Goal: Task Accomplishment & Management: Manage account settings

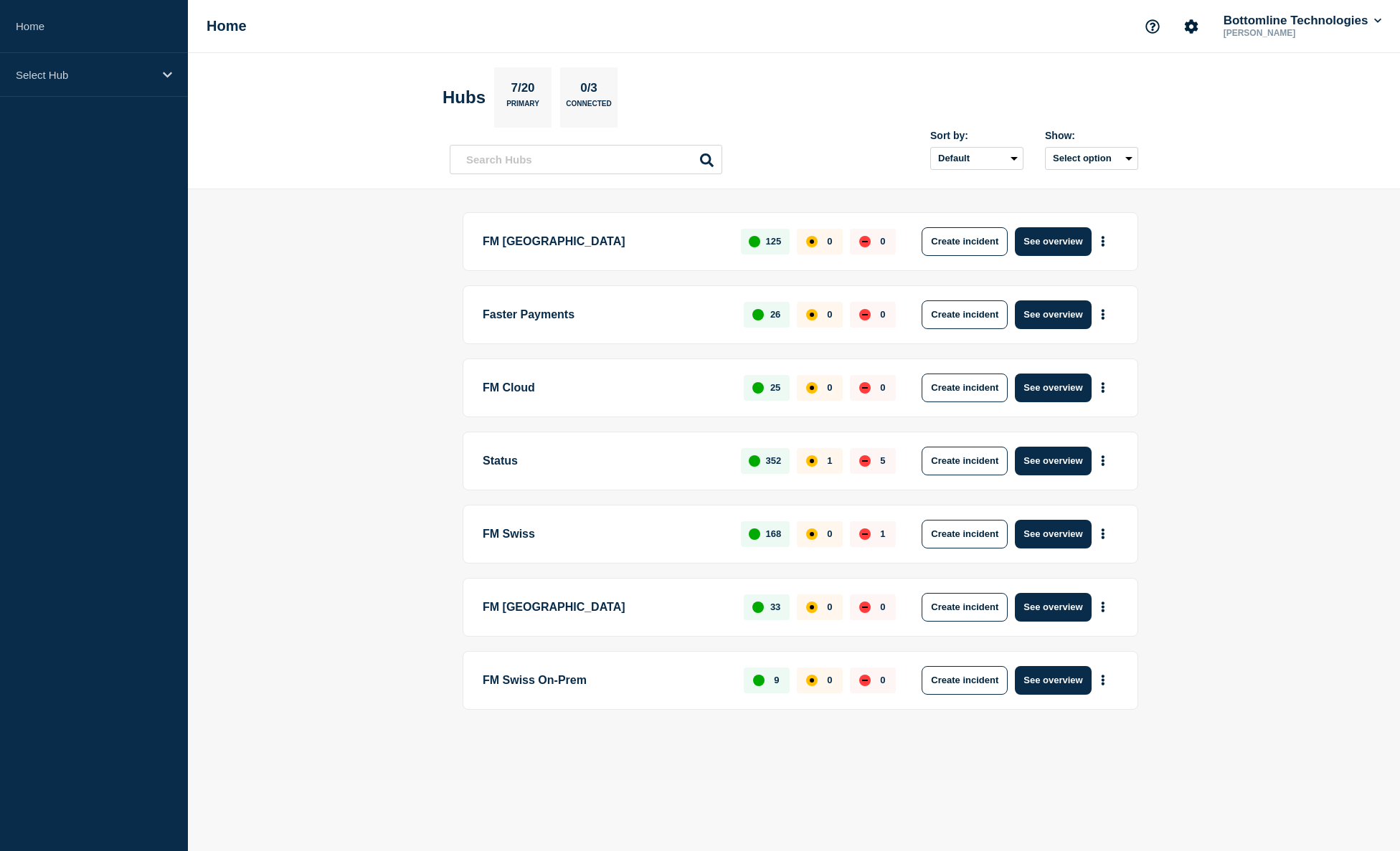
drag, startPoint x: 1073, startPoint y: 388, endPoint x: 1018, endPoint y: 483, distance: 109.8
click at [934, 409] on div "FM Cloud 25 0 0 Create incident See overview" at bounding box center [800, 388] width 676 height 58
click at [1061, 522] on button "See overview" at bounding box center [1052, 534] width 76 height 28
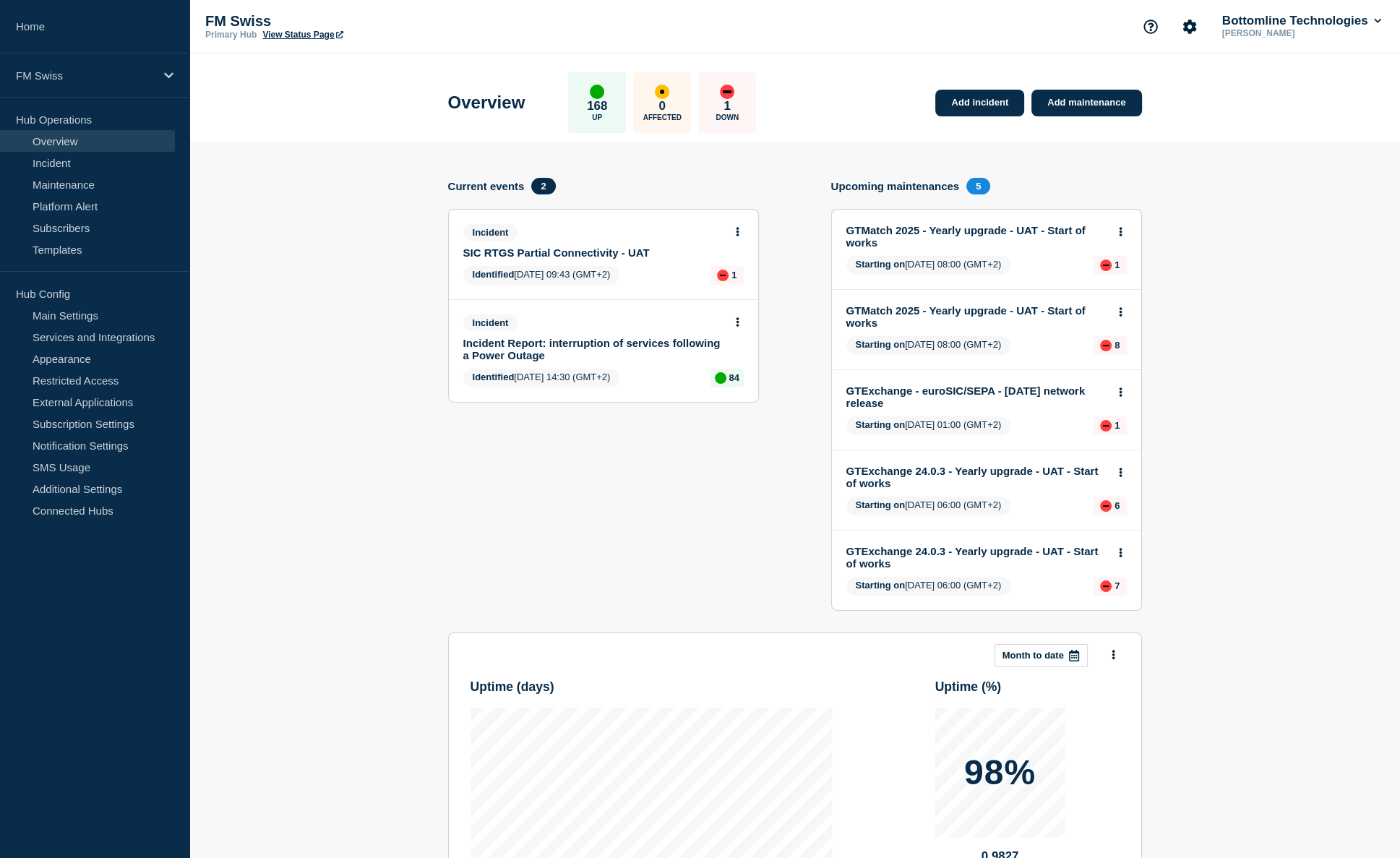
click at [556, 252] on link "SIC RTGS Partial Connectivity - UAT" at bounding box center [593, 252] width 261 height 12
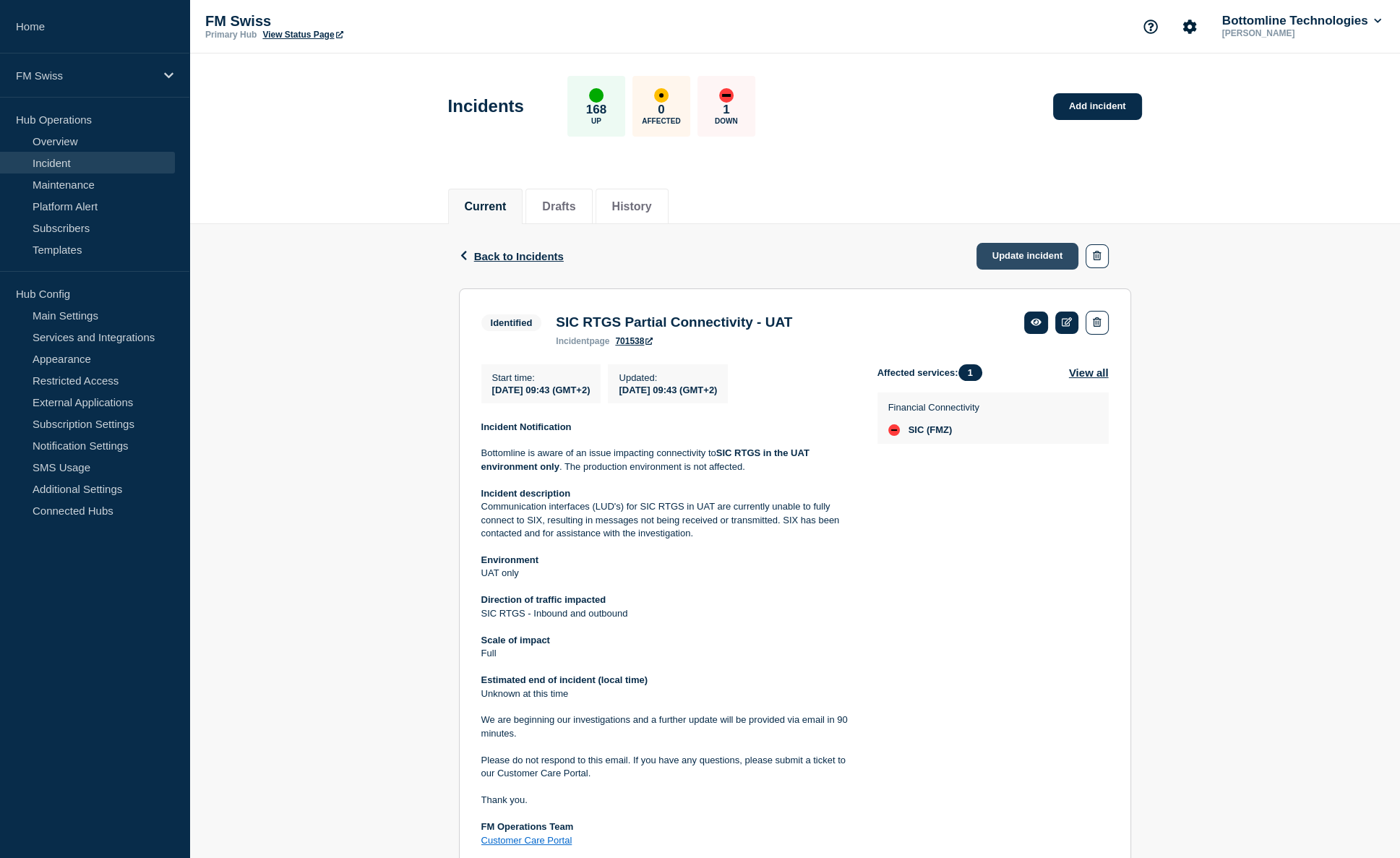
click at [1030, 262] on link "Update incident" at bounding box center [1028, 256] width 103 height 26
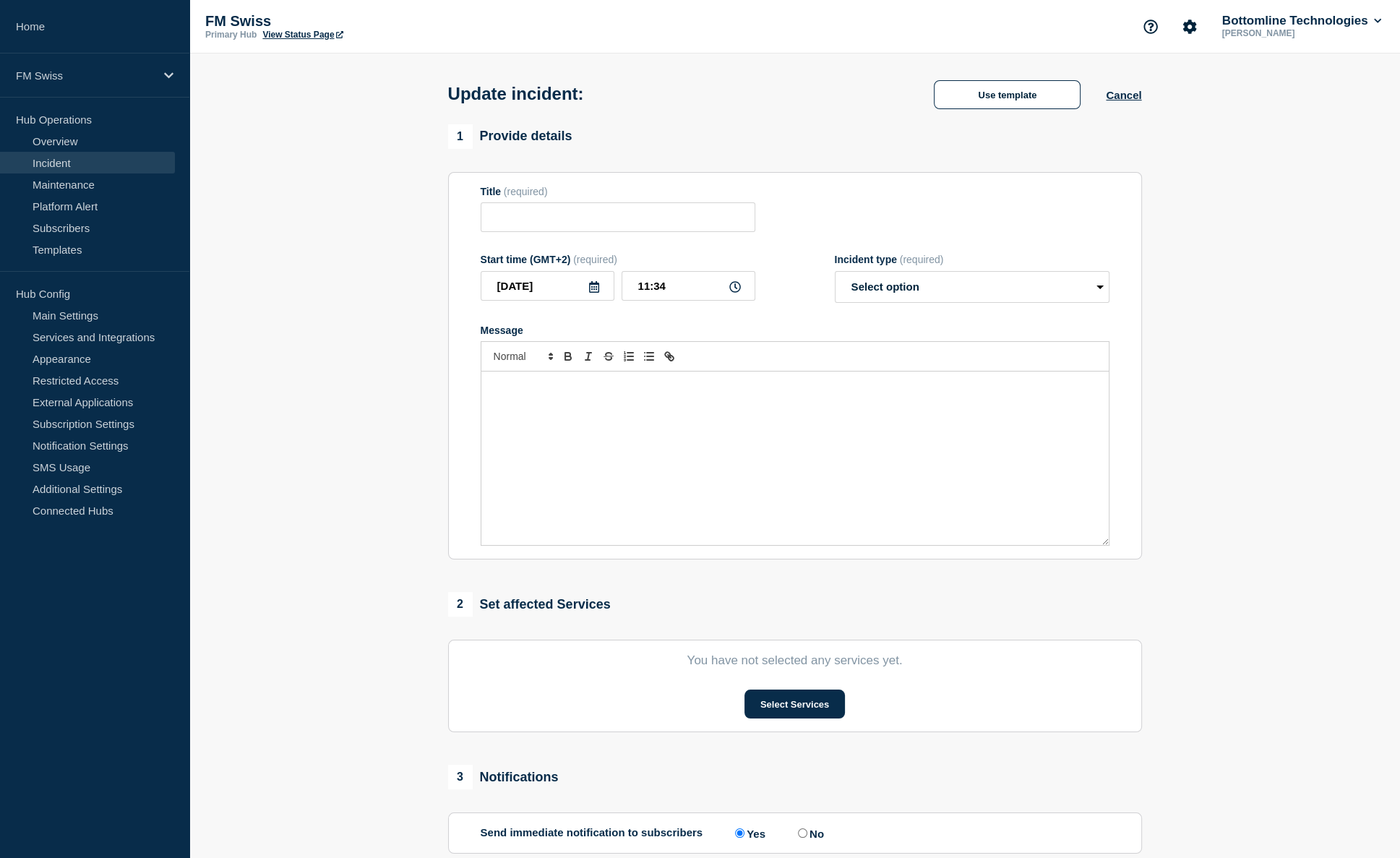
type input "SIC RTGS Partial Connectivity - UAT"
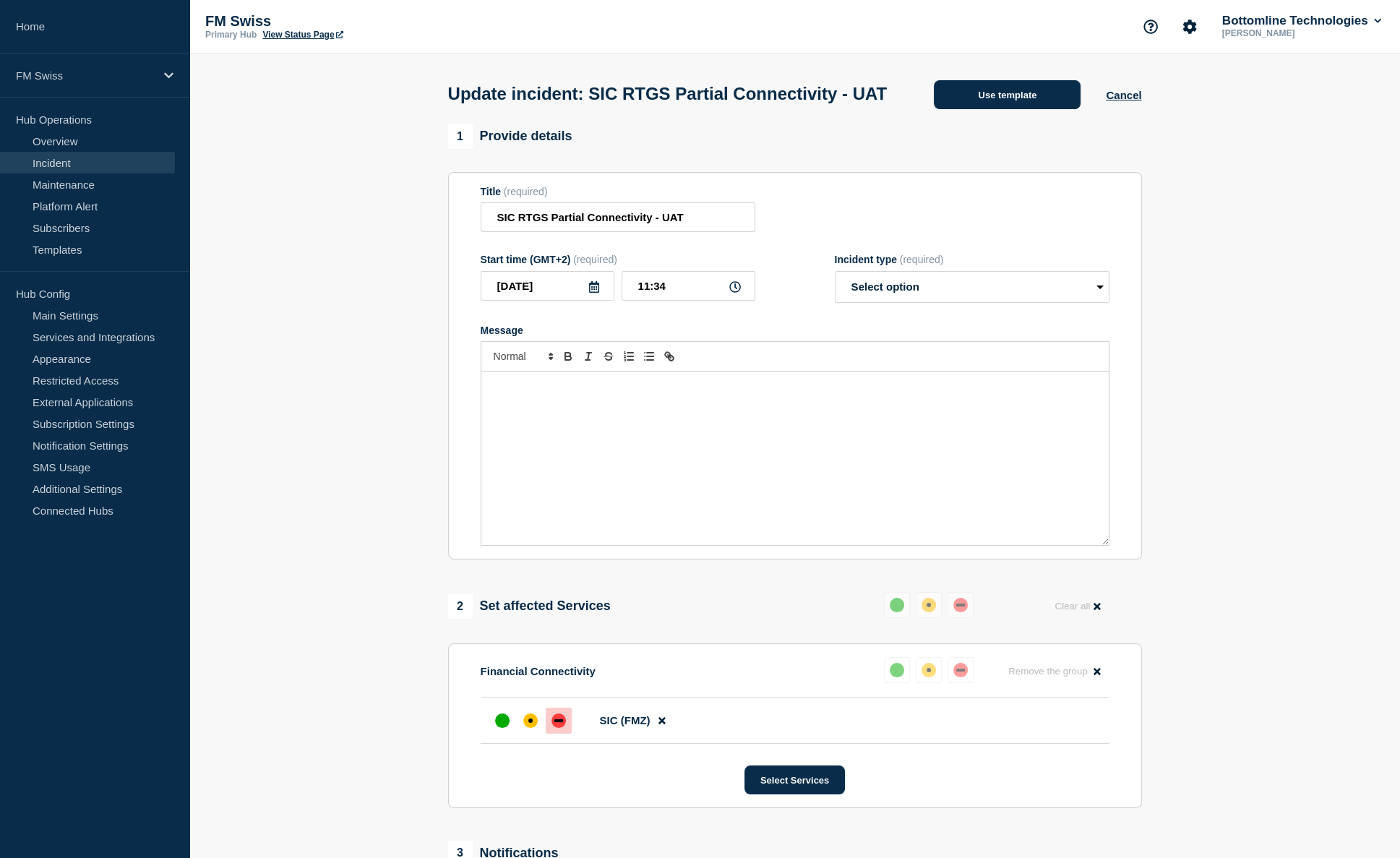
click at [1016, 107] on button "Use template" at bounding box center [1007, 94] width 147 height 29
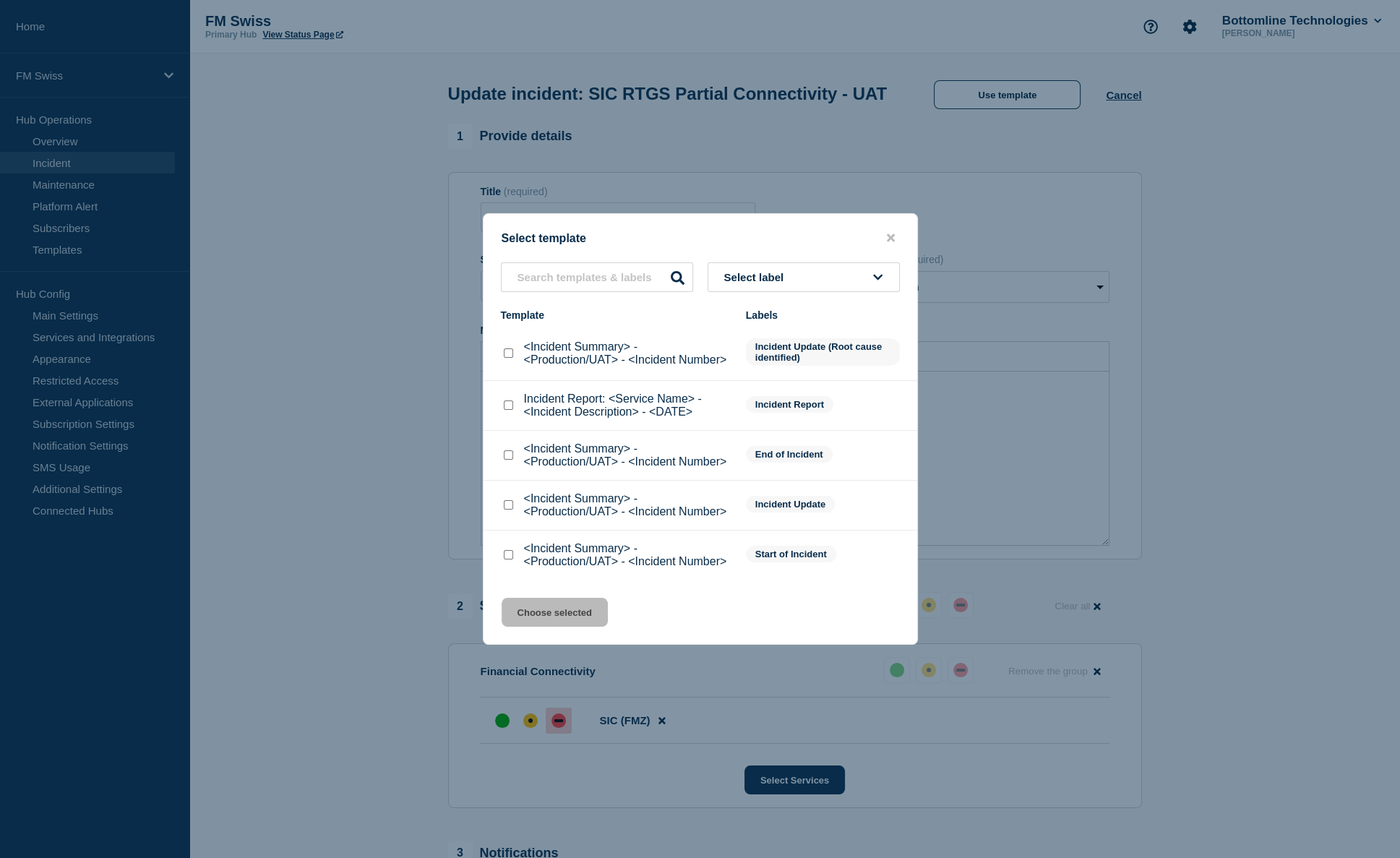
click at [510, 505] on input "<Incident Summary> - <Production/UAT> - <Incident Number> checkbox" at bounding box center [509, 505] width 9 height 9
checkbox input "true"
drag, startPoint x: 553, startPoint y: 622, endPoint x: 596, endPoint y: 547, distance: 86.5
click at [553, 622] on button "Choose selected" at bounding box center [555, 612] width 107 height 29
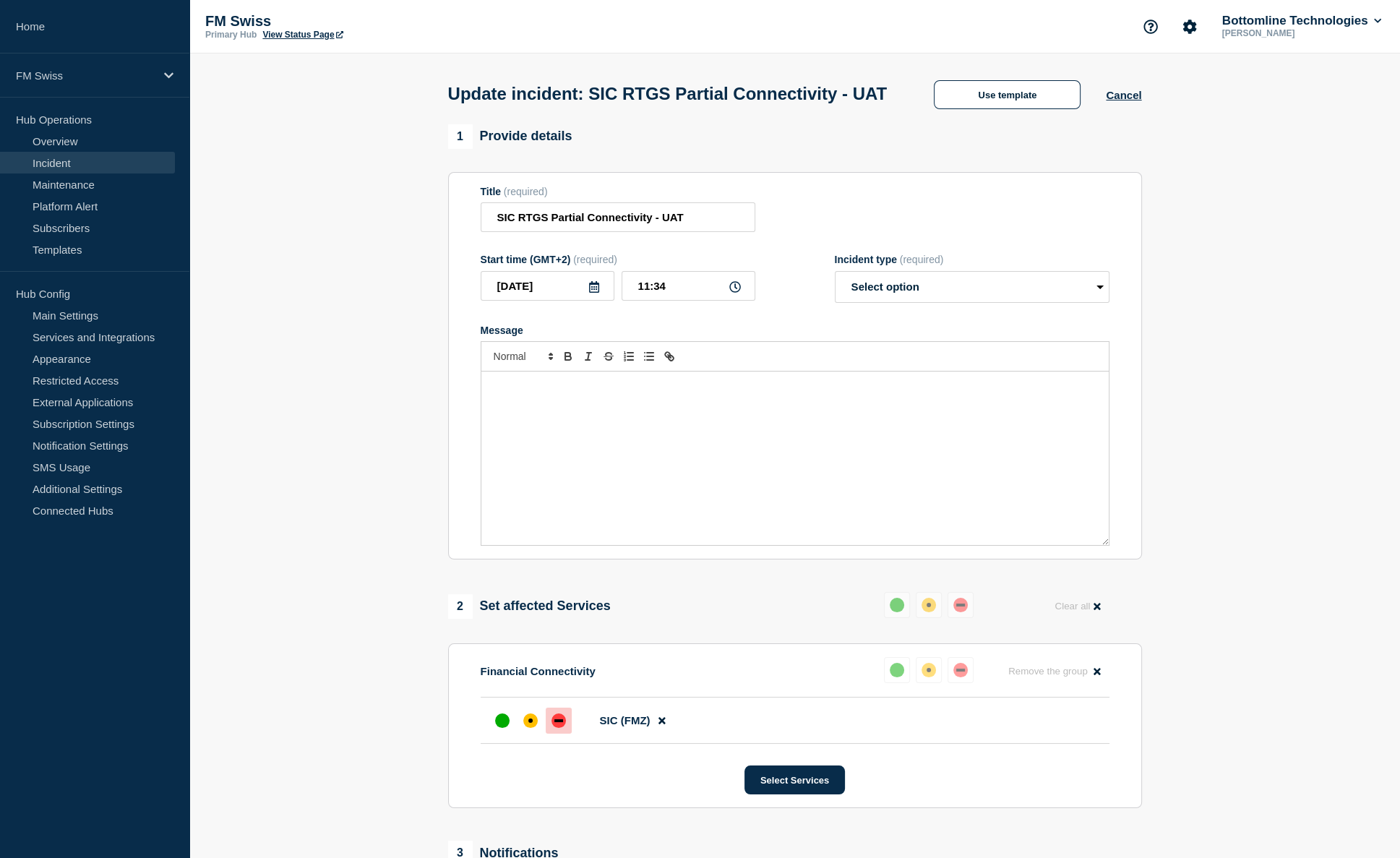
select select "investigating"
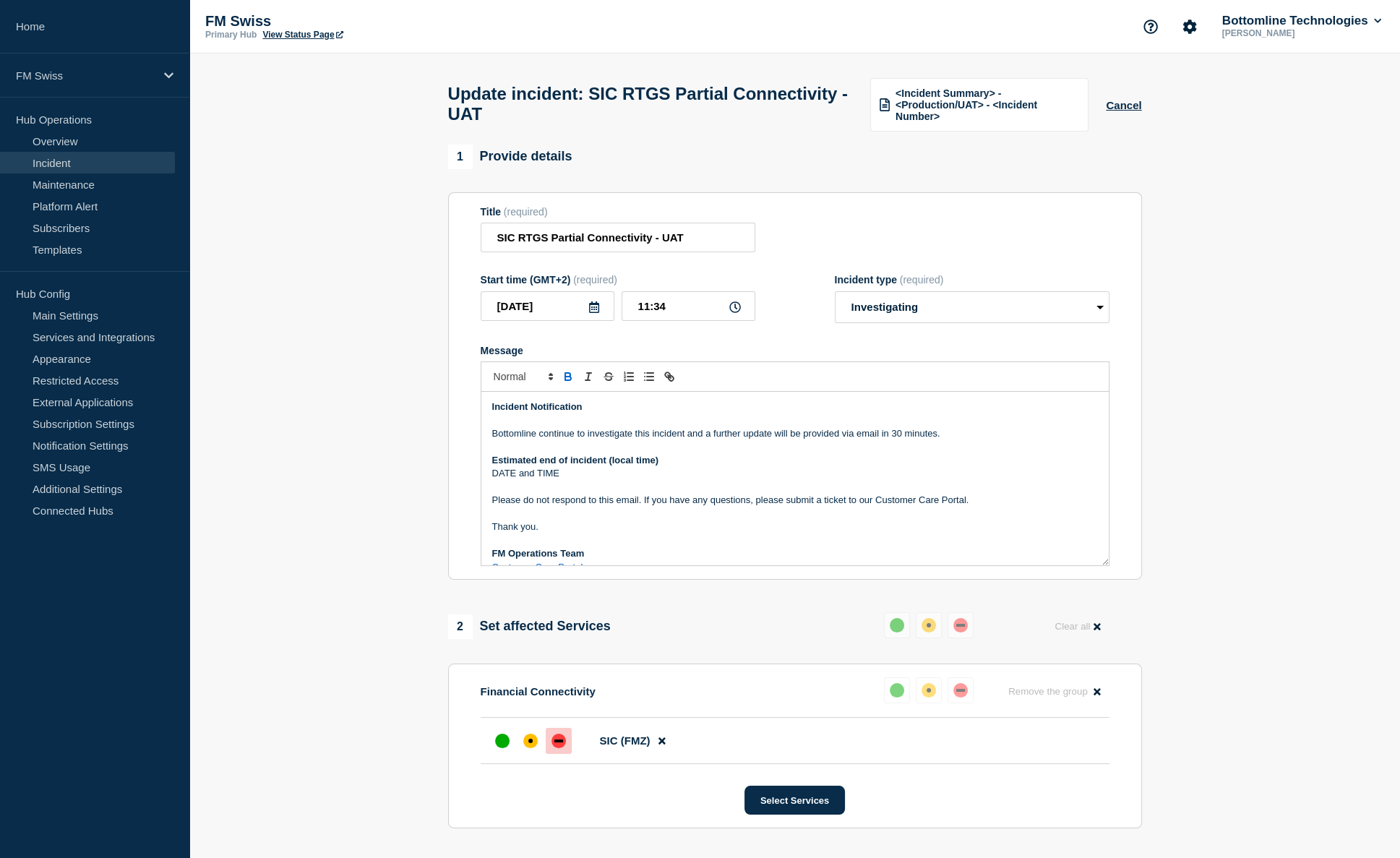
click at [536, 440] on p "Bottomline continue to investigate this incident and a further update will be p…" at bounding box center [794, 433] width 606 height 13
click at [664, 440] on p "Bottomline continue to investigate this incident and a further update will be p…" at bounding box center [794, 433] width 606 height 13
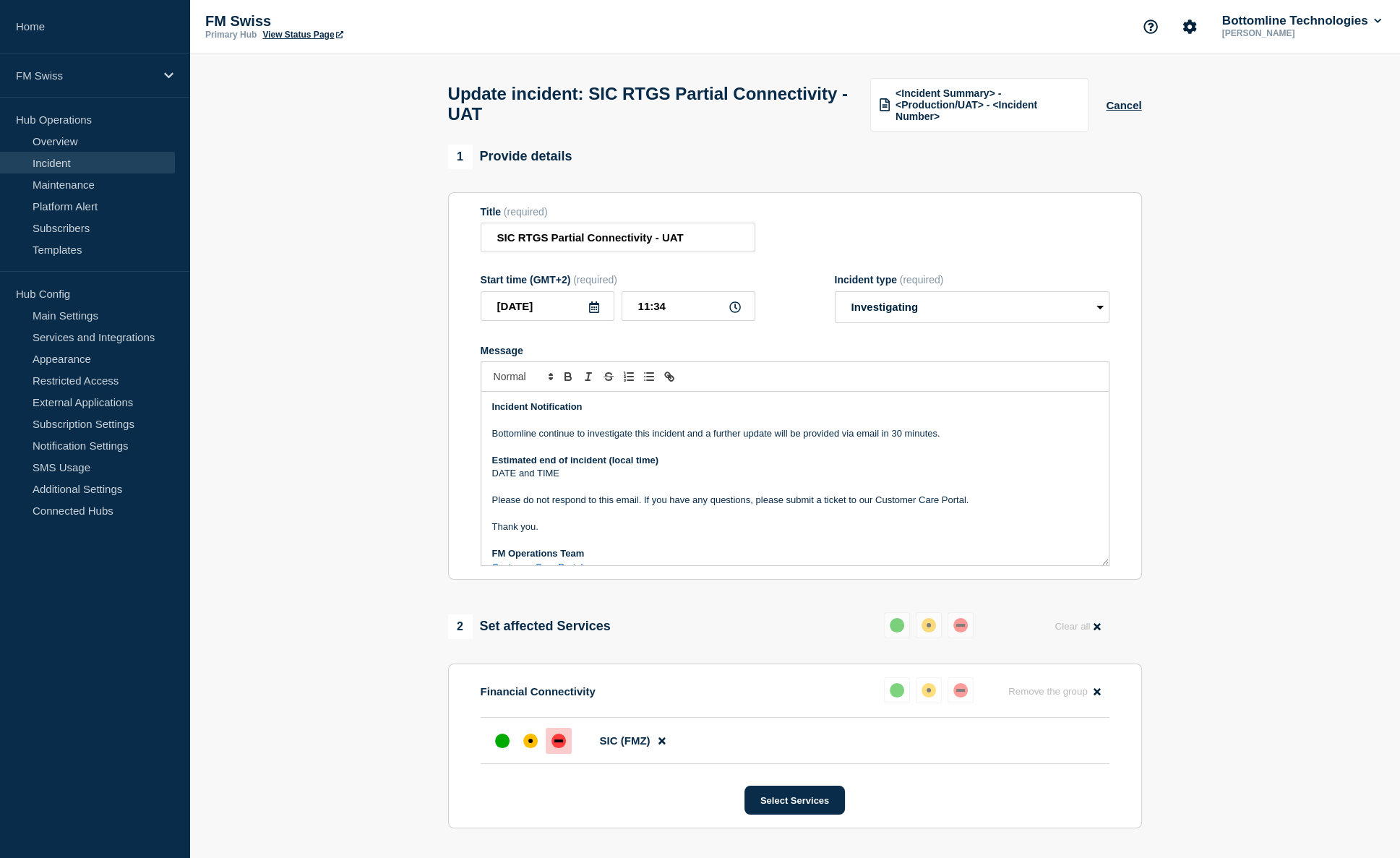
click at [896, 440] on p "Bottomline continue to investigate this incident and a further update will be p…" at bounding box center [794, 433] width 606 height 13
click at [829, 440] on p "Bottomline continue to investigate this incident and a further update will be p…" at bounding box center [794, 433] width 606 height 13
click at [1024, 440] on p "Bottomline continue to investigate this incident and a further update will be p…" at bounding box center [794, 433] width 606 height 13
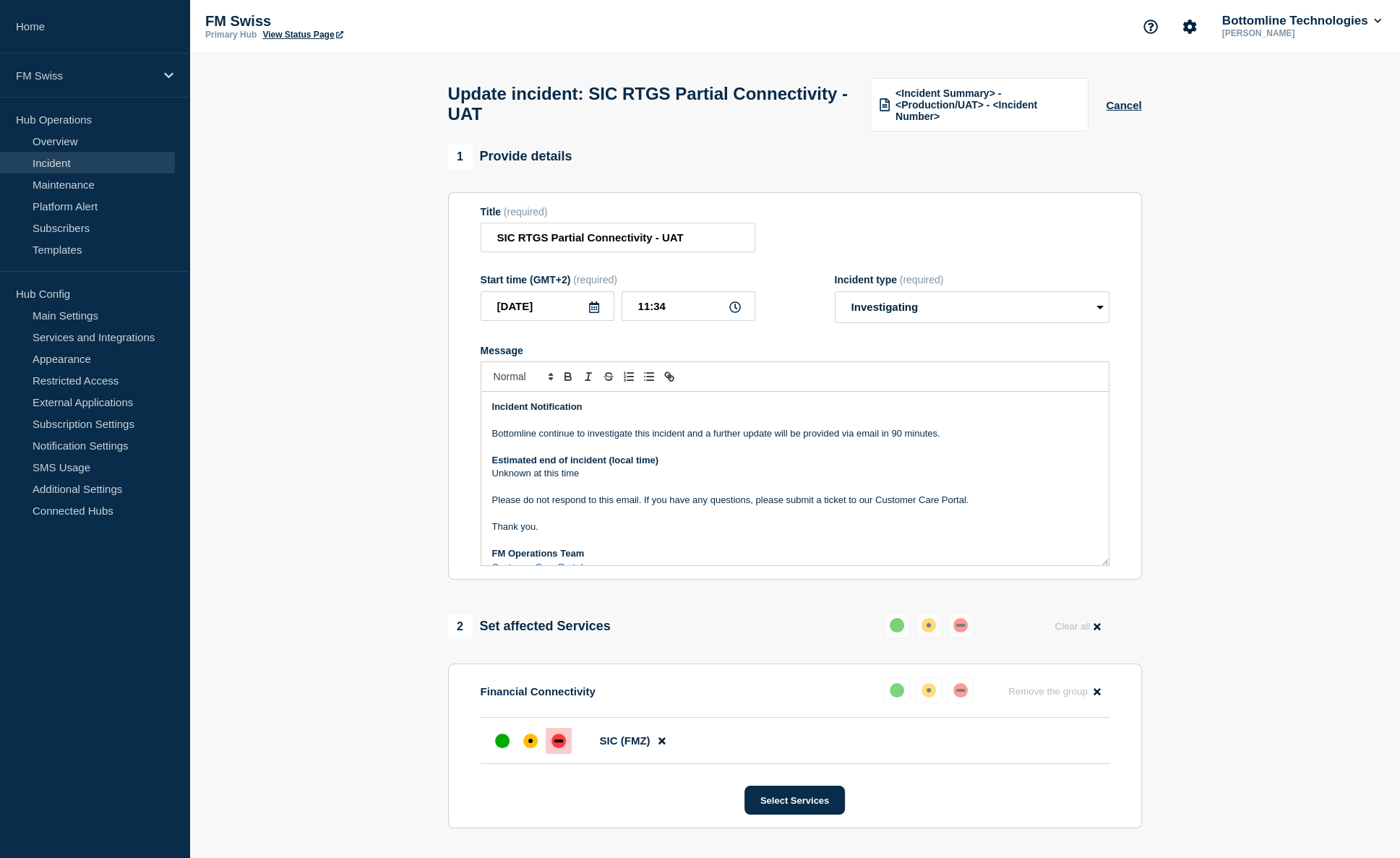
click at [637, 438] on p "Bottomline continue to investigate this incident and a further update will be p…" at bounding box center [794, 433] width 606 height 13
click at [637, 427] on p "Message" at bounding box center [794, 420] width 606 height 13
click at [549, 412] on strong "Incident Notification" at bounding box center [537, 407] width 91 height 11
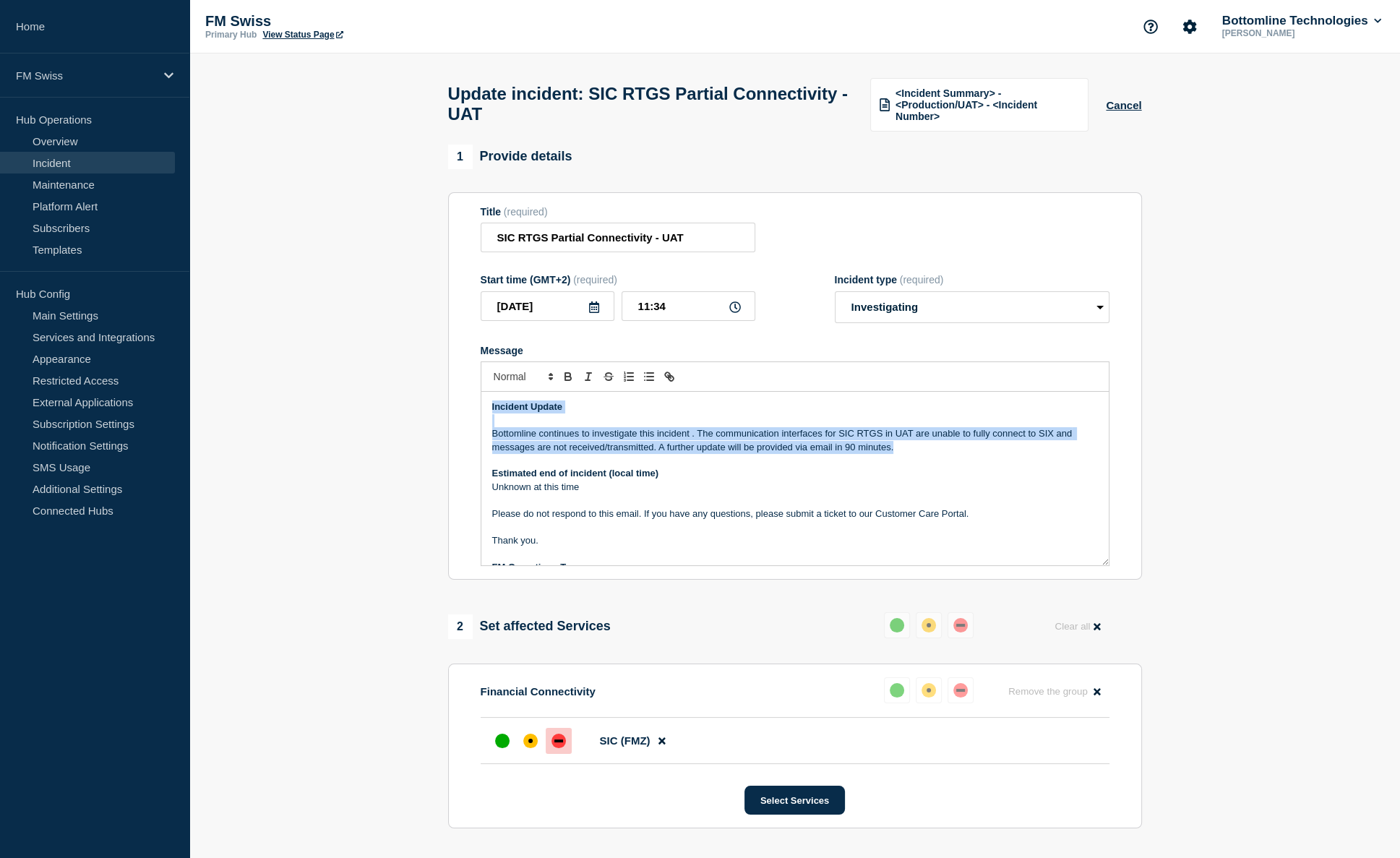
drag, startPoint x: 934, startPoint y: 460, endPoint x: 450, endPoint y: 420, distance: 485.7
click at [450, 420] on section "Title (required) SIC RTGS Partial Connectivity - UAT Start time (GMT+2) (requir…" at bounding box center [795, 386] width 694 height 389
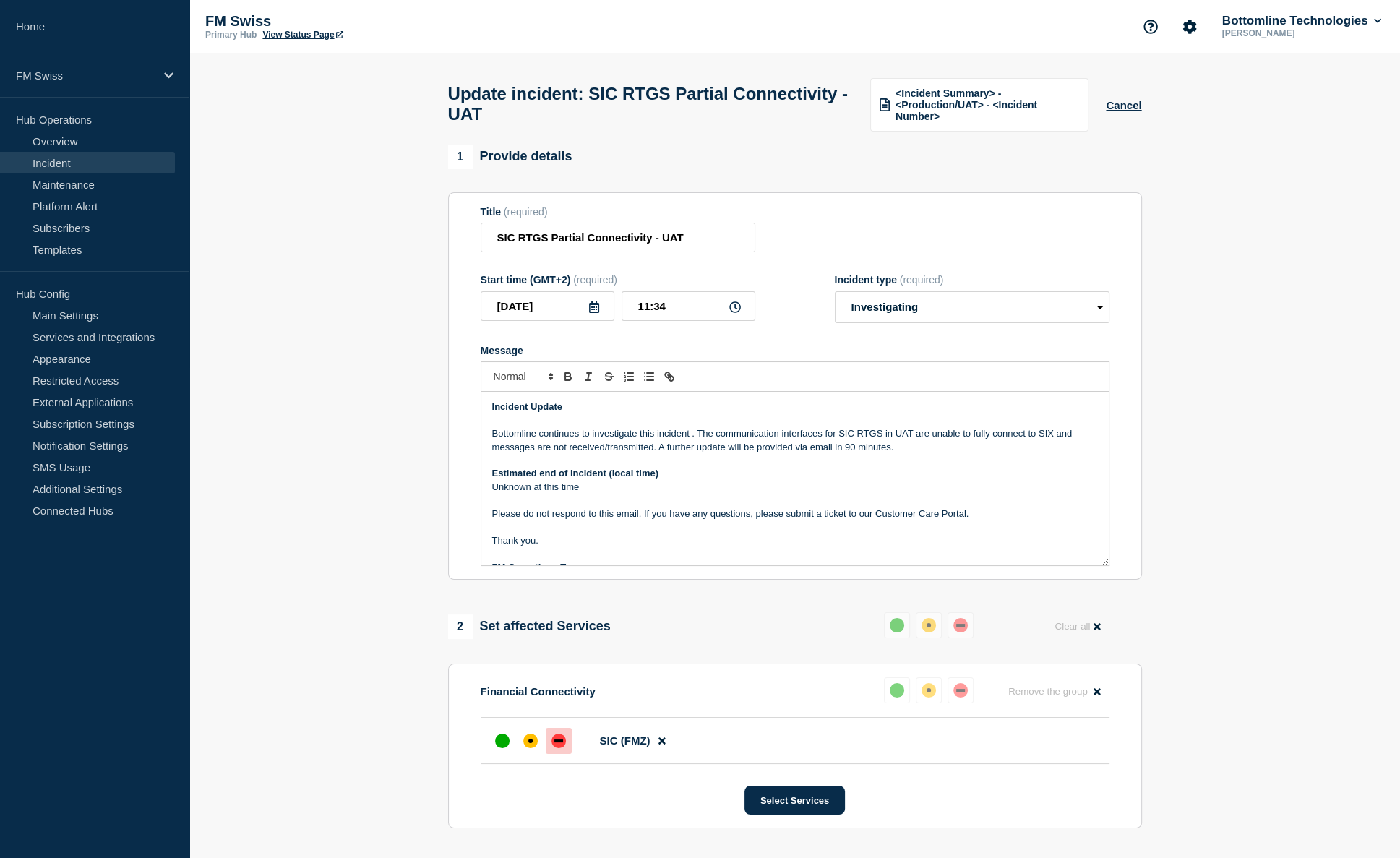
click at [588, 492] on p "Unknown at this time" at bounding box center [794, 487] width 606 height 13
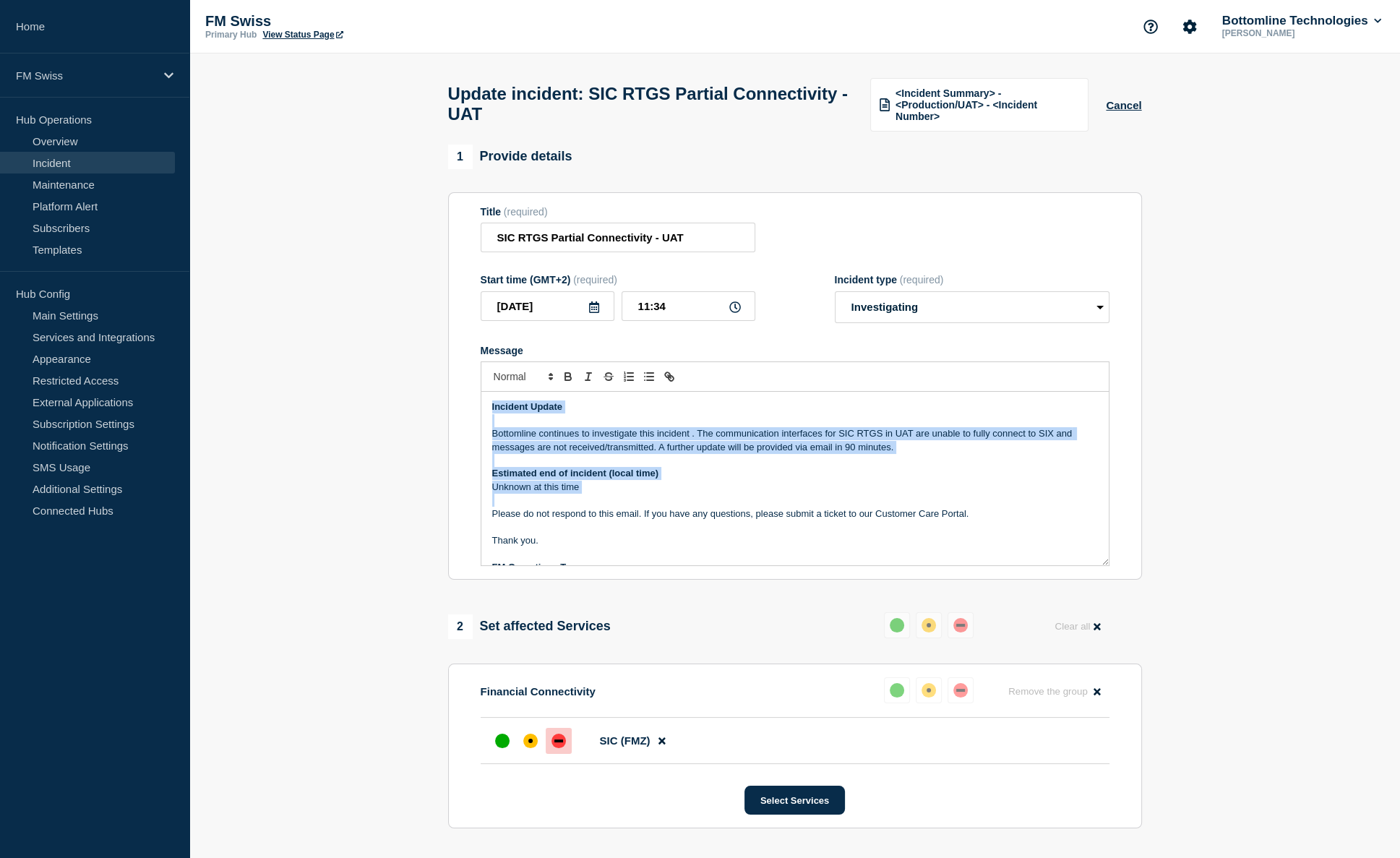
drag, startPoint x: 588, startPoint y: 492, endPoint x: 451, endPoint y: 413, distance: 158.1
click at [451, 413] on section "Title (required) SIC RTGS Partial Connectivity - UAT Start time (GMT+2) (requir…" at bounding box center [795, 386] width 694 height 389
copy div "Incident Update Bottomline continues to investigate this incident . The communi…"
click at [949, 480] on p "Estimated end of incident (local time)" at bounding box center [794, 473] width 606 height 13
drag, startPoint x: 903, startPoint y: 455, endPoint x: 483, endPoint y: 440, distance: 420.3
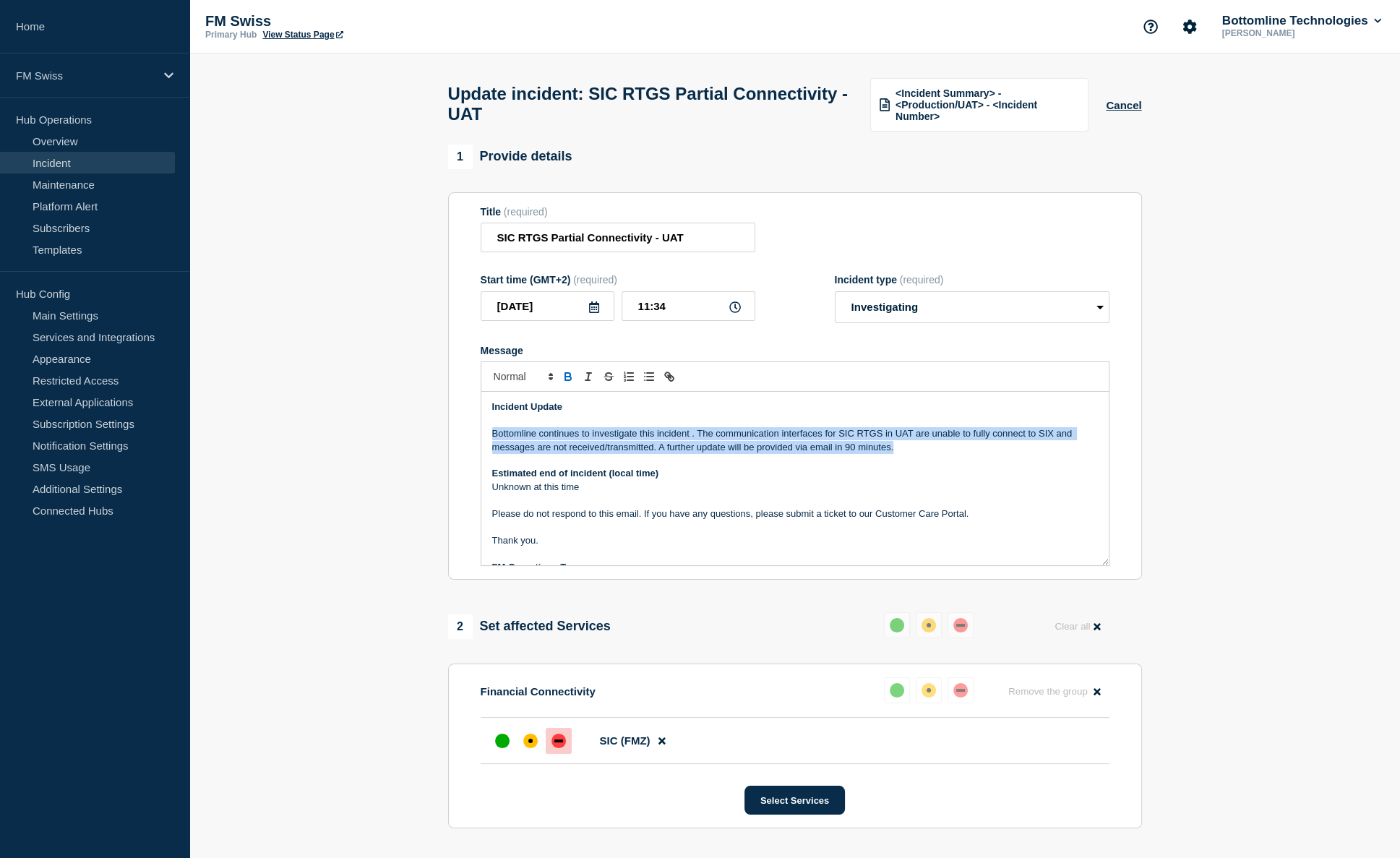
click at [483, 440] on div "Incident Update Bottomline continues to investigate this incident . The communi…" at bounding box center [795, 479] width 627 height 174
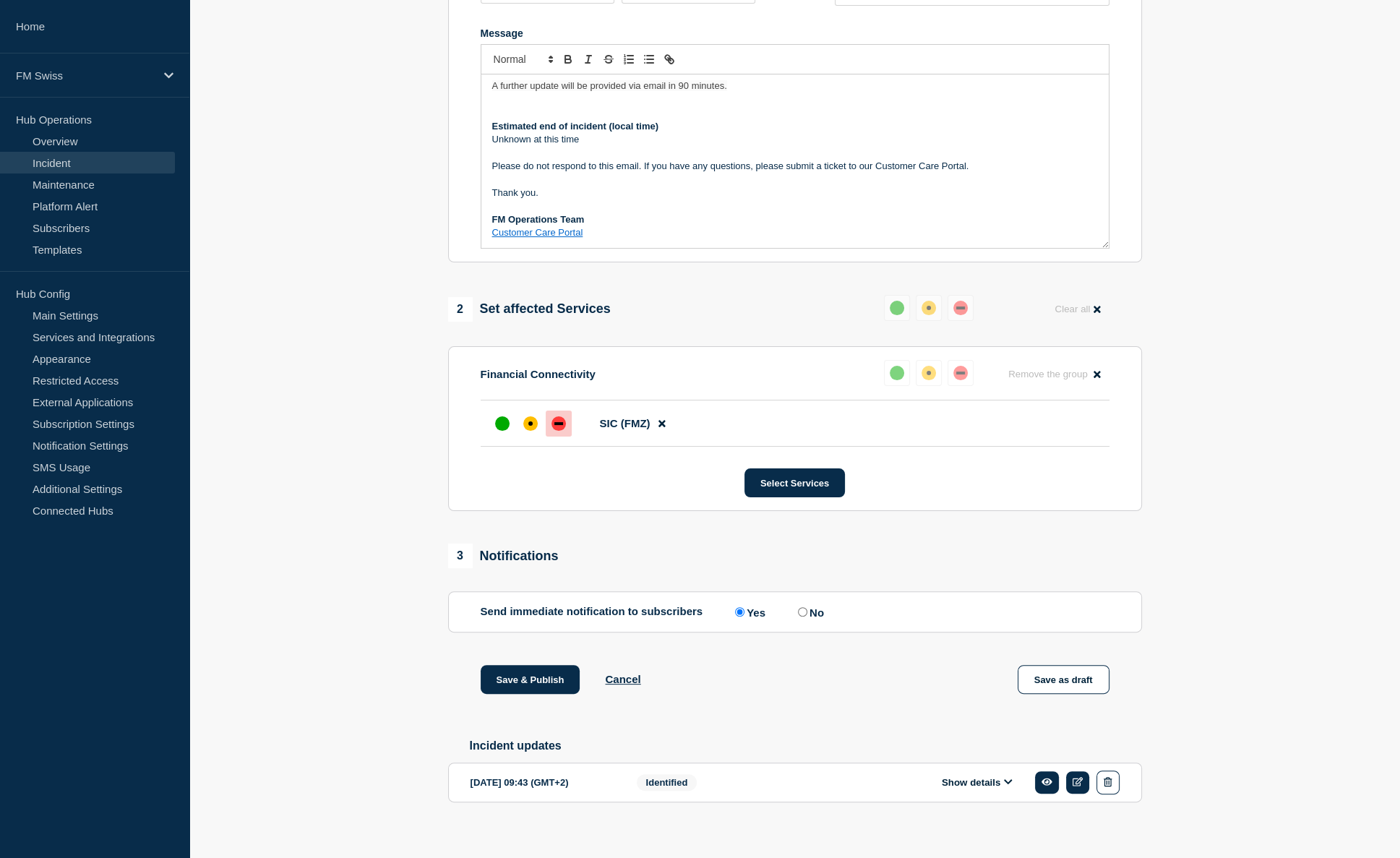
scroll to position [342, 0]
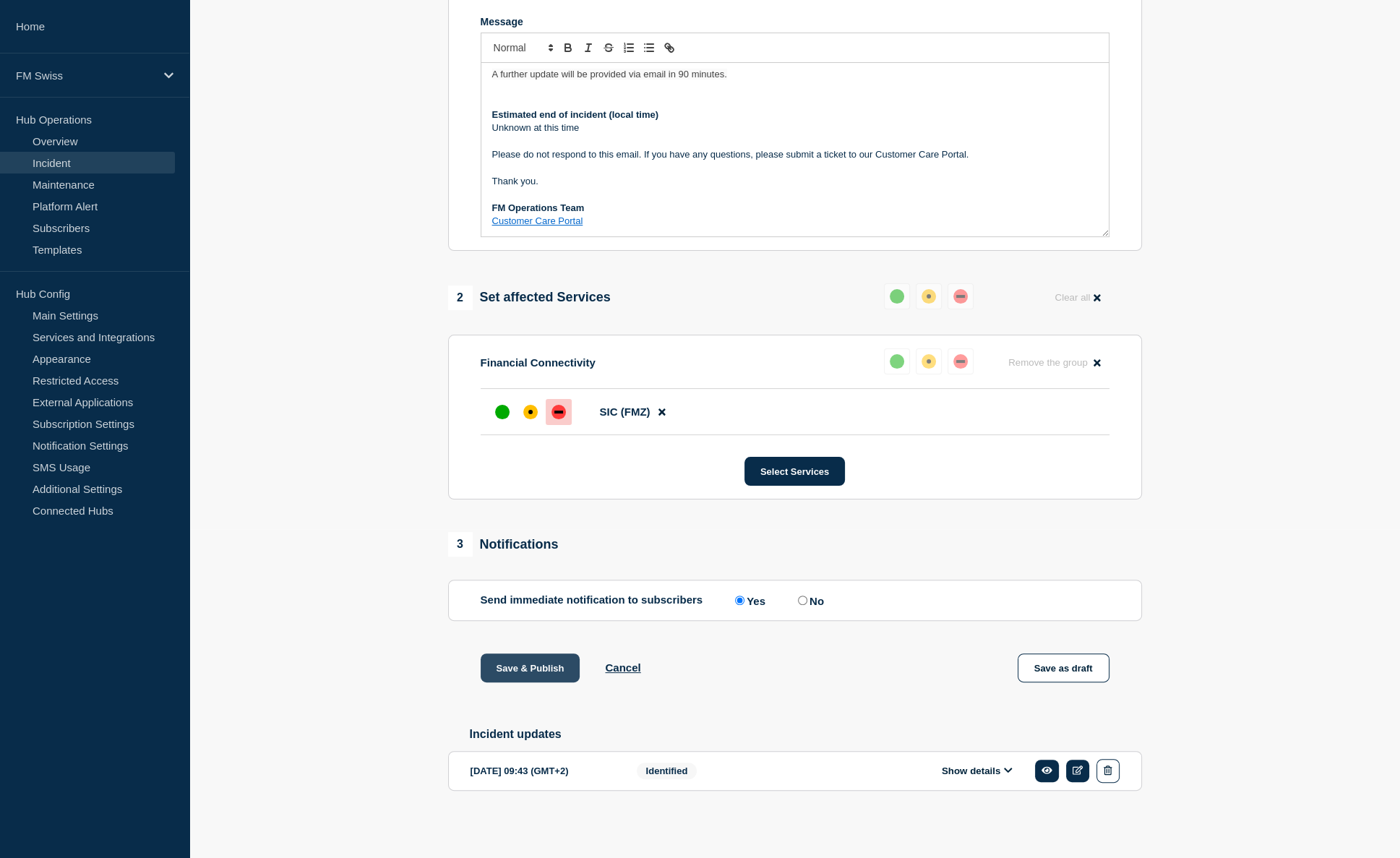
click at [535, 670] on button "Save & Publish" at bounding box center [531, 668] width 100 height 29
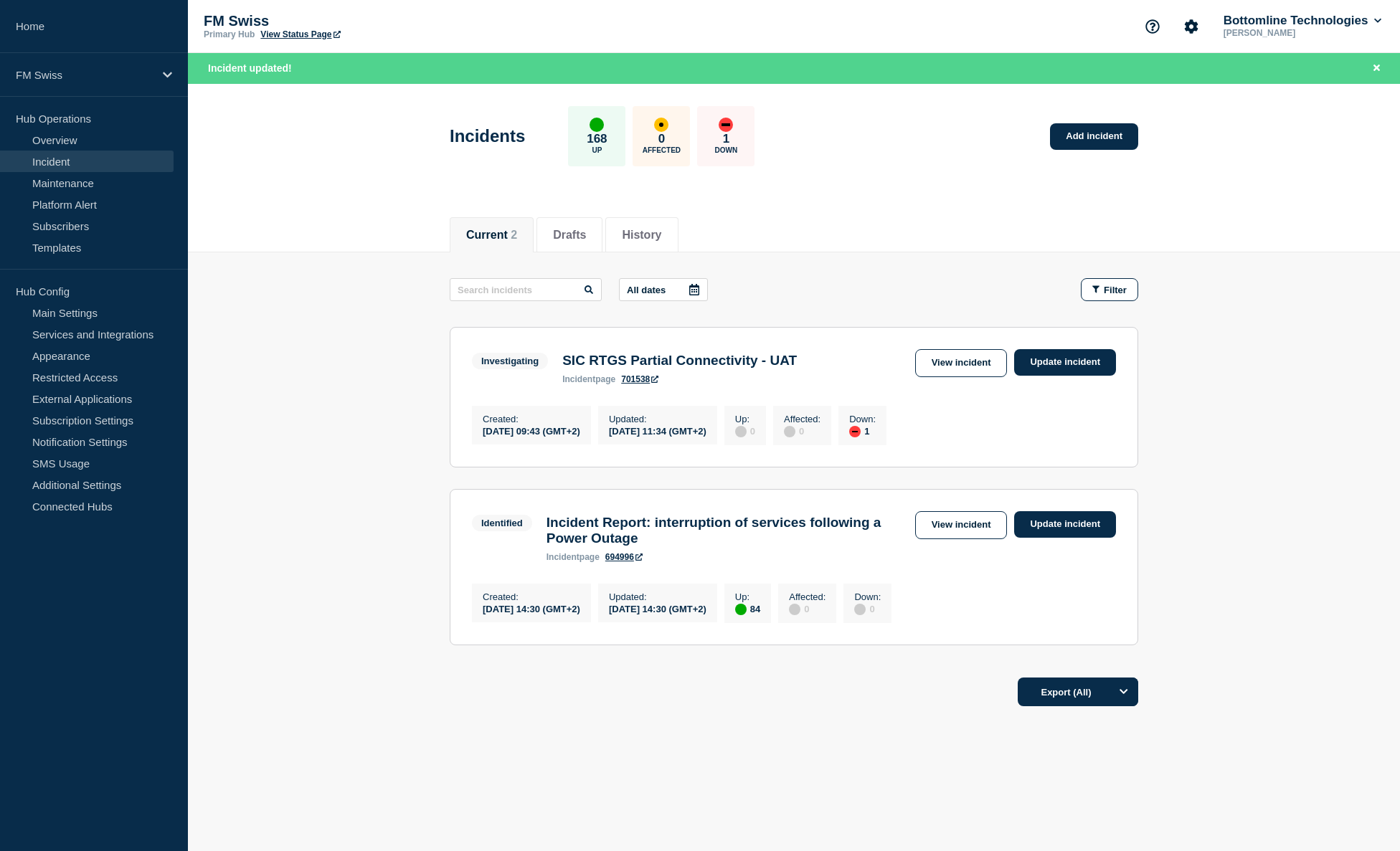
click at [340, 265] on main "All dates Filter Investigating 1 Down SIC RTGS Partial Connectivity - UAT Creat…" at bounding box center [794, 460] width 1212 height 415
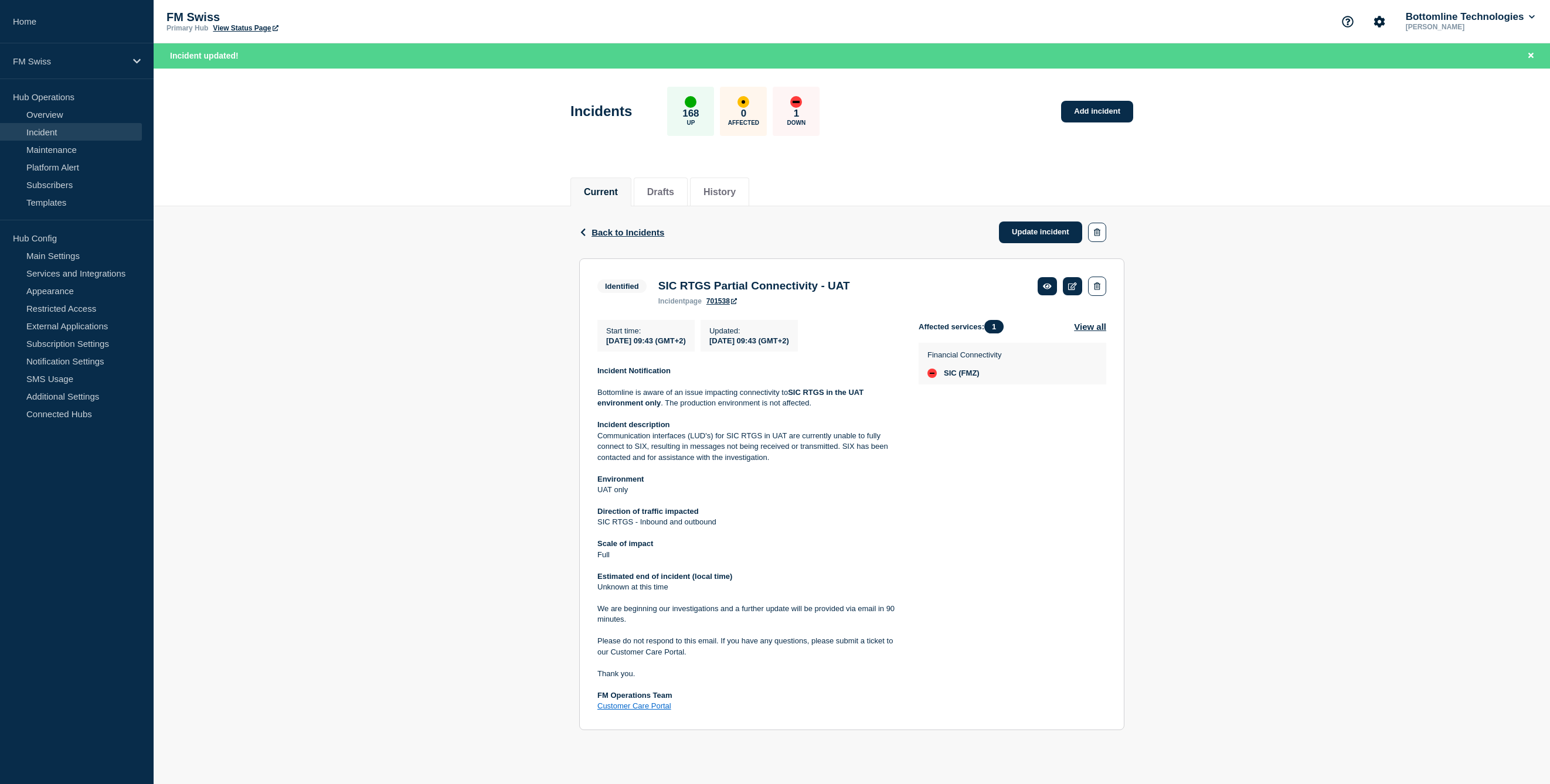
click at [618, 239] on div "Back Back to Incidents Update incident" at bounding box center [852, 232] width 545 height 52
click at [618, 237] on span "Back to Incidents" at bounding box center [628, 232] width 73 height 10
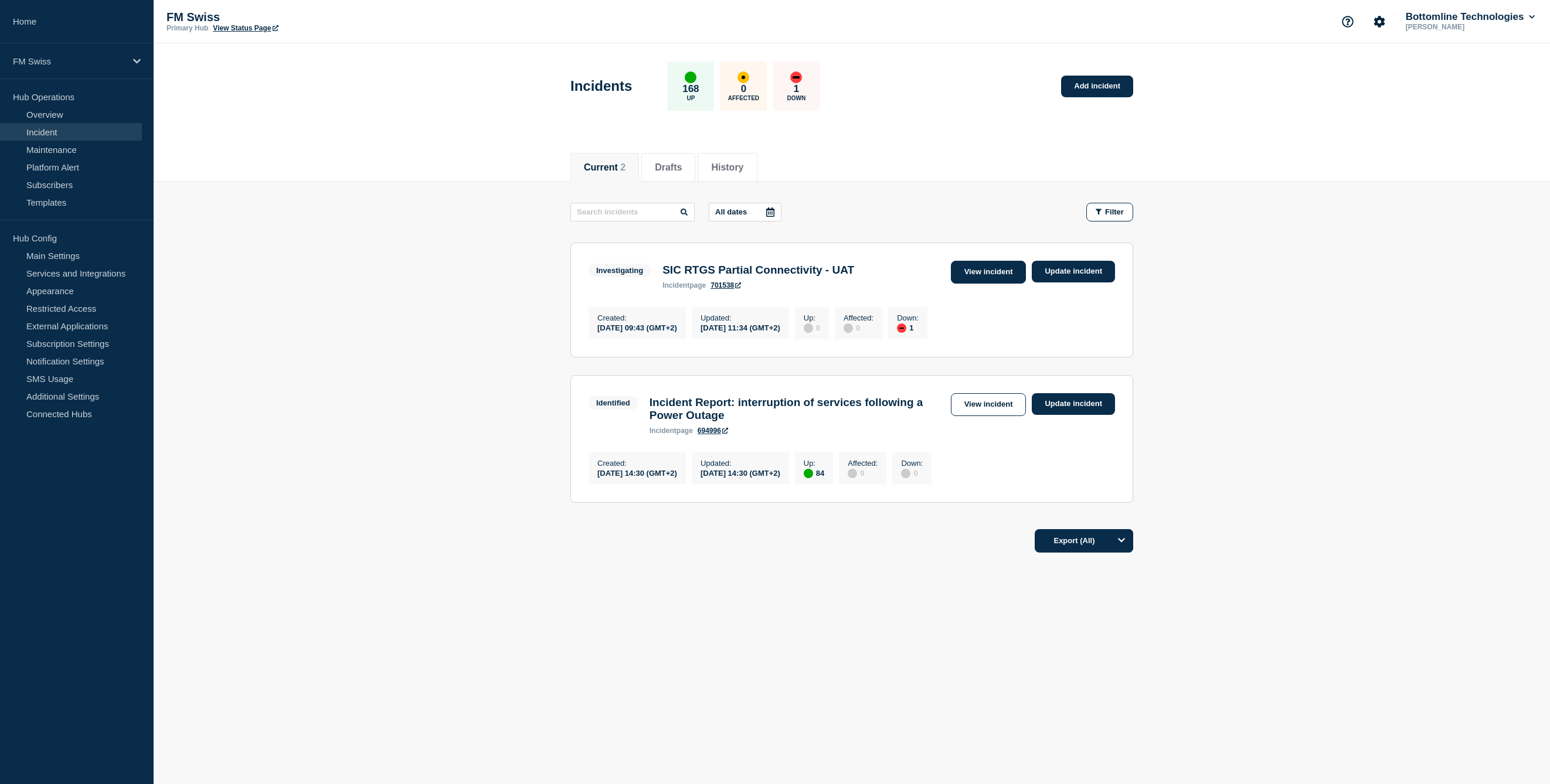
click at [977, 277] on link "View incident" at bounding box center [988, 272] width 75 height 23
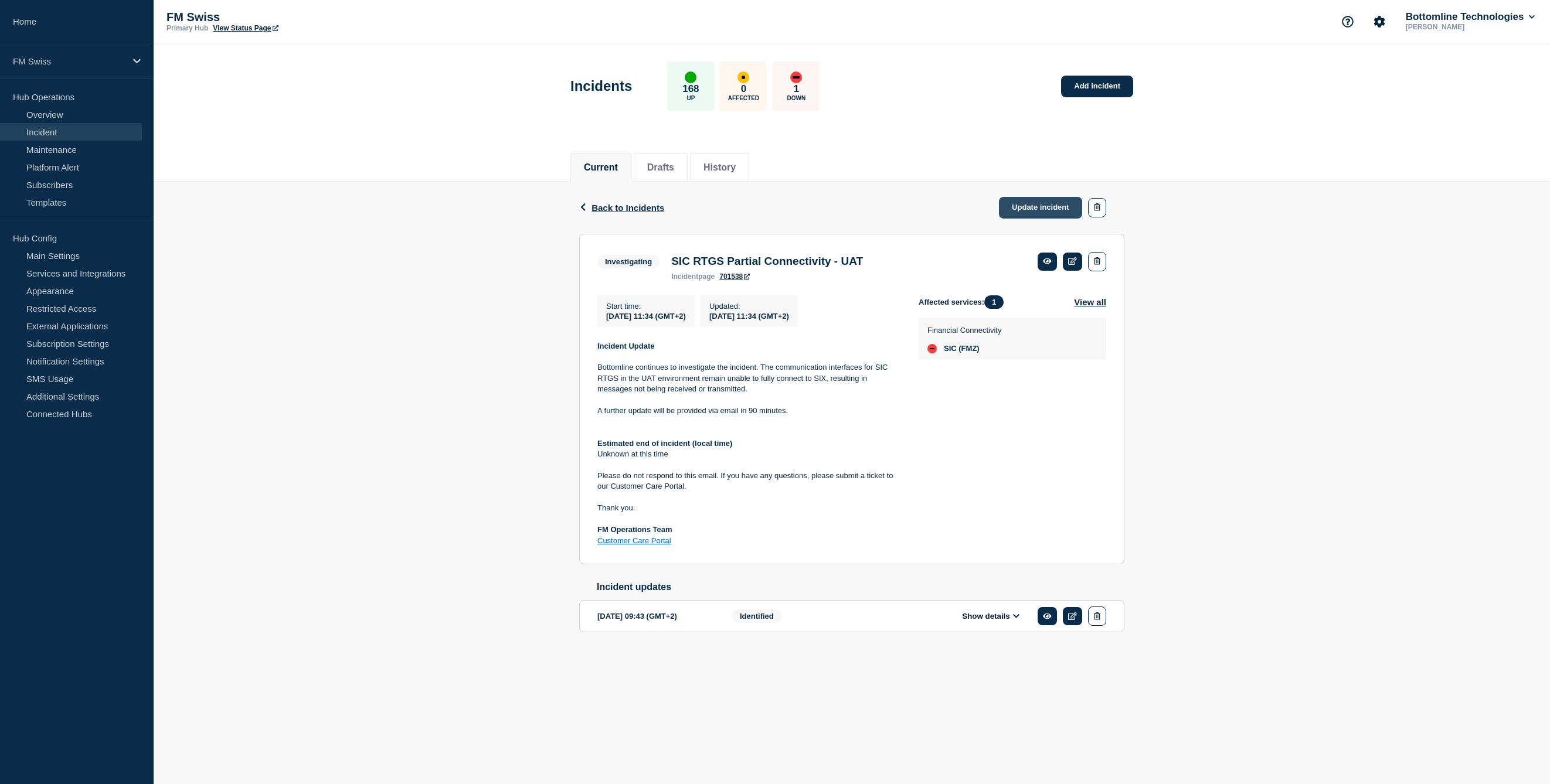
click at [1019, 213] on link "Update incident" at bounding box center [1040, 207] width 83 height 21
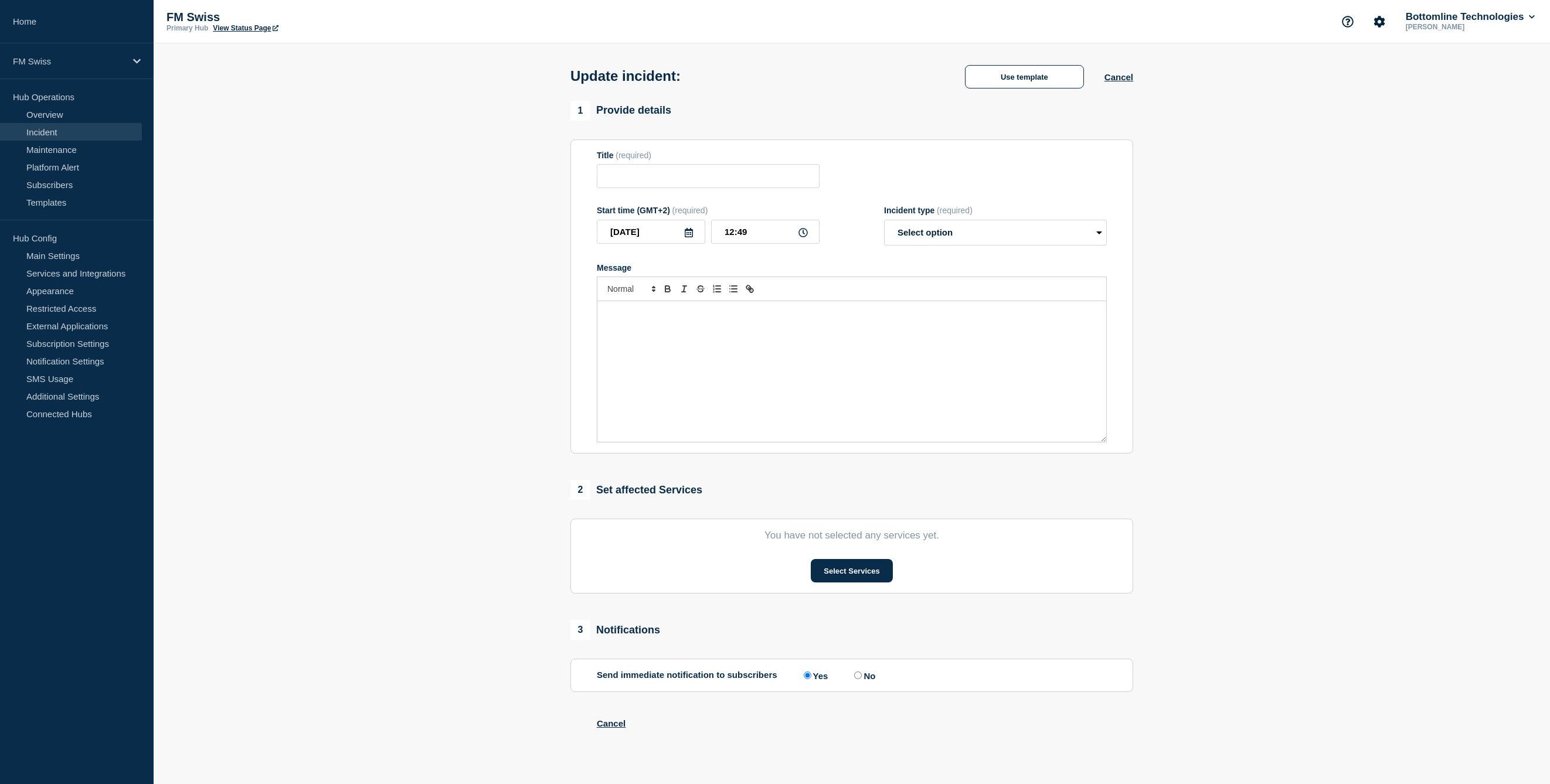
type input "SIC RTGS Partial Connectivity - UAT"
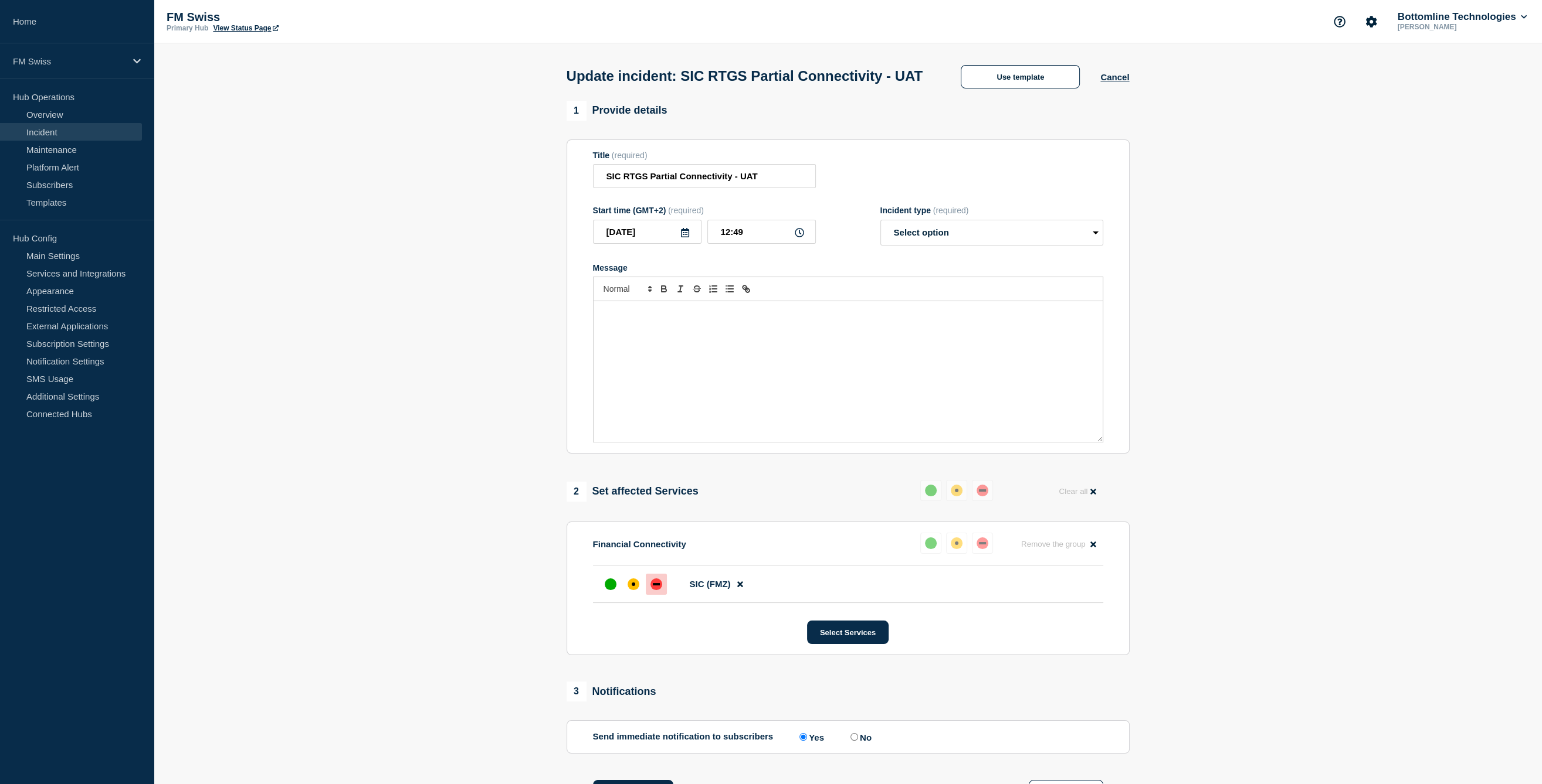
click at [1120, 82] on div "Use template Cancel" at bounding box center [1035, 76] width 189 height 25
click at [1003, 86] on button "Use template" at bounding box center [1020, 77] width 119 height 23
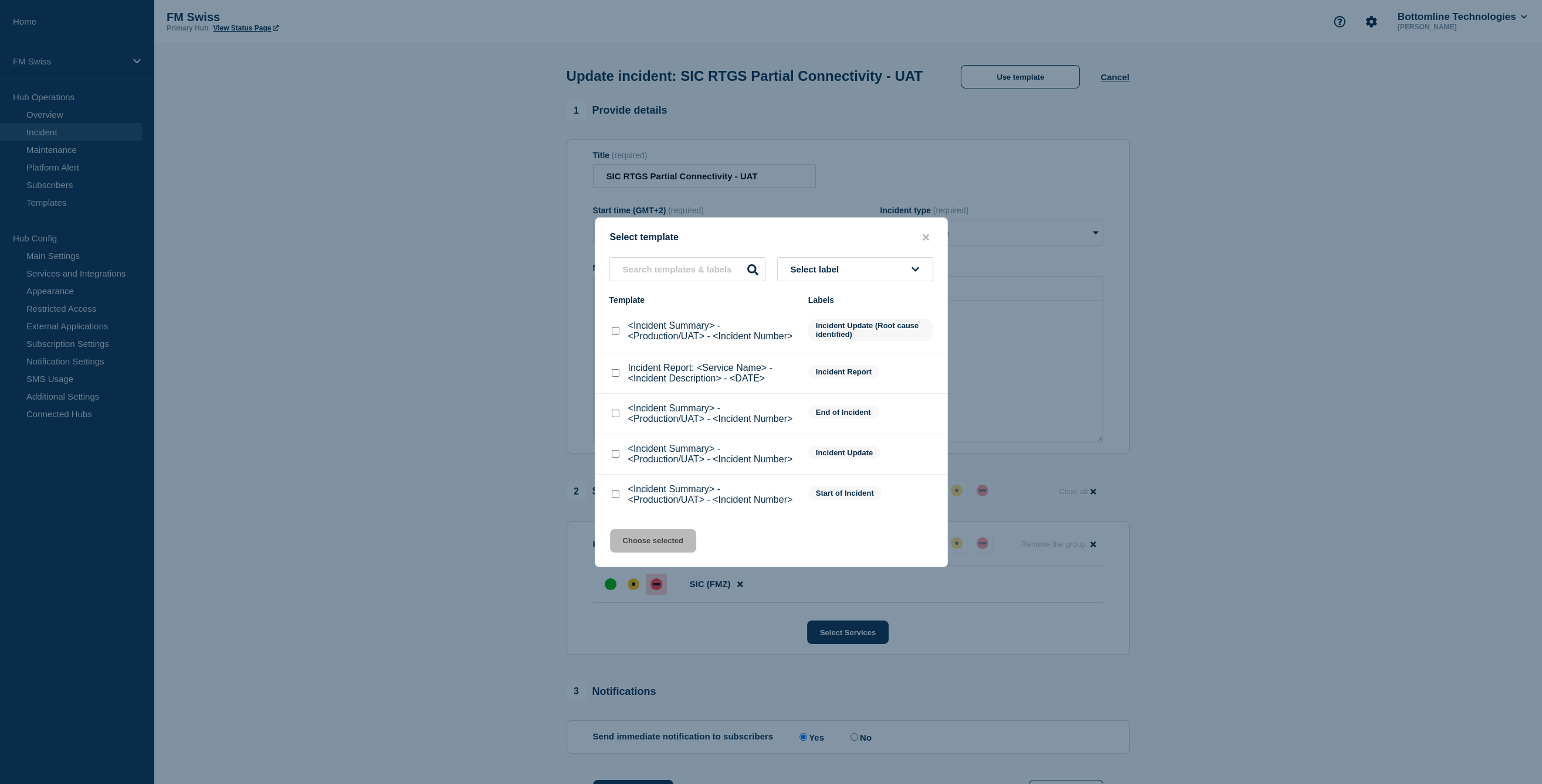
click at [617, 375] on input "Incident Report: <Service Name> - <Incident Description> - <DATE> checkbox" at bounding box center [615, 373] width 7 height 7
click at [616, 370] on div at bounding box center [615, 373] width 12 height 12
click at [616, 373] on input "Incident Report: <Service Name> - <Incident Description> - <DATE> checkbox" at bounding box center [615, 373] width 7 height 7
checkbox input "false"
click at [619, 335] on input "<Incident Summary> - <Production/UAT> - <Incident Number> checkbox" at bounding box center [615, 331] width 7 height 7
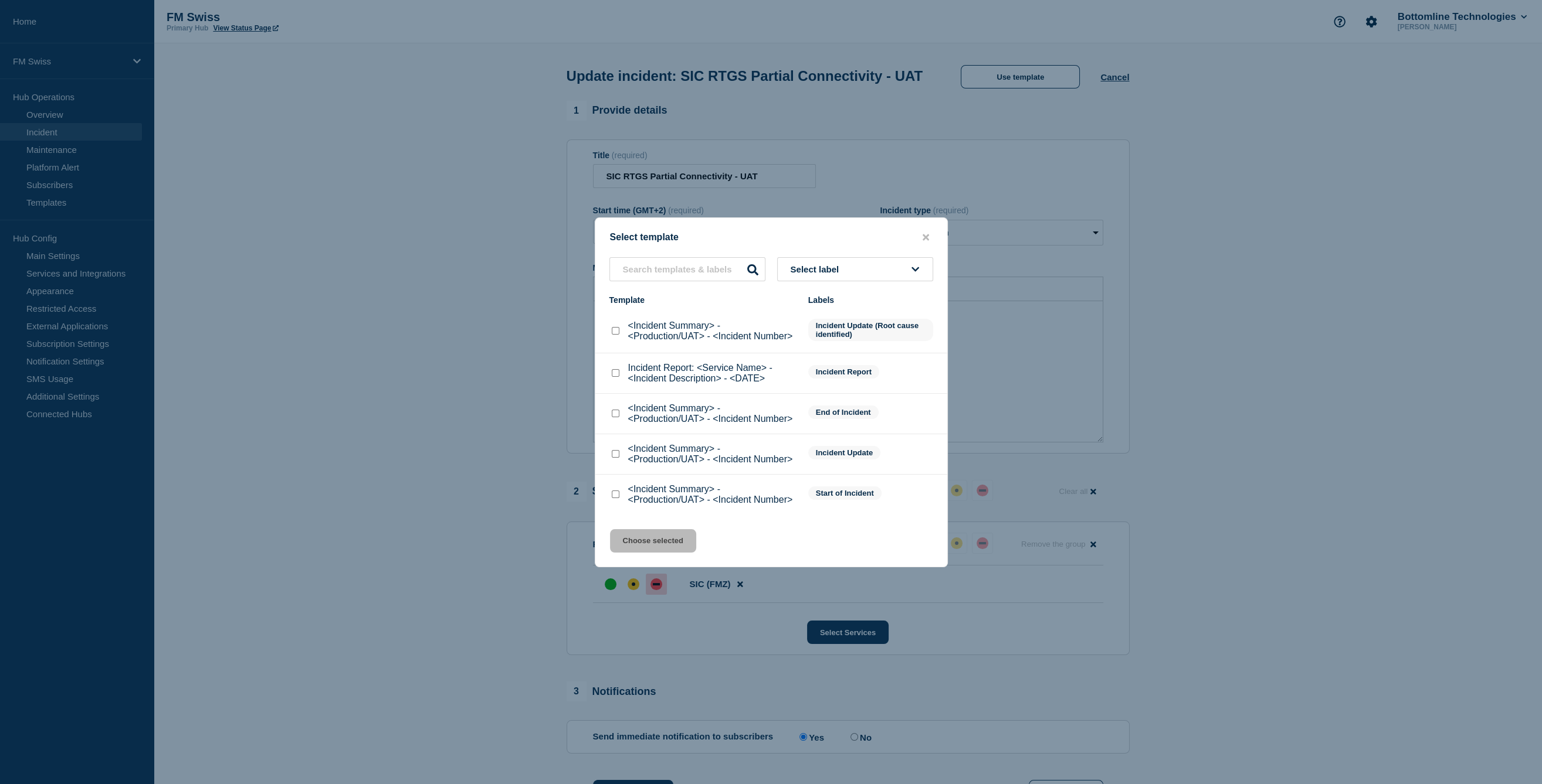
checkbox input "true"
click at [667, 543] on button "Choose selected" at bounding box center [653, 541] width 86 height 23
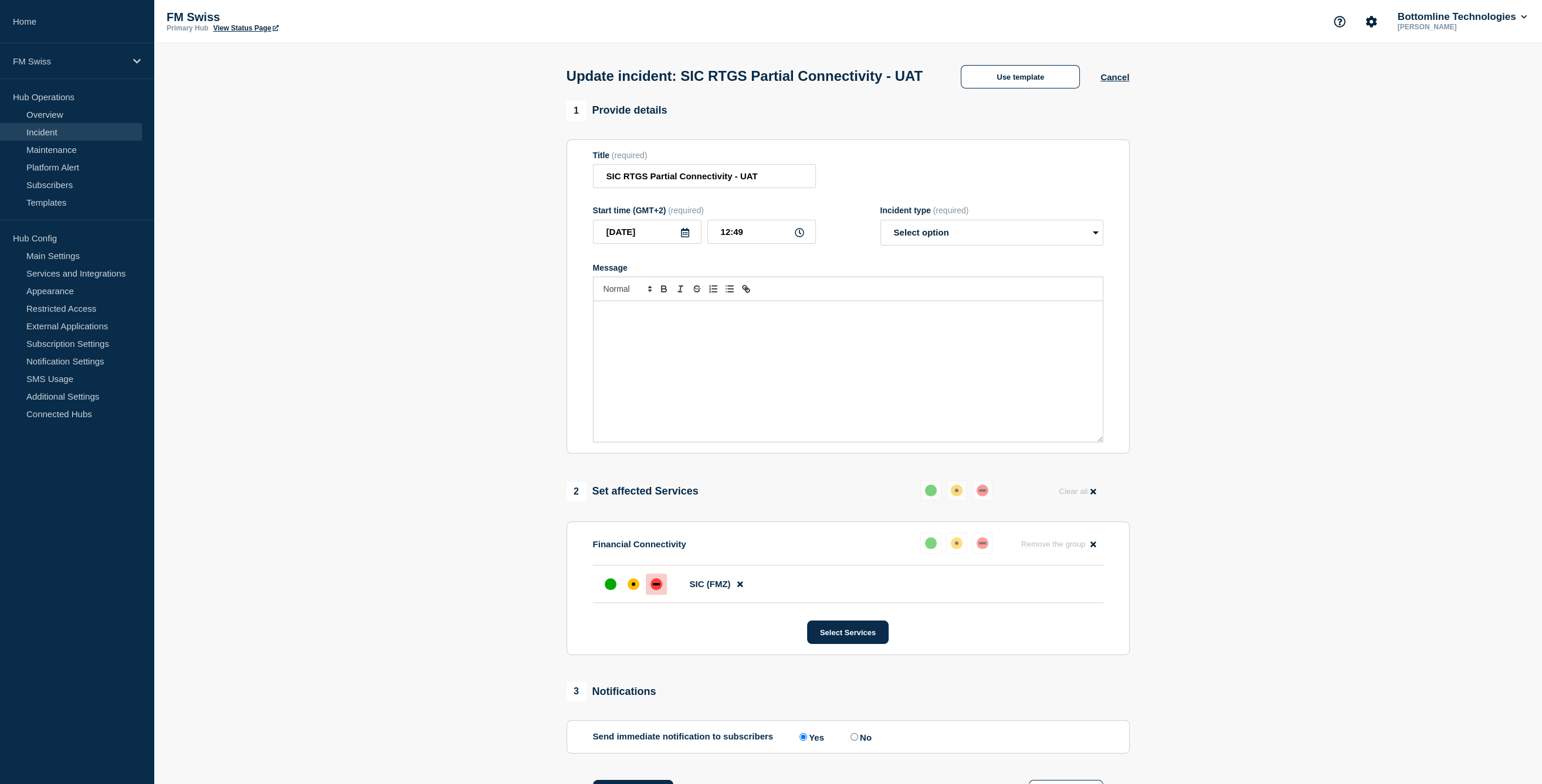
select select "monitoring"
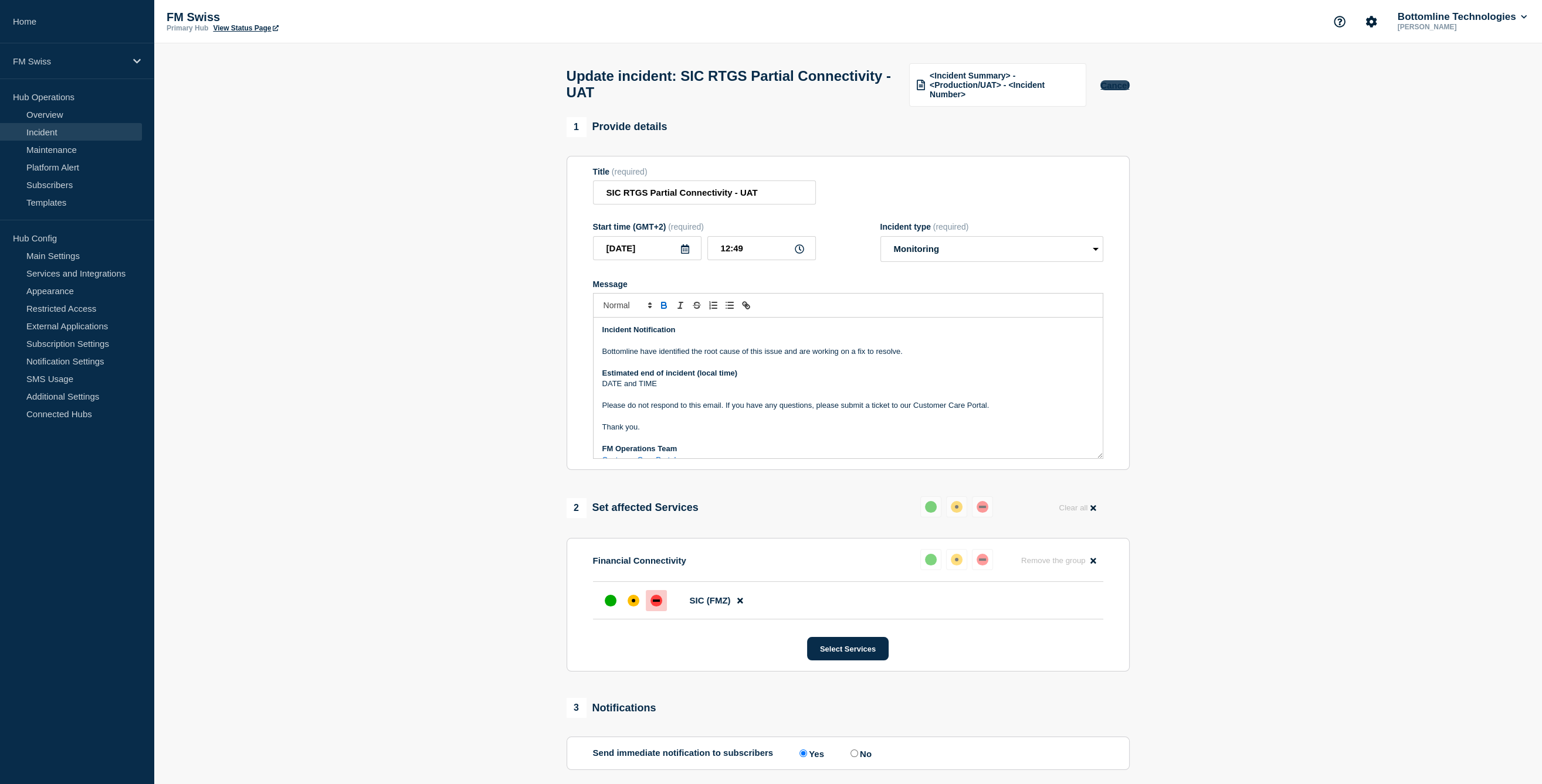
click at [1111, 88] on button "Cancel" at bounding box center [1114, 85] width 29 height 10
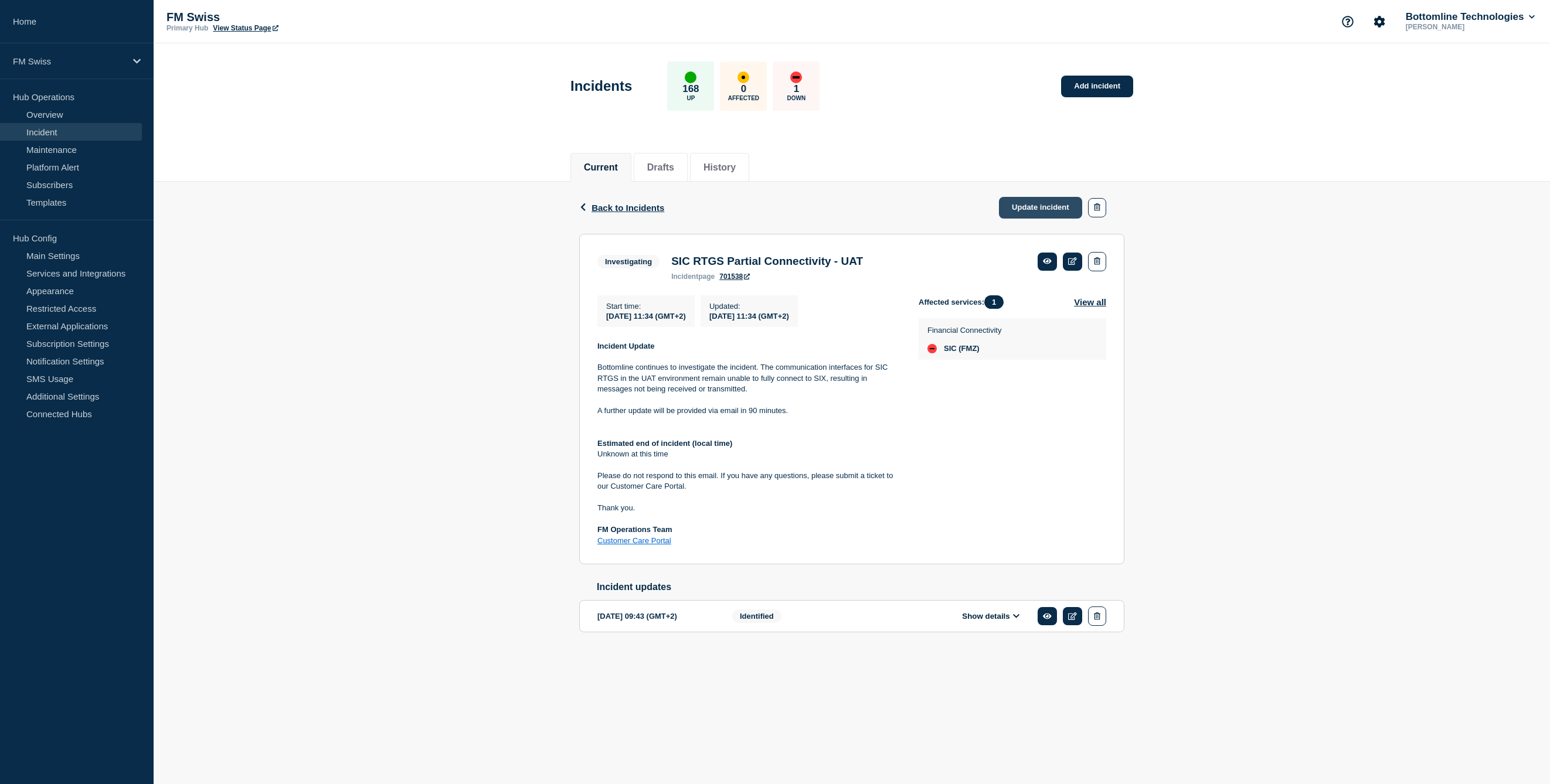
click at [1046, 209] on link "Update incident" at bounding box center [1040, 207] width 83 height 21
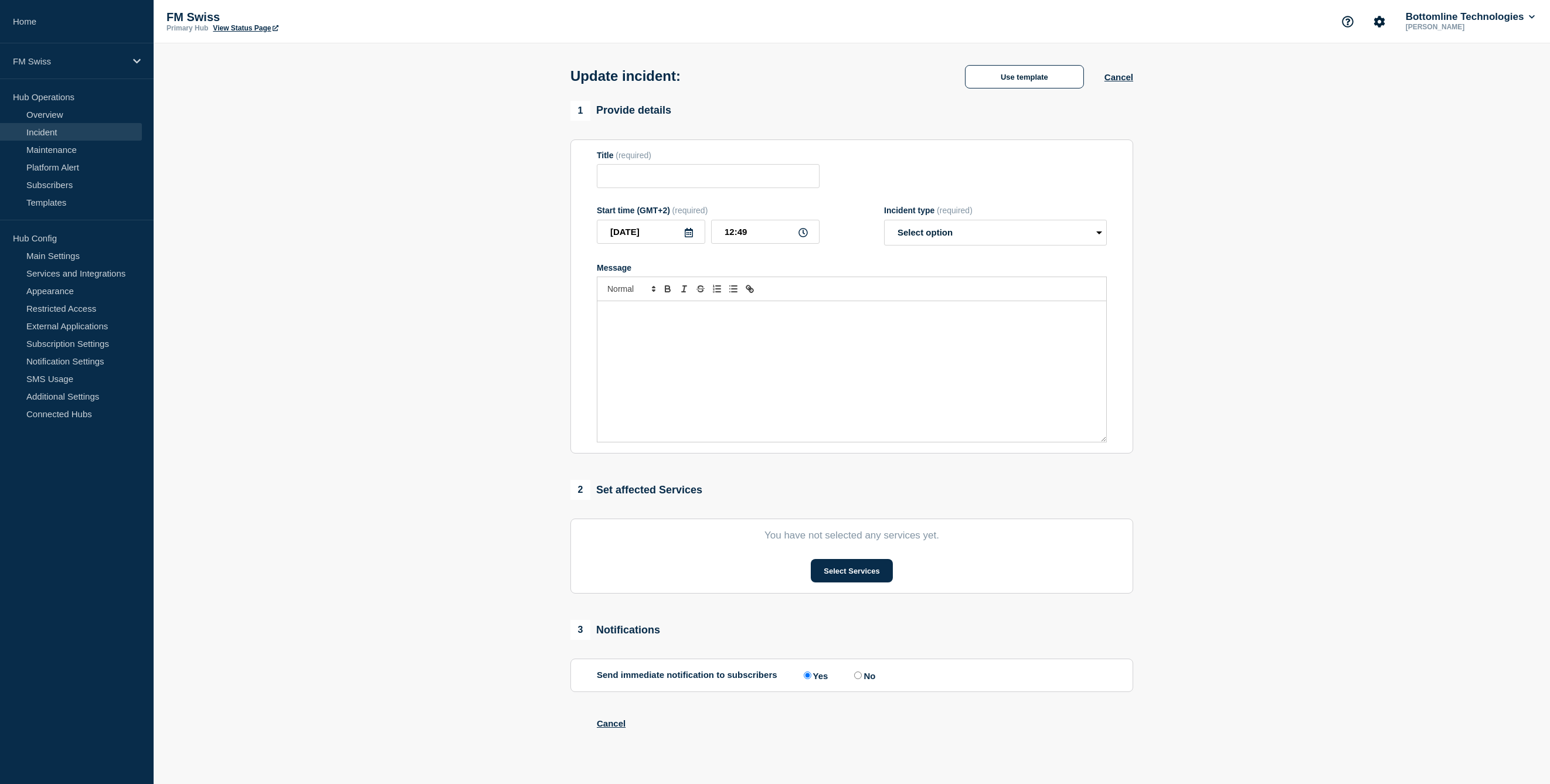
type input "SIC RTGS Partial Connectivity - UAT"
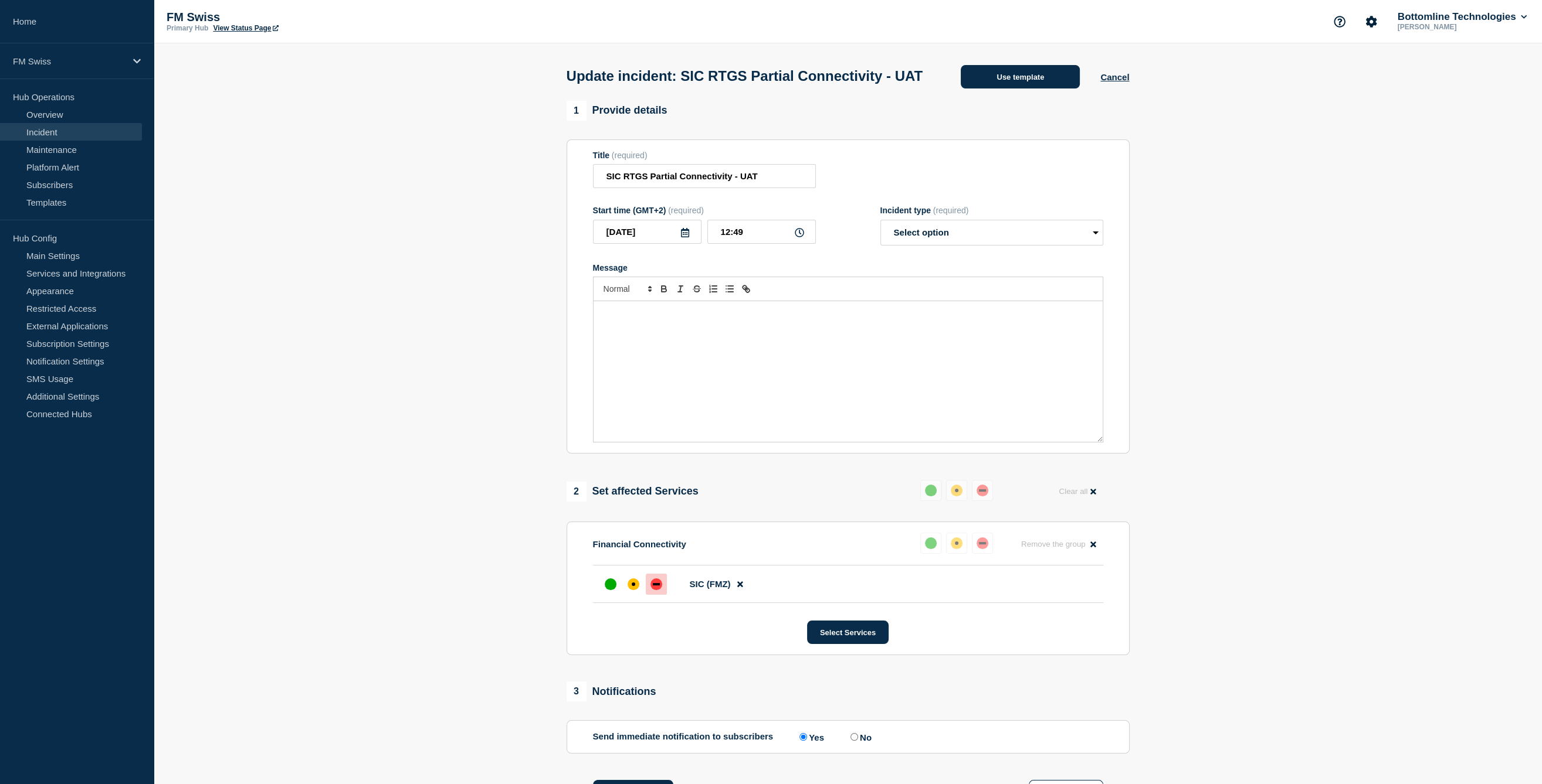
click at [1049, 88] on button "Use template" at bounding box center [1020, 77] width 119 height 23
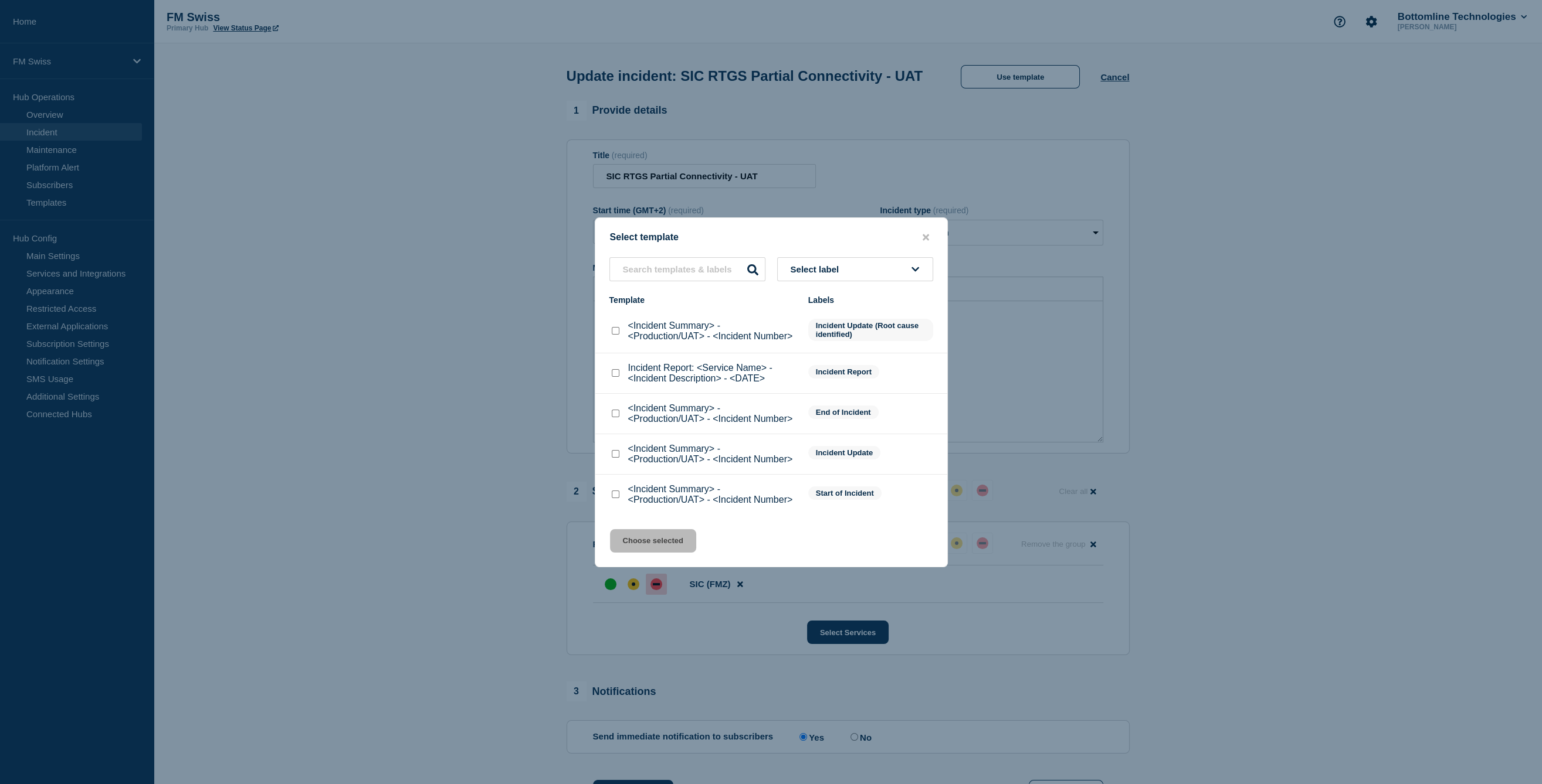
click at [616, 454] on input "<Incident Summary> - <Production/UAT> - <Incident Number> checkbox" at bounding box center [615, 454] width 7 height 7
checkbox input "true"
drag, startPoint x: 642, startPoint y: 539, endPoint x: 685, endPoint y: 454, distance: 95.3
click at [642, 540] on button "Choose selected" at bounding box center [653, 541] width 86 height 23
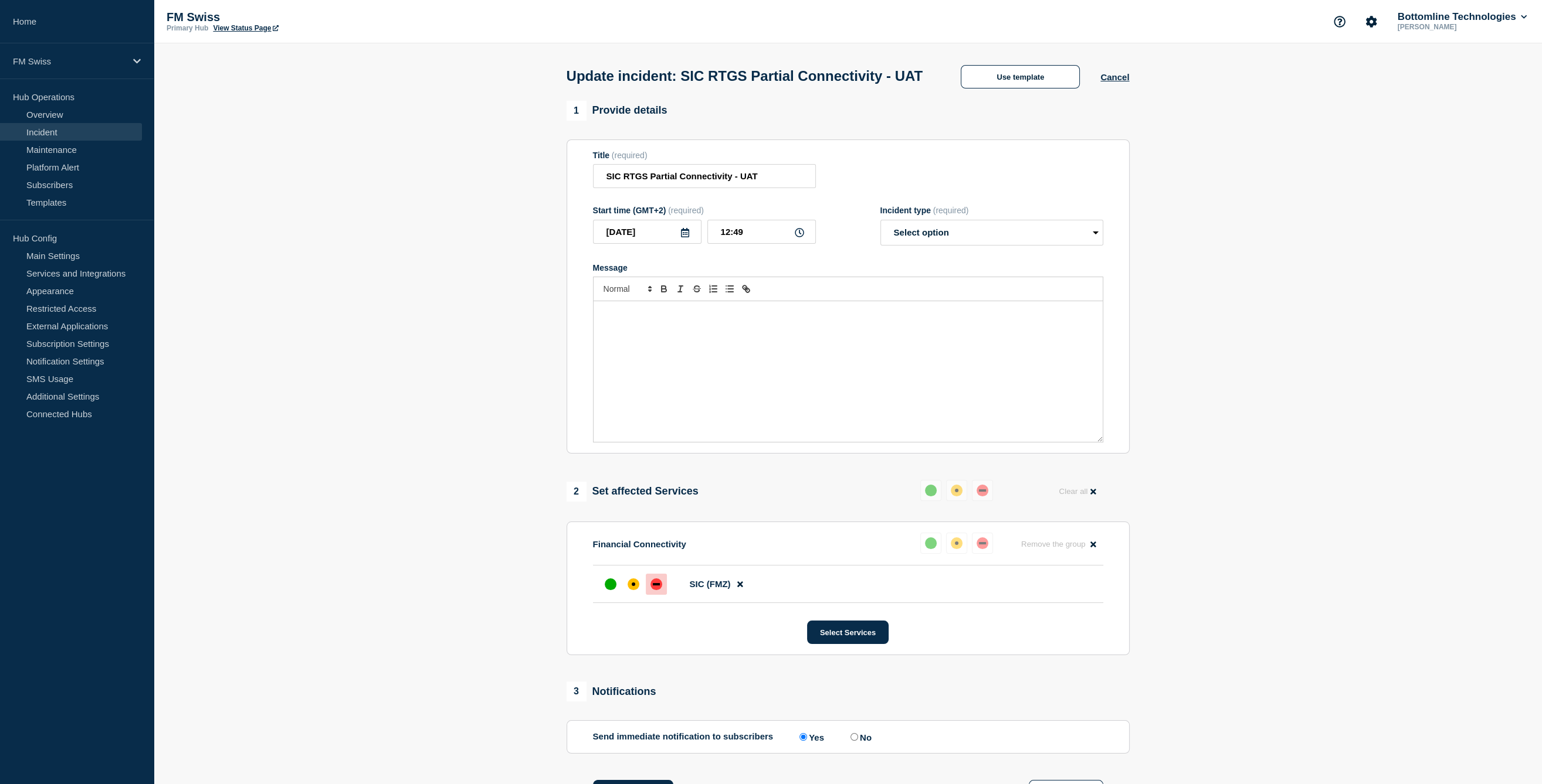
select select "investigating"
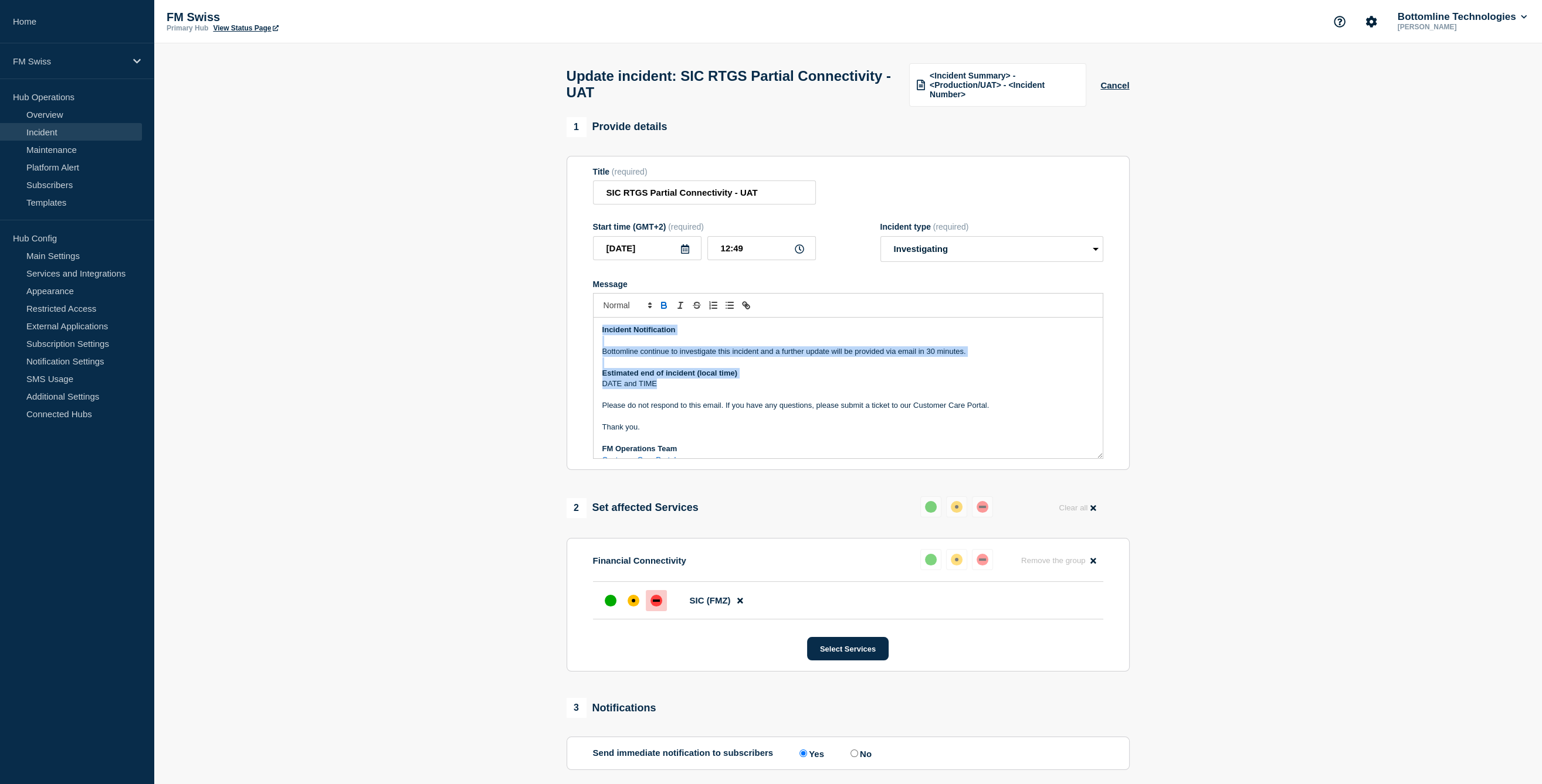
drag, startPoint x: 694, startPoint y: 388, endPoint x: 550, endPoint y: 333, distance: 154.1
click at [550, 333] on section "1 Provide details Title (required) SIC RTGS Partial Connectivity - UAT Start ti…" at bounding box center [848, 550] width 1388 height 866
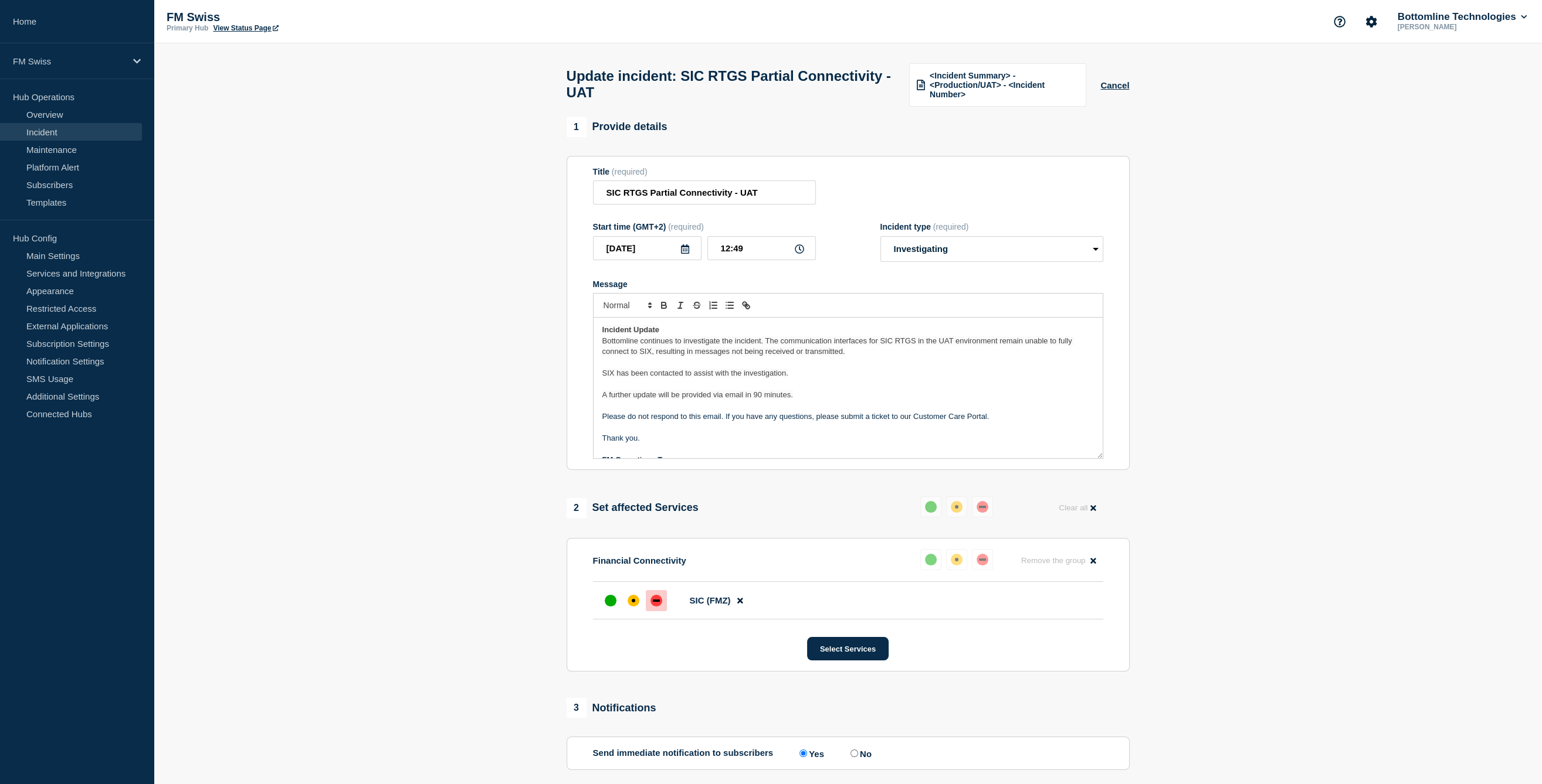
click at [865, 379] on p "SIX has been contacted to assist with the investigation." at bounding box center [848, 373] width 491 height 10
click at [856, 365] on p "Message" at bounding box center [848, 362] width 491 height 10
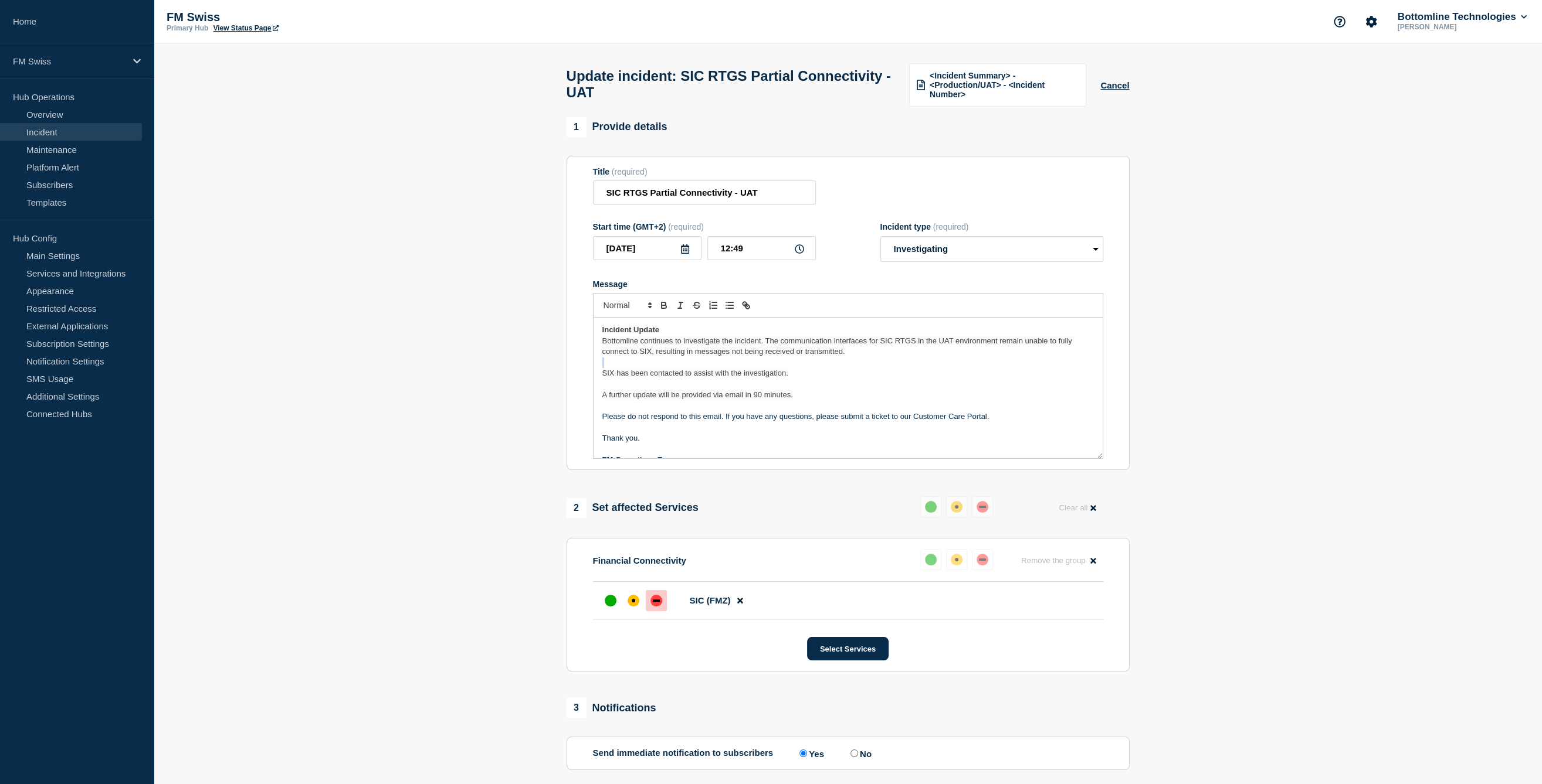
click at [856, 365] on p "Message" at bounding box center [848, 362] width 491 height 10
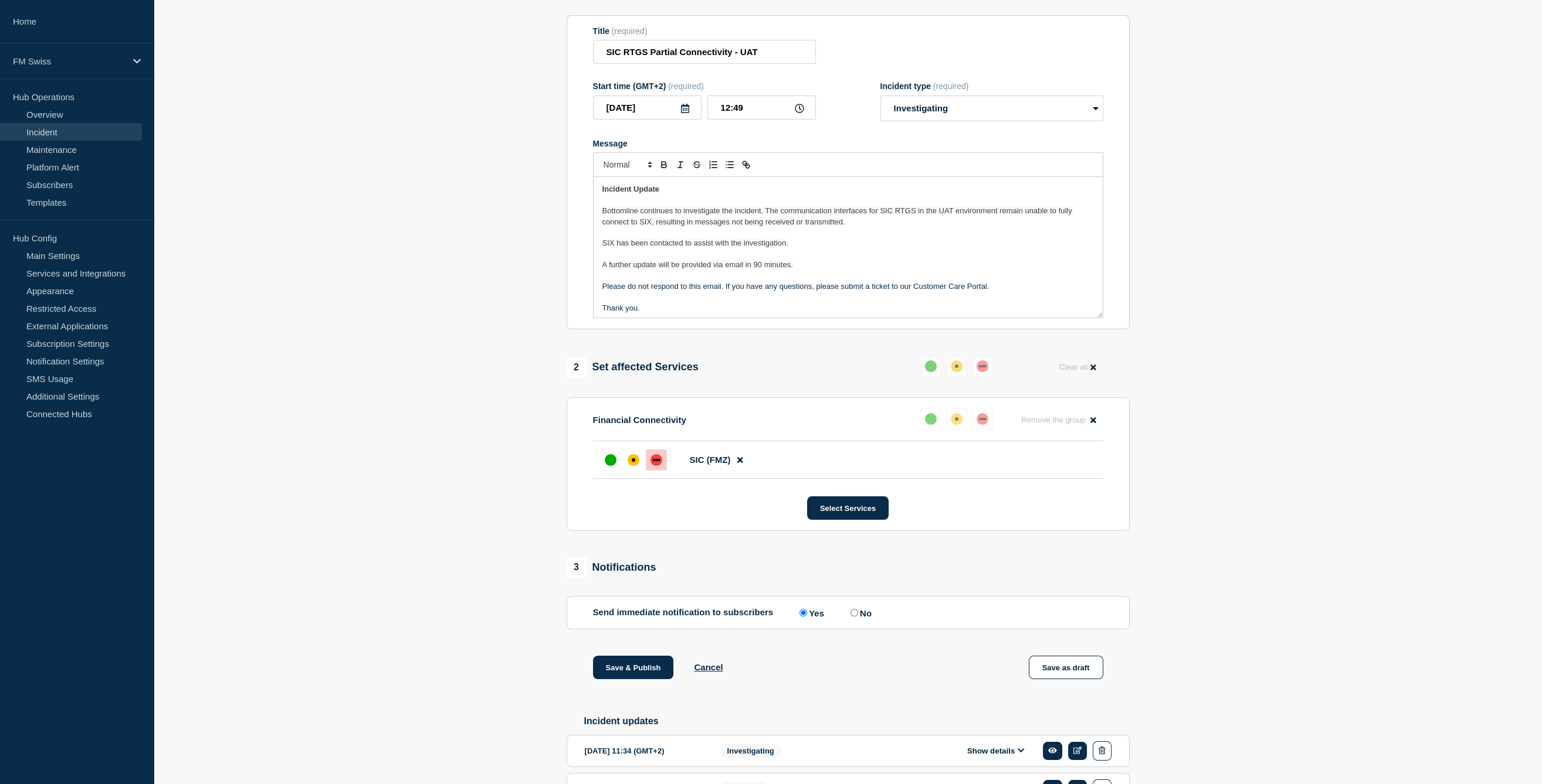
scroll to position [227, 0]
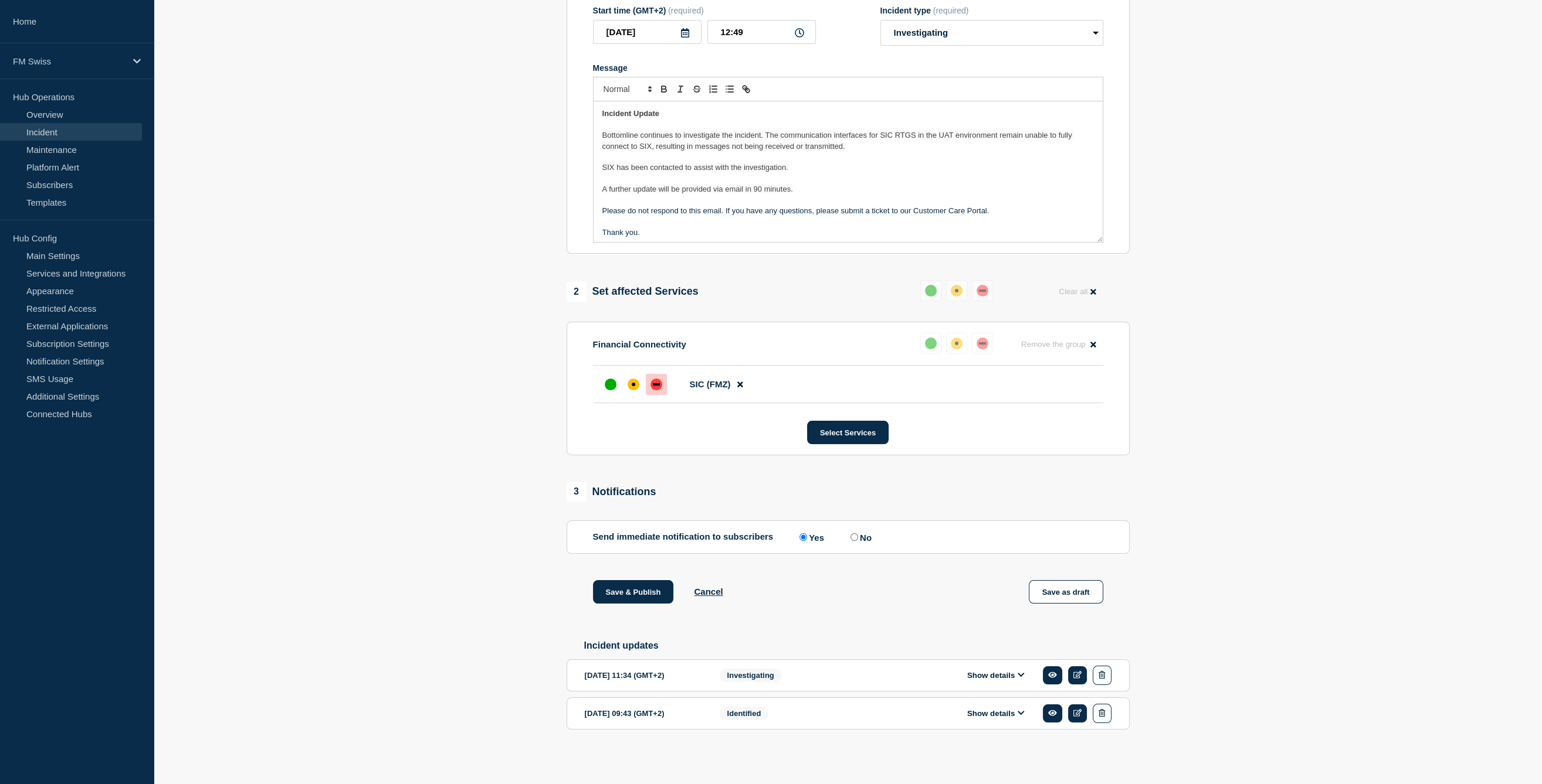
click at [955, 626] on div "Save & Publish Cancel Save as draft" at bounding box center [848, 607] width 563 height 53
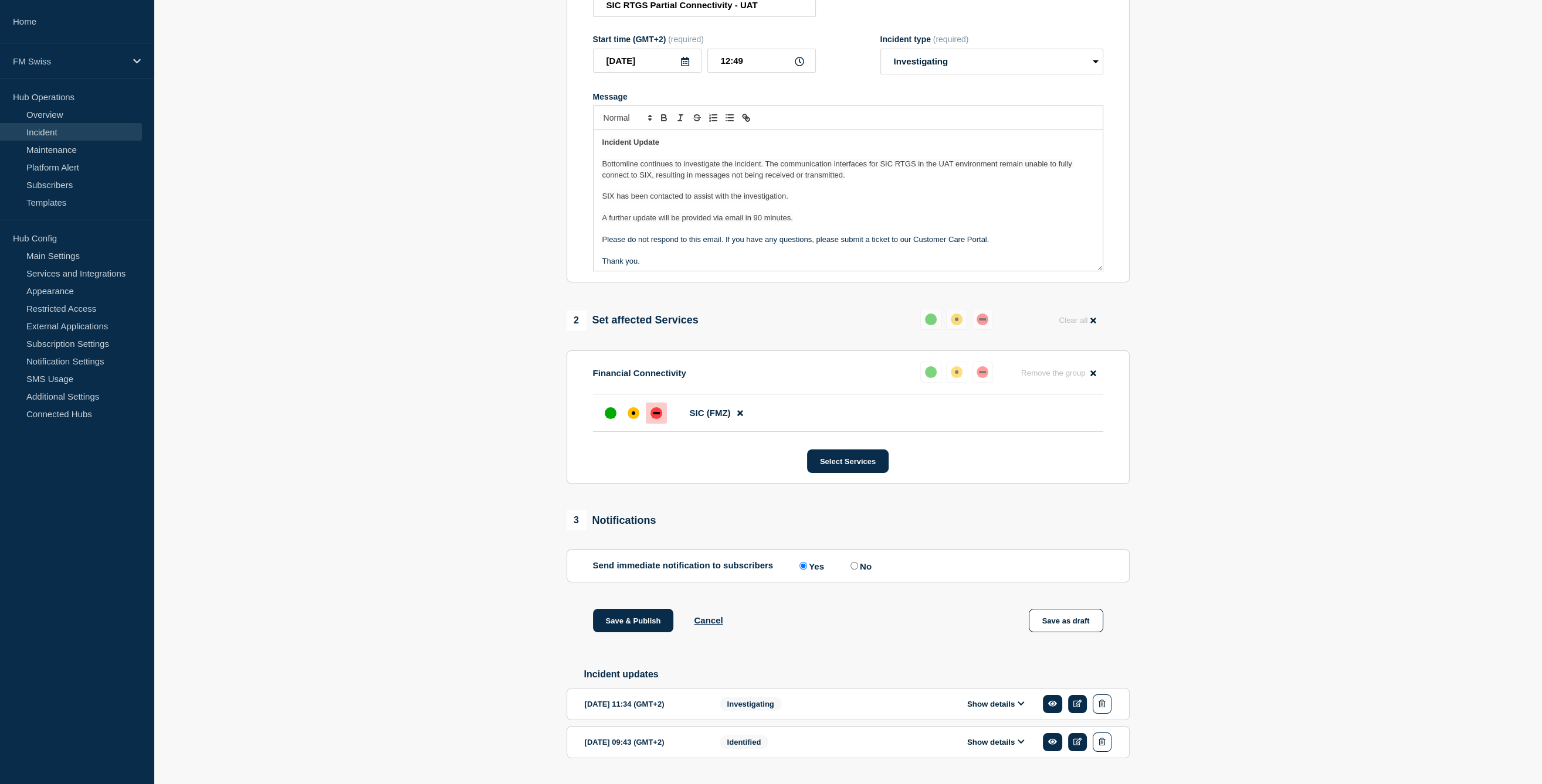
scroll to position [110, 0]
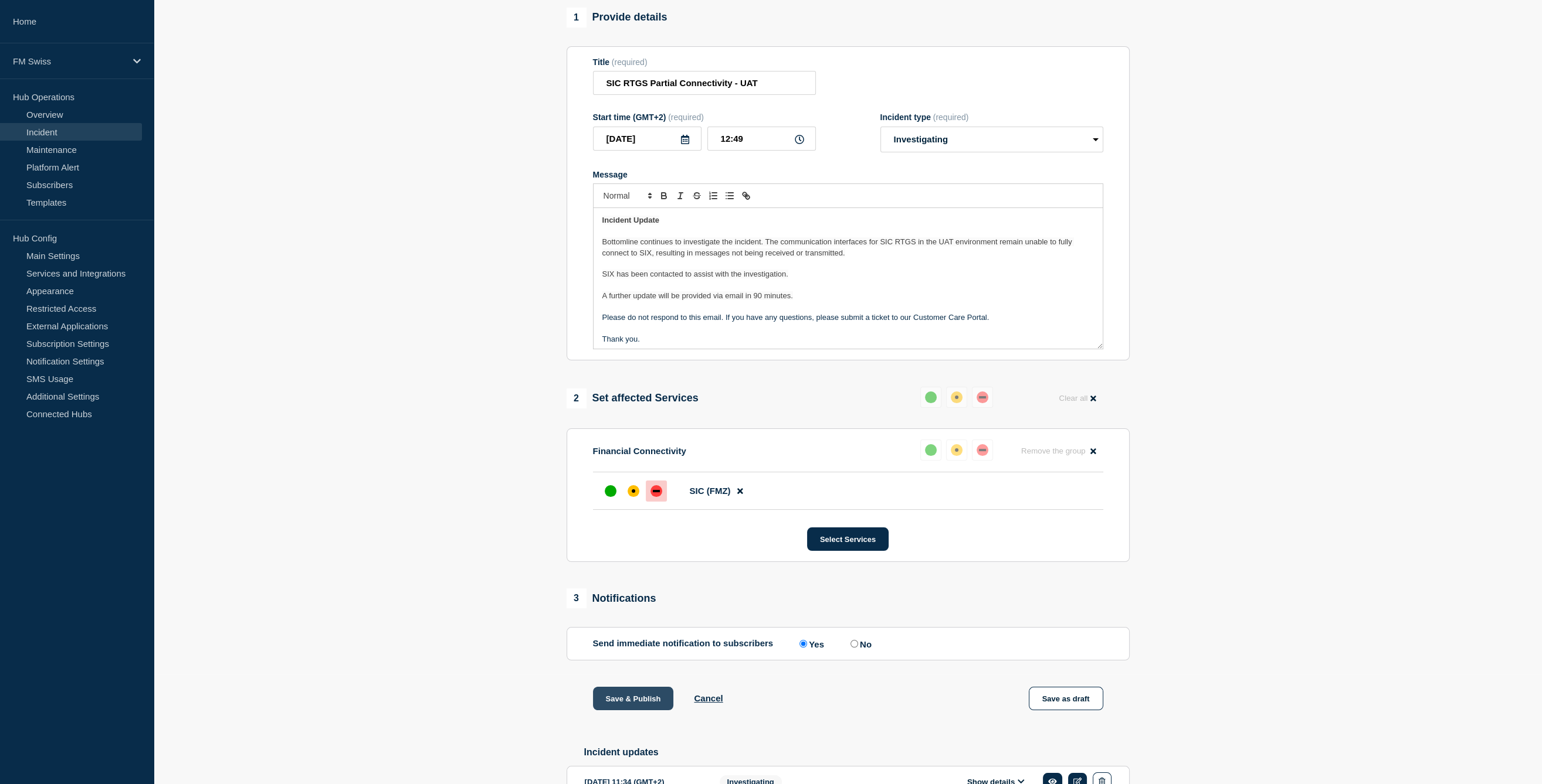
click at [650, 704] on button "Save & Publish" at bounding box center [634, 699] width 81 height 23
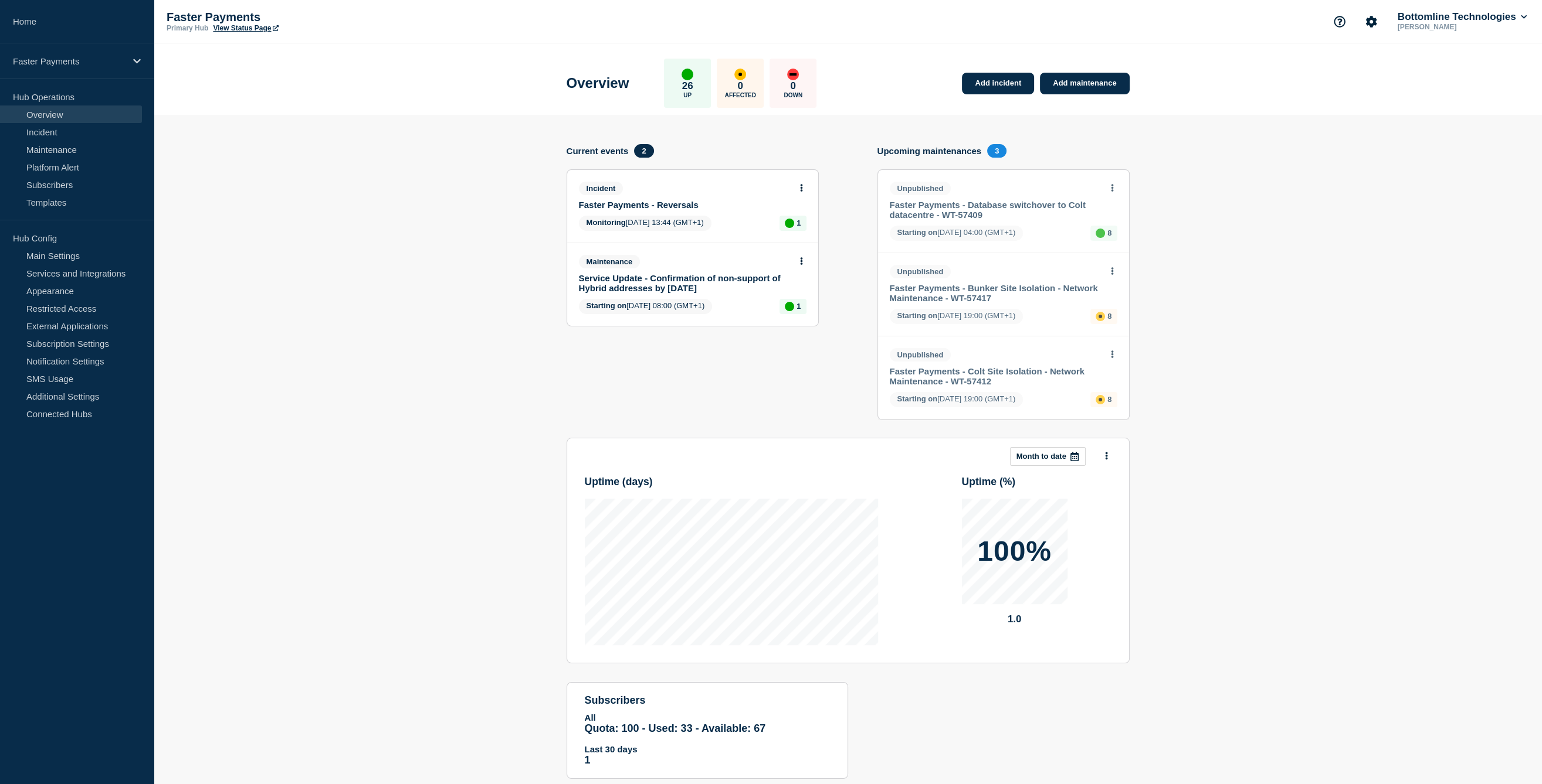
click at [674, 207] on link "Faster Payments - Reversals" at bounding box center [685, 205] width 212 height 10
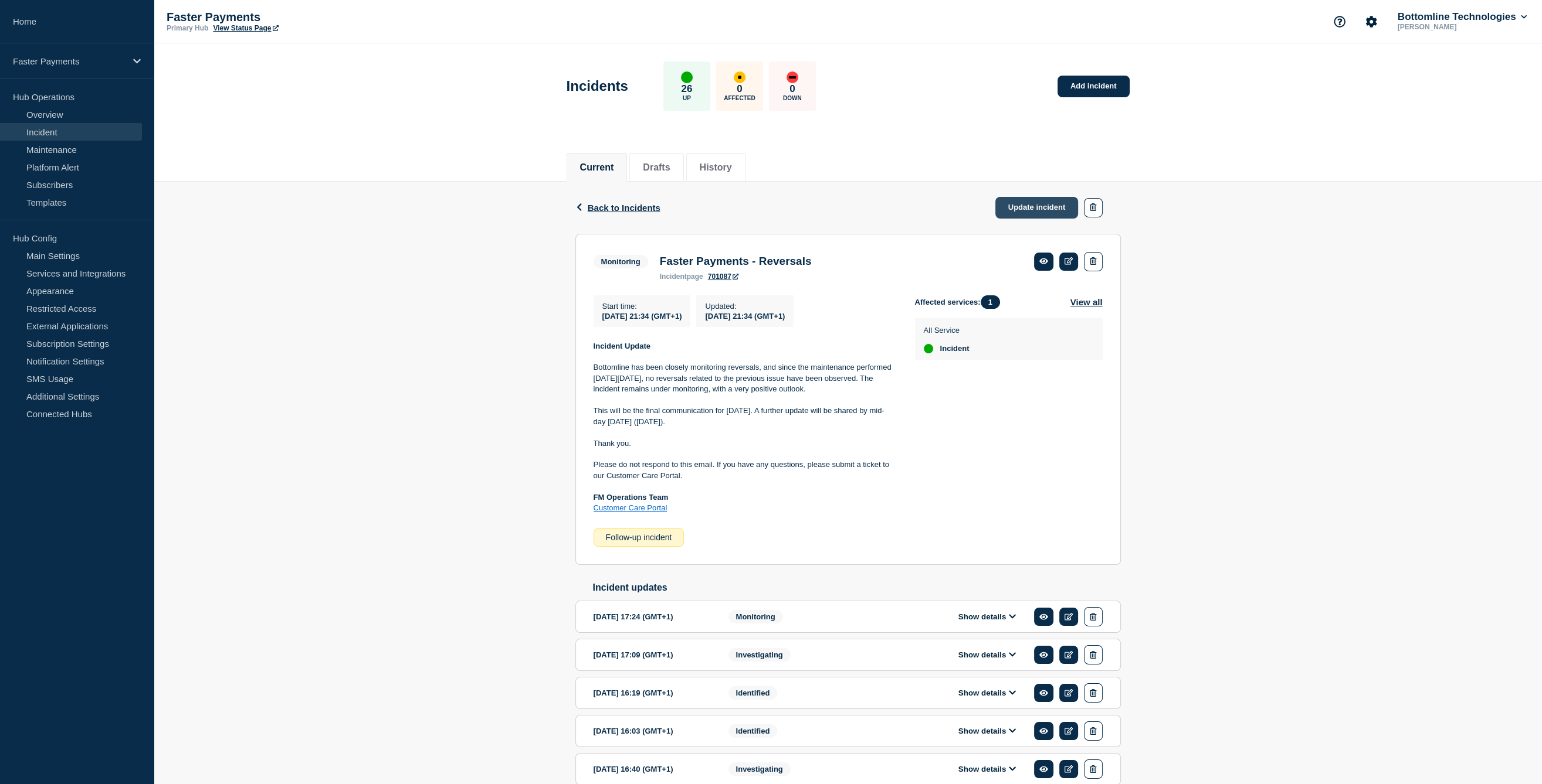
click at [1011, 211] on link "Update incident" at bounding box center [1037, 207] width 83 height 21
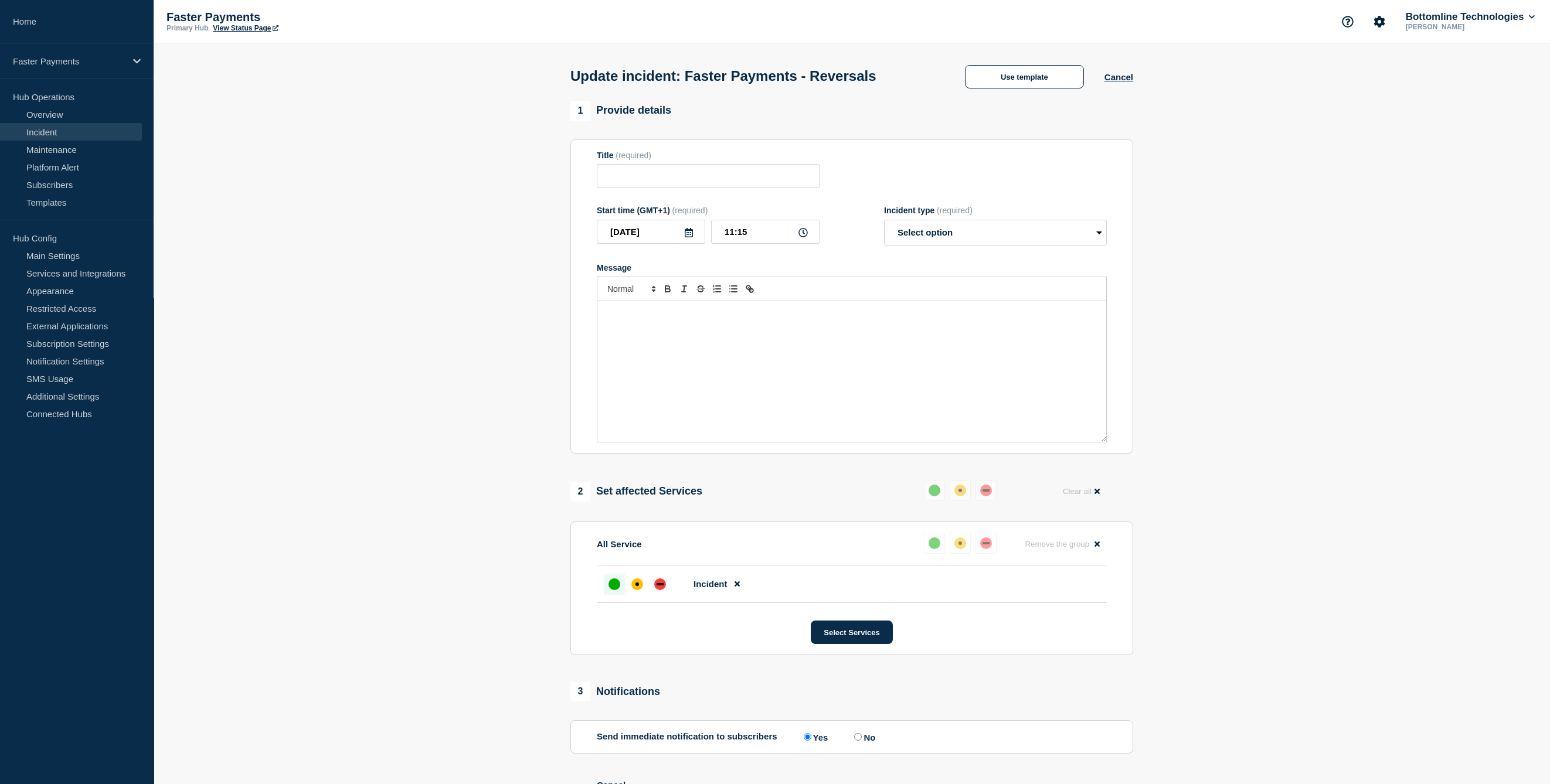
type input "Faster Payments - Reversals"
click at [1001, 94] on div "Update incident: Faster Payments - Reversals Use template Cancel" at bounding box center [847, 72] width 589 height 58
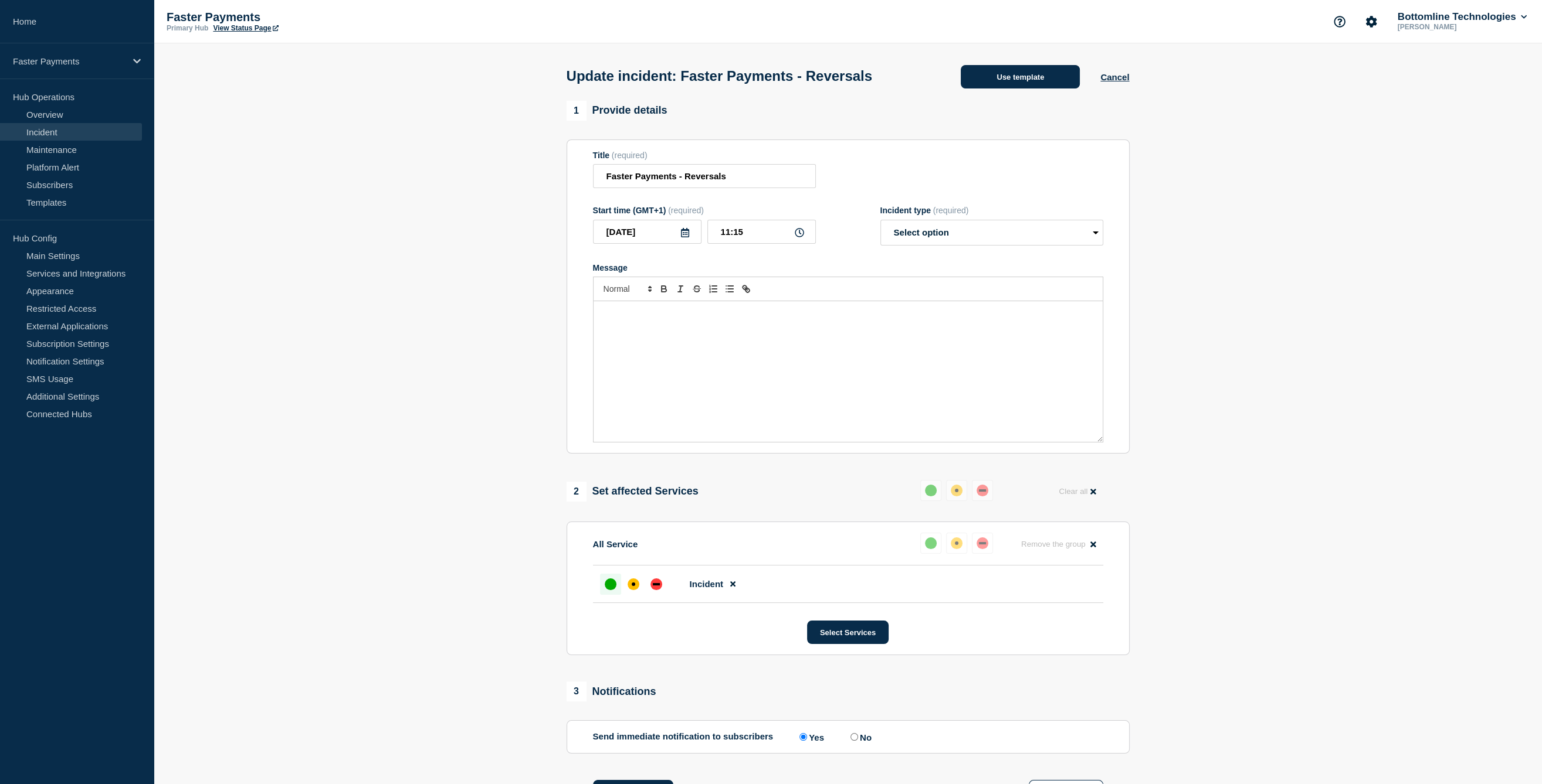
click at [1000, 82] on button "Use template" at bounding box center [1020, 77] width 119 height 23
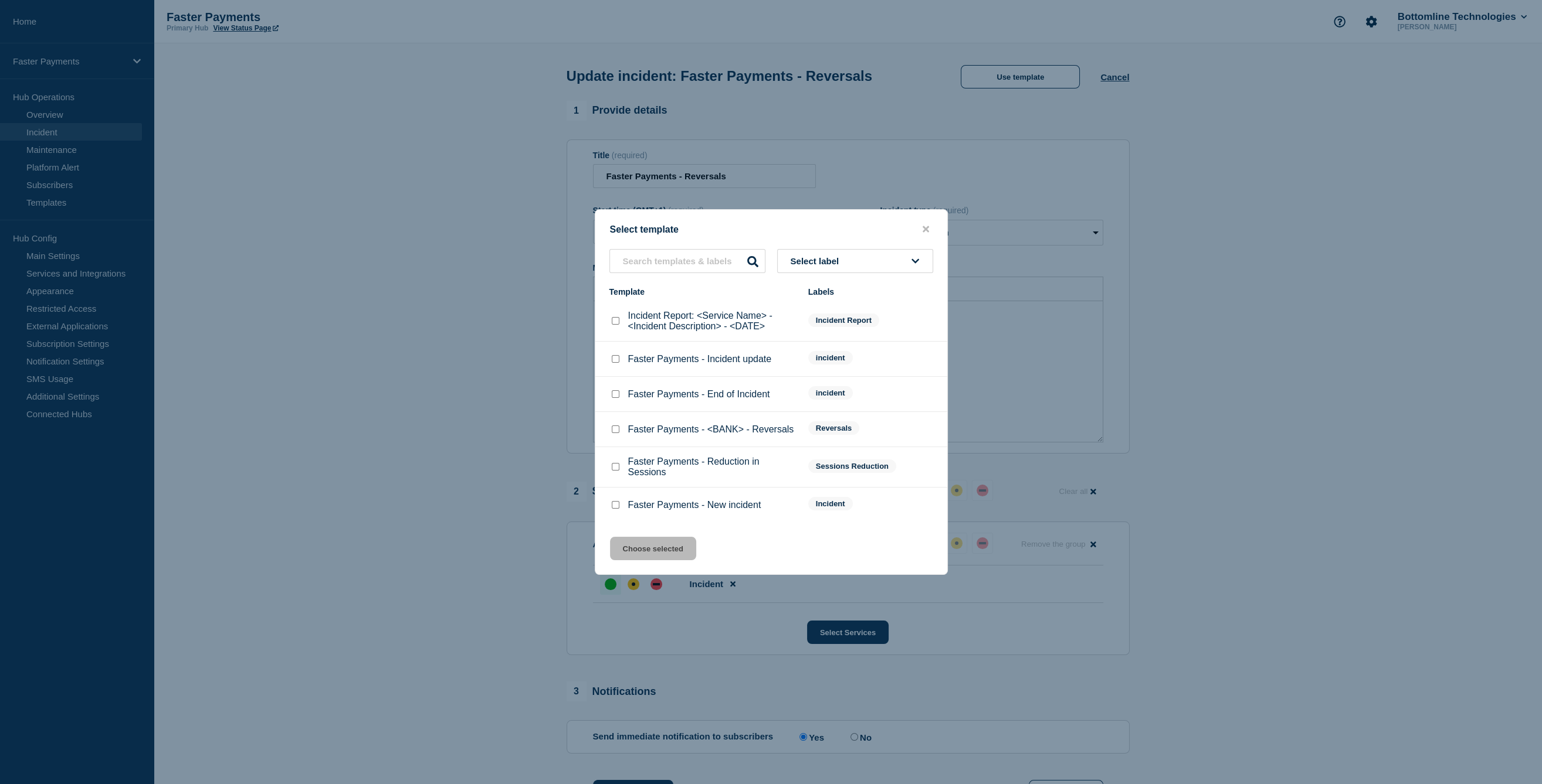
click at [616, 397] on input "Faster Payments - End of Incident checkbox" at bounding box center [615, 394] width 7 height 7
checkbox input "true"
click at [673, 554] on button "Choose selected" at bounding box center [653, 549] width 86 height 23
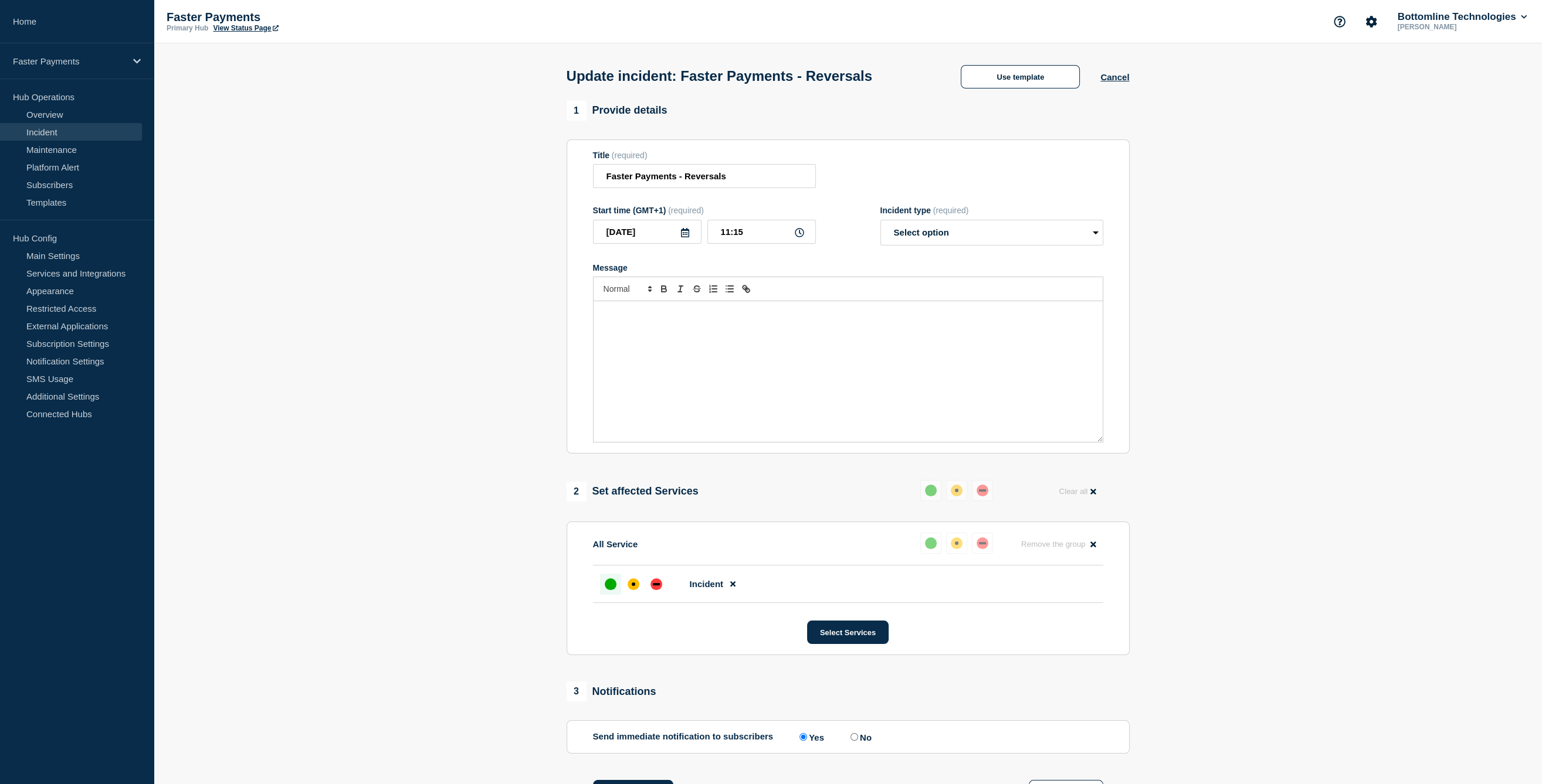
select select "resolved"
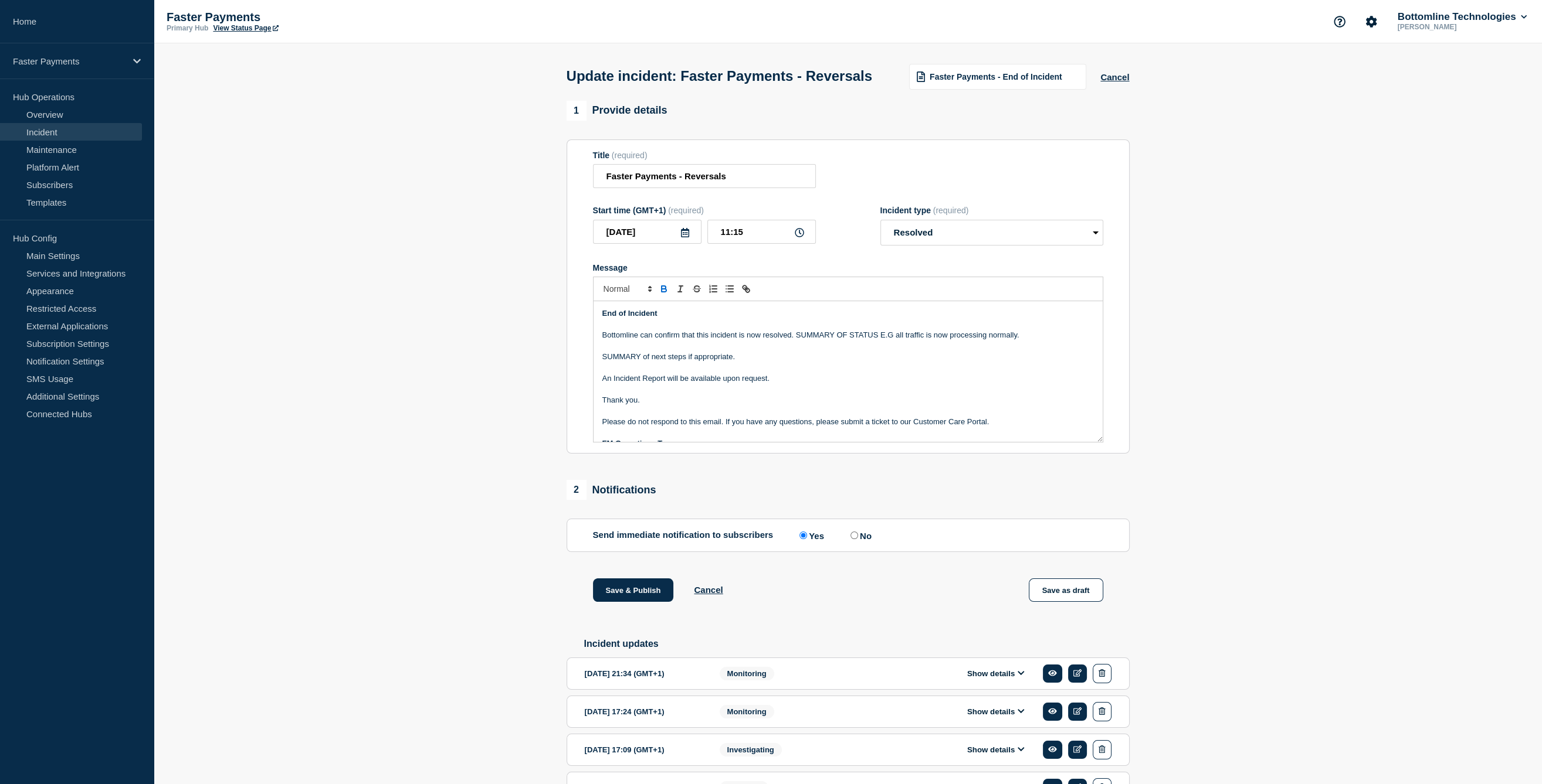
click at [1311, 392] on section "1 Provide details Title (required) Faster Payments - Reversals Start time (GMT+…" at bounding box center [848, 794] width 1388 height 1388
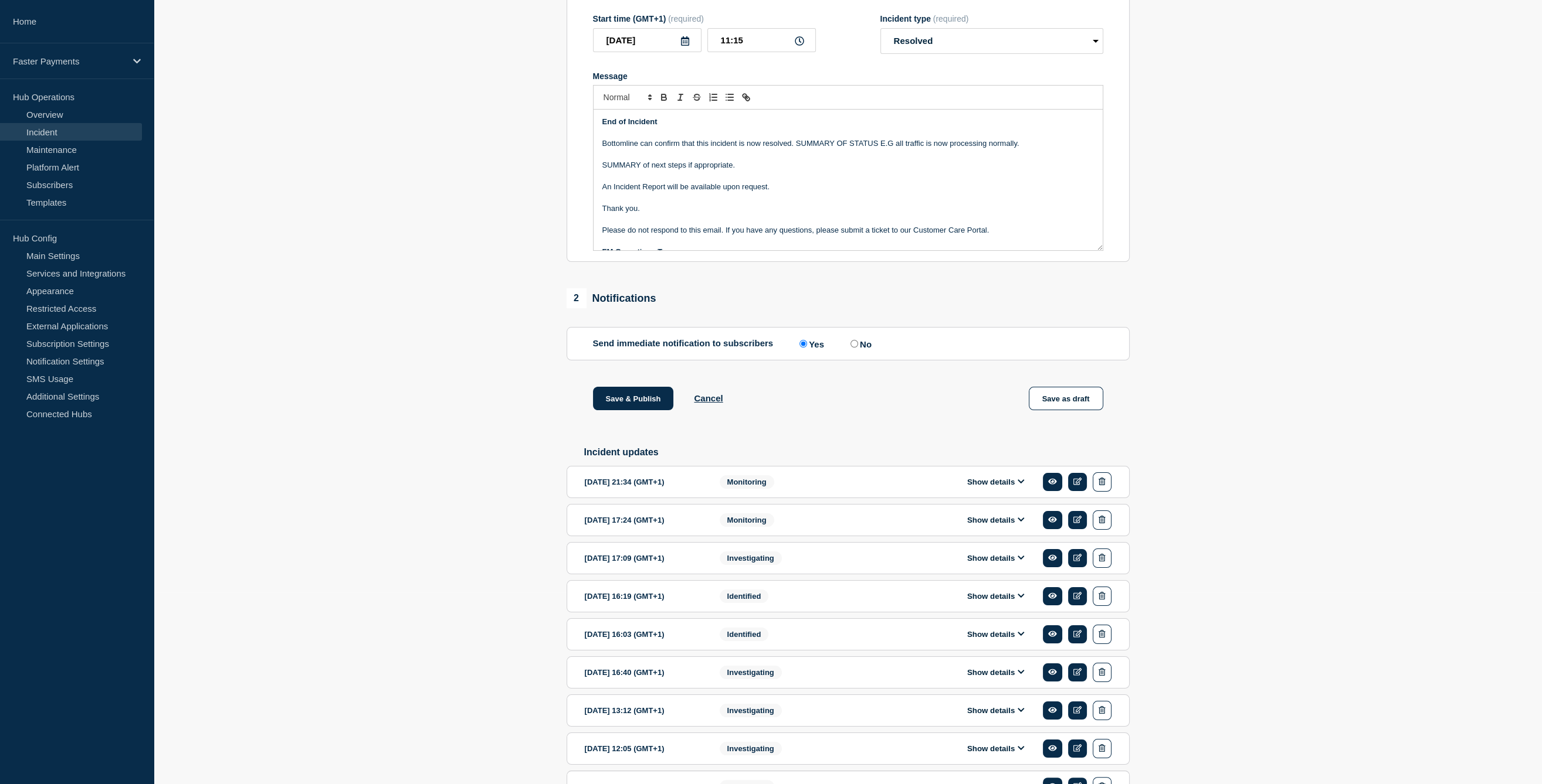
scroll to position [293, 0]
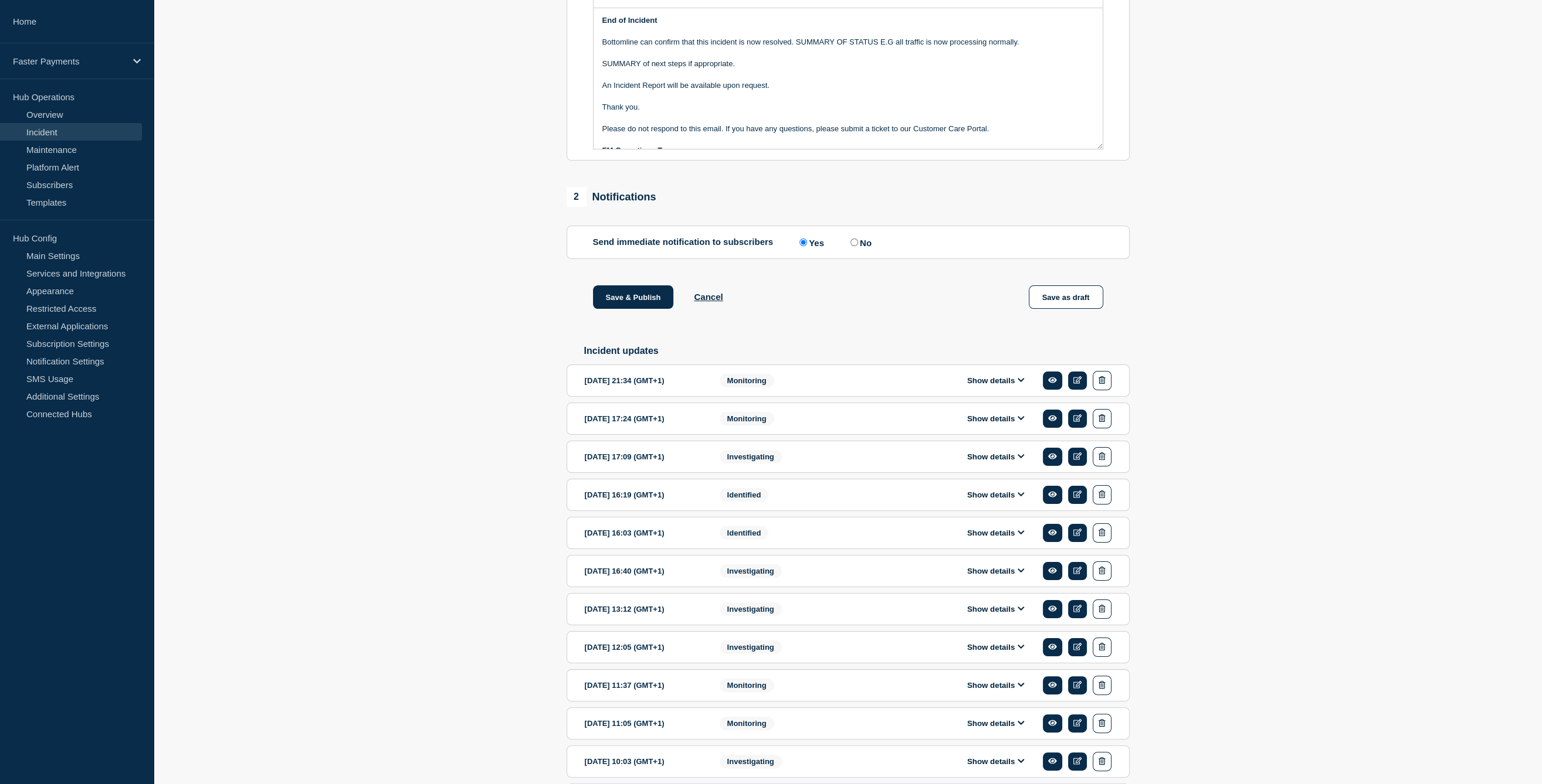
click at [1018, 384] on icon at bounding box center [1021, 380] width 7 height 7
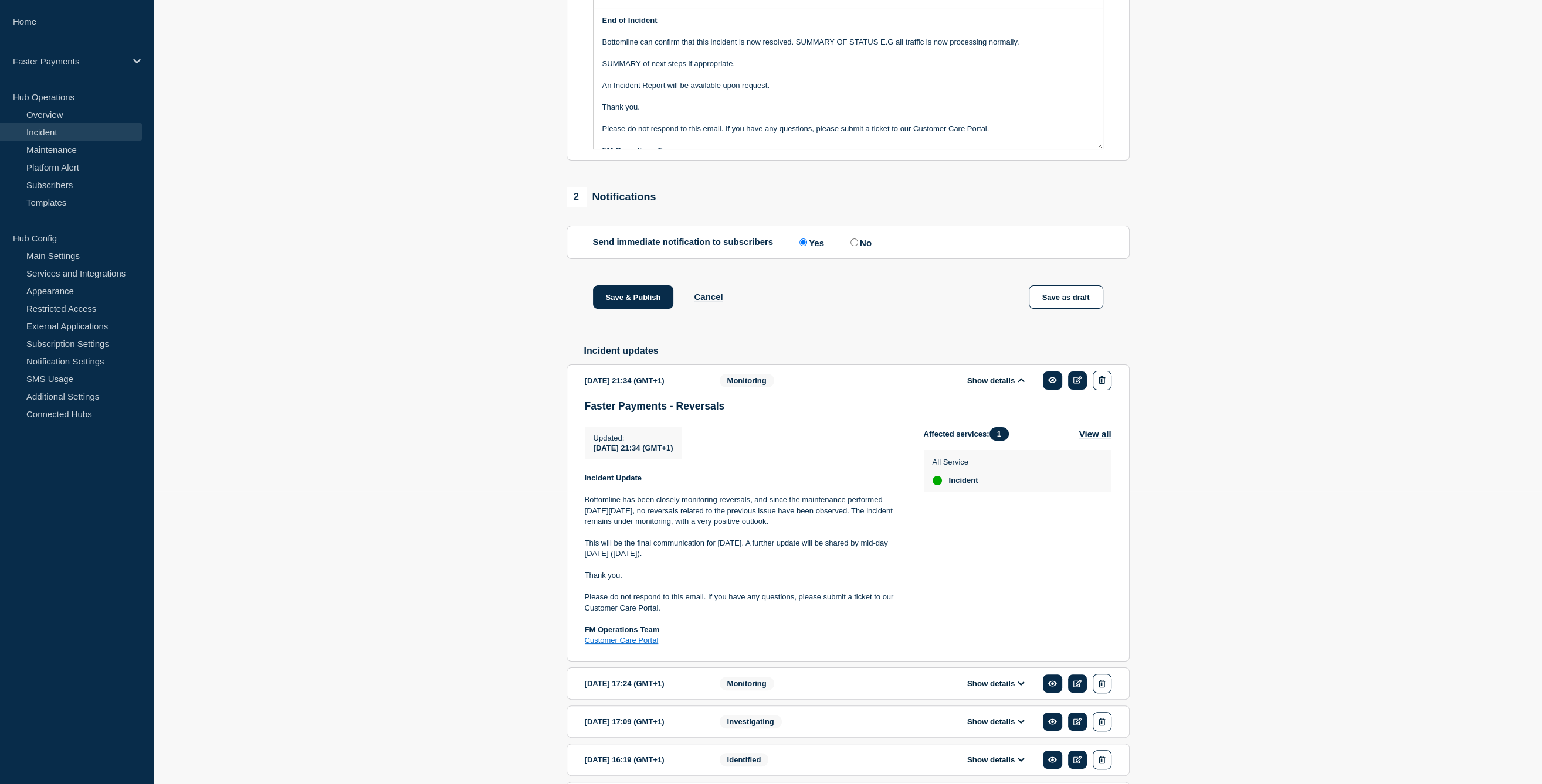
click at [603, 527] on p "Bottomline has been closely monitoring reversals, and since the maintenance per…" at bounding box center [745, 511] width 320 height 32
click at [604, 527] on p "Bottomline has been closely monitoring reversals, and since the maintenance per…" at bounding box center [745, 511] width 320 height 32
drag, startPoint x: 604, startPoint y: 530, endPoint x: 611, endPoint y: 548, distance: 19.3
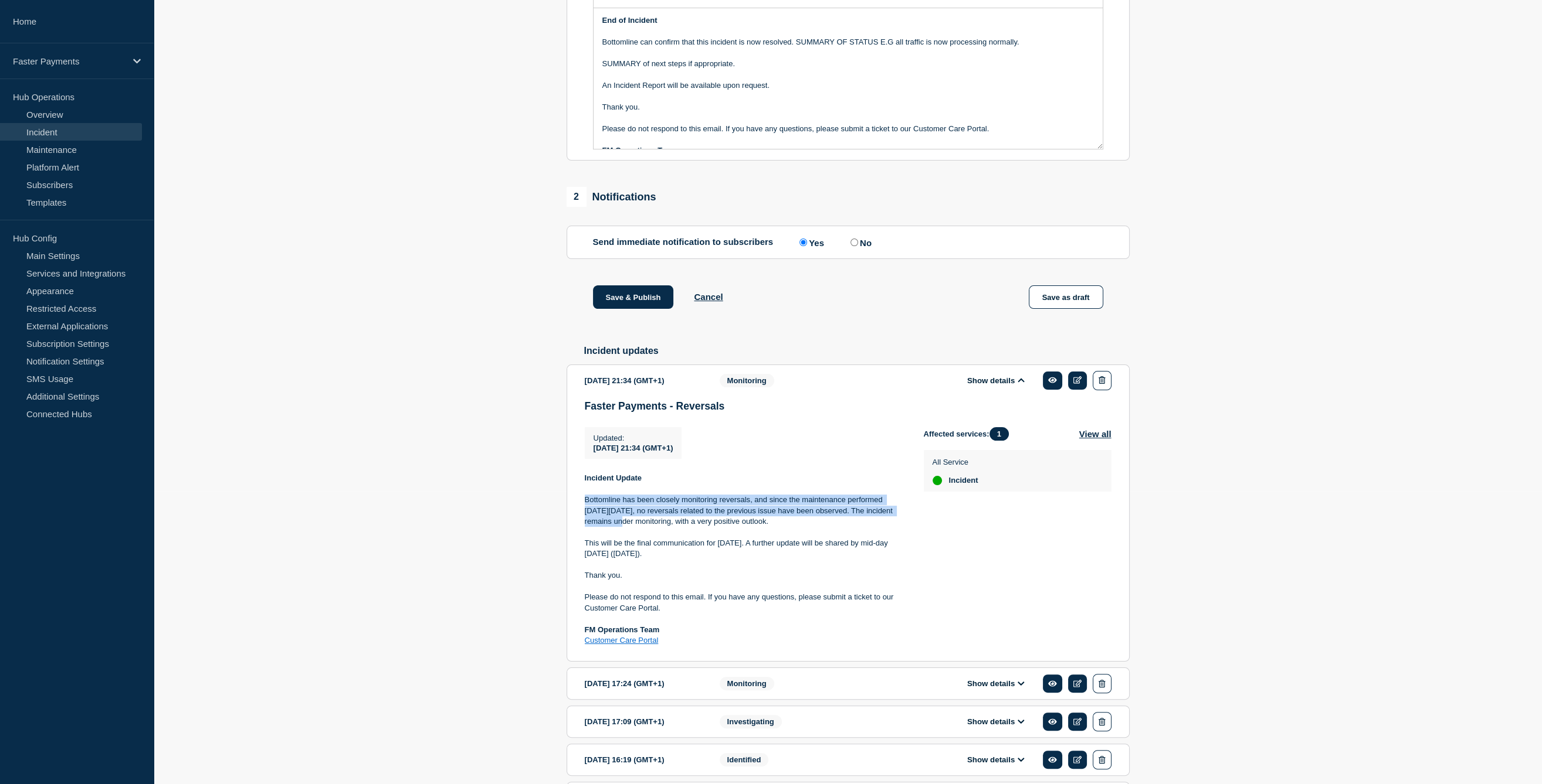
click at [611, 527] on p "Bottomline has been closely monitoring reversals, and since the maintenance per…" at bounding box center [745, 511] width 320 height 32
click at [696, 527] on p "Bottomline has been closely monitoring reversals, and since the maintenance per…" at bounding box center [745, 511] width 320 height 32
copy p "Bottomline has been closely monitoring reversals, and since the maintenance per…"
click at [865, 527] on p "Bottomline has been closely monitoring reversals, and since the maintenance per…" at bounding box center [745, 511] width 320 height 32
copy p "Bottomline has been closely monitoring reversals, and since the maintenance per…"
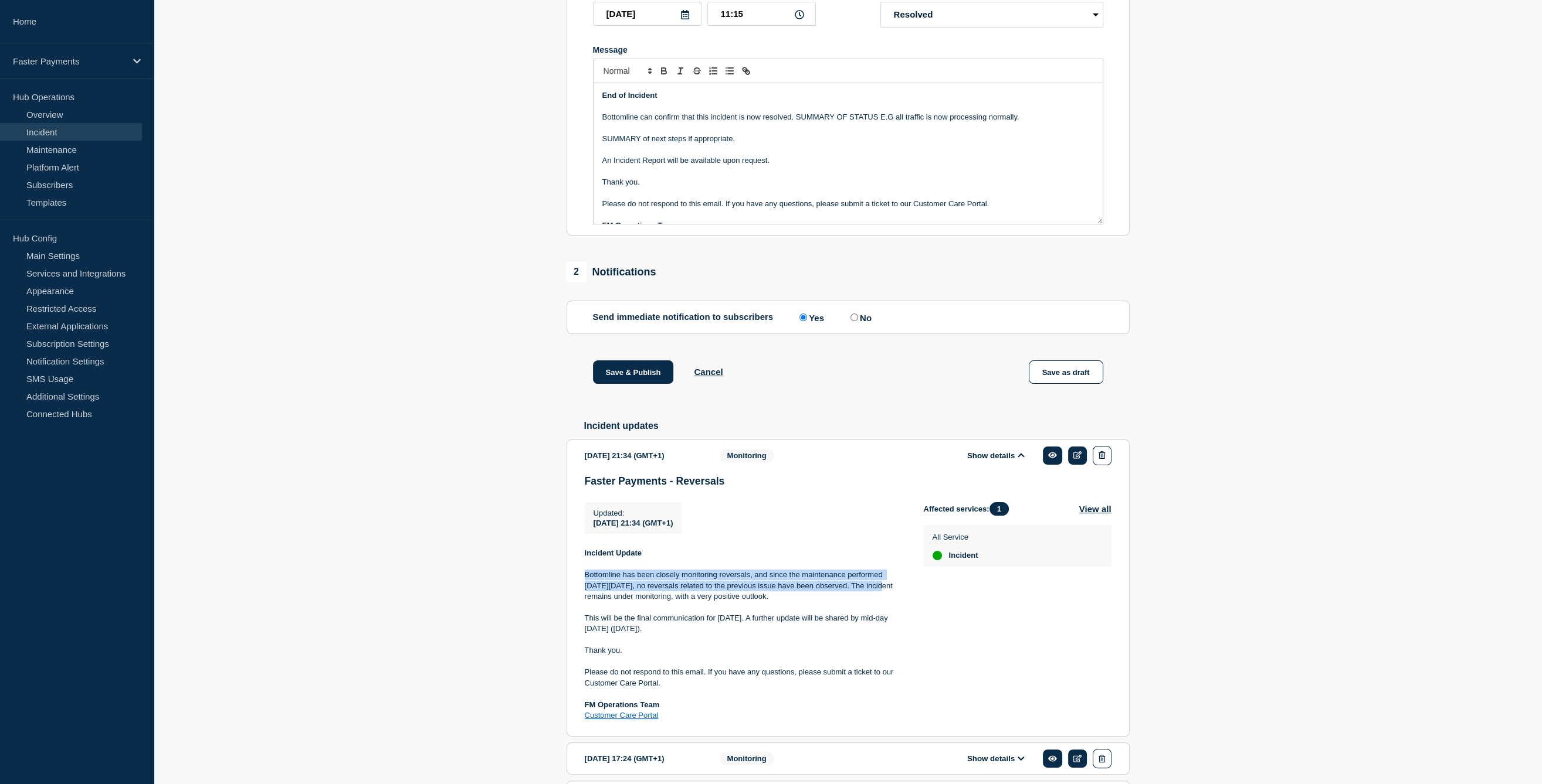
scroll to position [117, 0]
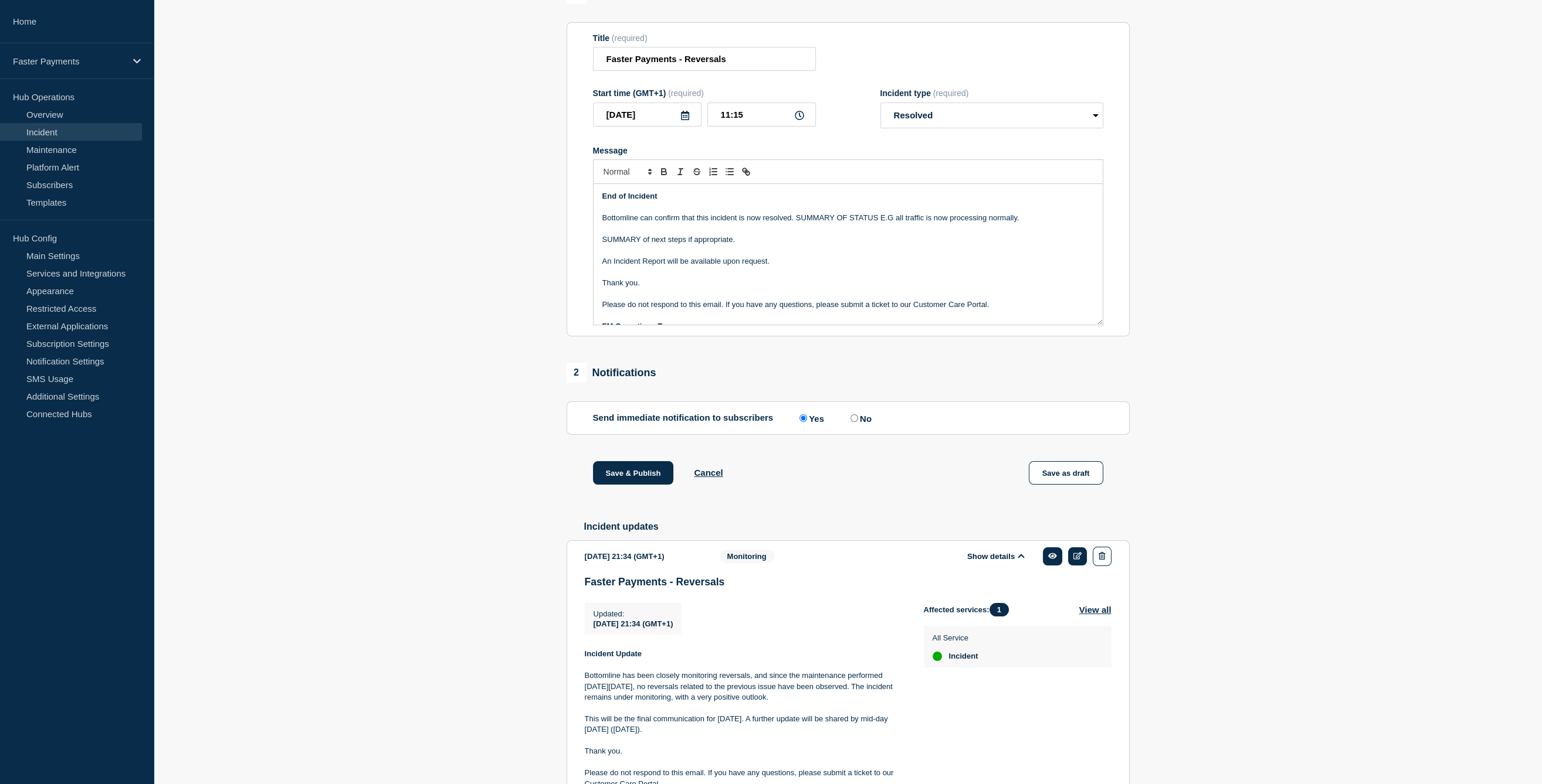
click at [666, 223] on p "Bottomline can confirm that this incident is now resolved. SUMMARY OF STATUS E.…" at bounding box center [848, 218] width 491 height 10
drag, startPoint x: 666, startPoint y: 242, endPoint x: 794, endPoint y: 242, distance: 128.0
click at [794, 223] on p "Bottomline can confirm that this incident is now resolved. SUMMARY OF STATUS E.…" at bounding box center [848, 218] width 491 height 10
copy p "confirm that this incident is now resolved."
click at [677, 267] on p "An Incident Report will be available upon request." at bounding box center [848, 261] width 491 height 10
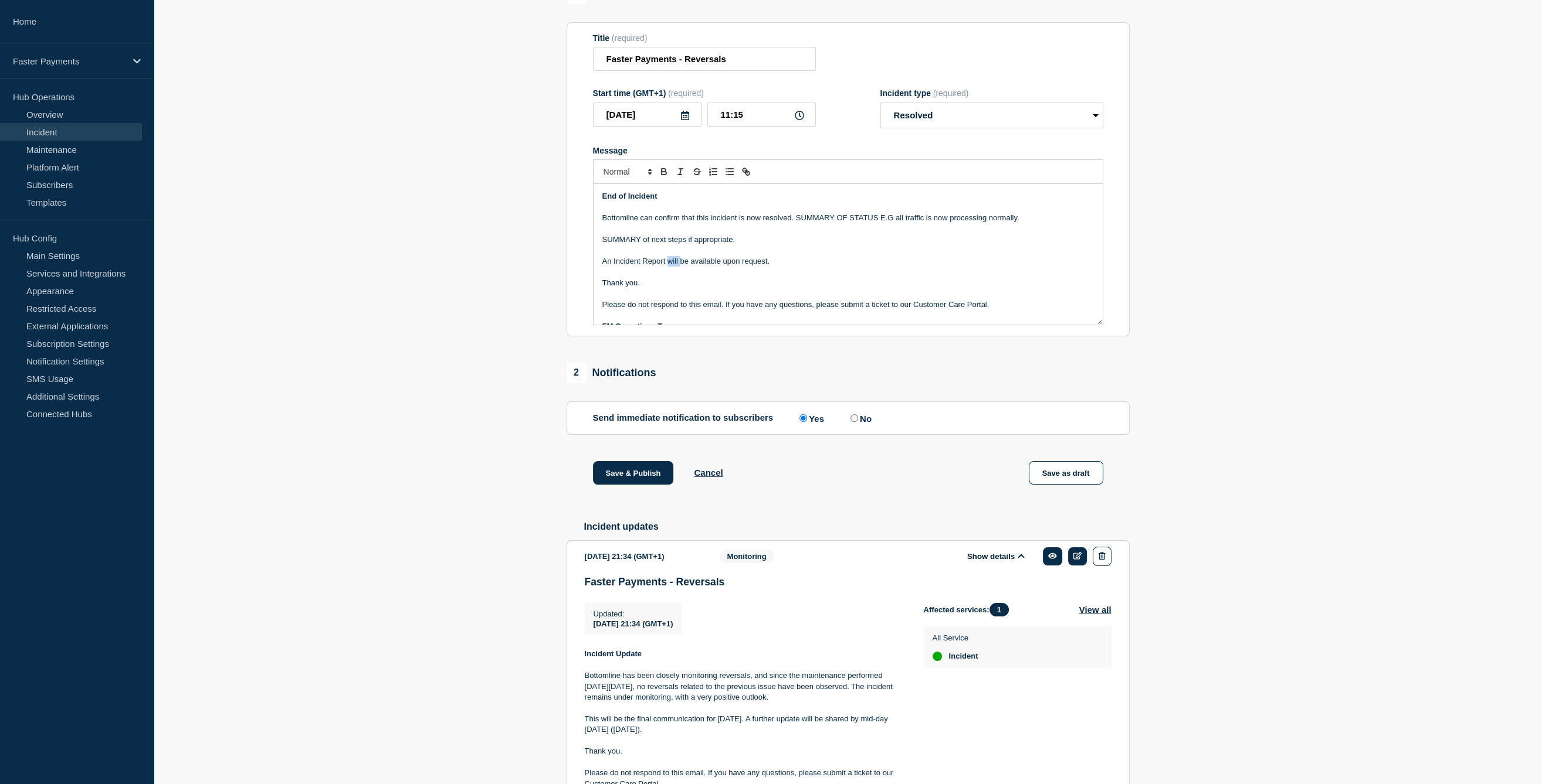
click at [677, 267] on p "An Incident Report will be available upon request." at bounding box center [848, 261] width 491 height 10
copy p "An Incident Report will be available upon request."
click at [720, 245] on p "SUMMARY of next steps if appropriate." at bounding box center [848, 240] width 491 height 10
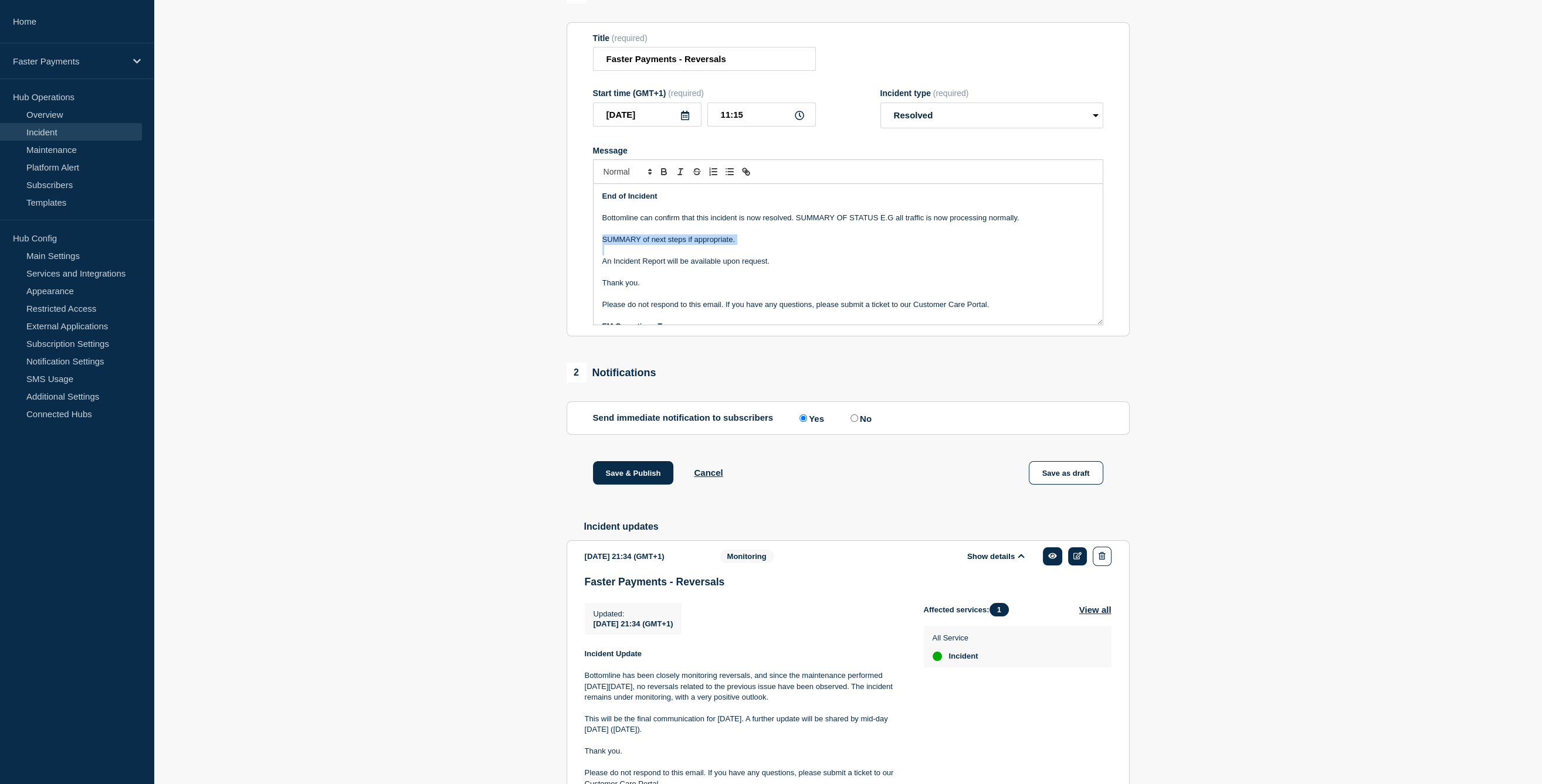
click at [720, 245] on p "SUMMARY of next steps if appropriate." at bounding box center [848, 240] width 491 height 10
click at [896, 223] on p "Bottomline can confirm that this incident is now resolved. SUMMARY OF STATUS E.…" at bounding box center [848, 218] width 491 height 10
drag, startPoint x: 896, startPoint y: 237, endPoint x: 1016, endPoint y: 248, distance: 120.5
click at [1016, 248] on div "End of Incident Bottomline can confirm that this incident is now resolved. SUMM…" at bounding box center [848, 254] width 509 height 141
click at [640, 200] on strong "End of Incident" at bounding box center [630, 196] width 55 height 9
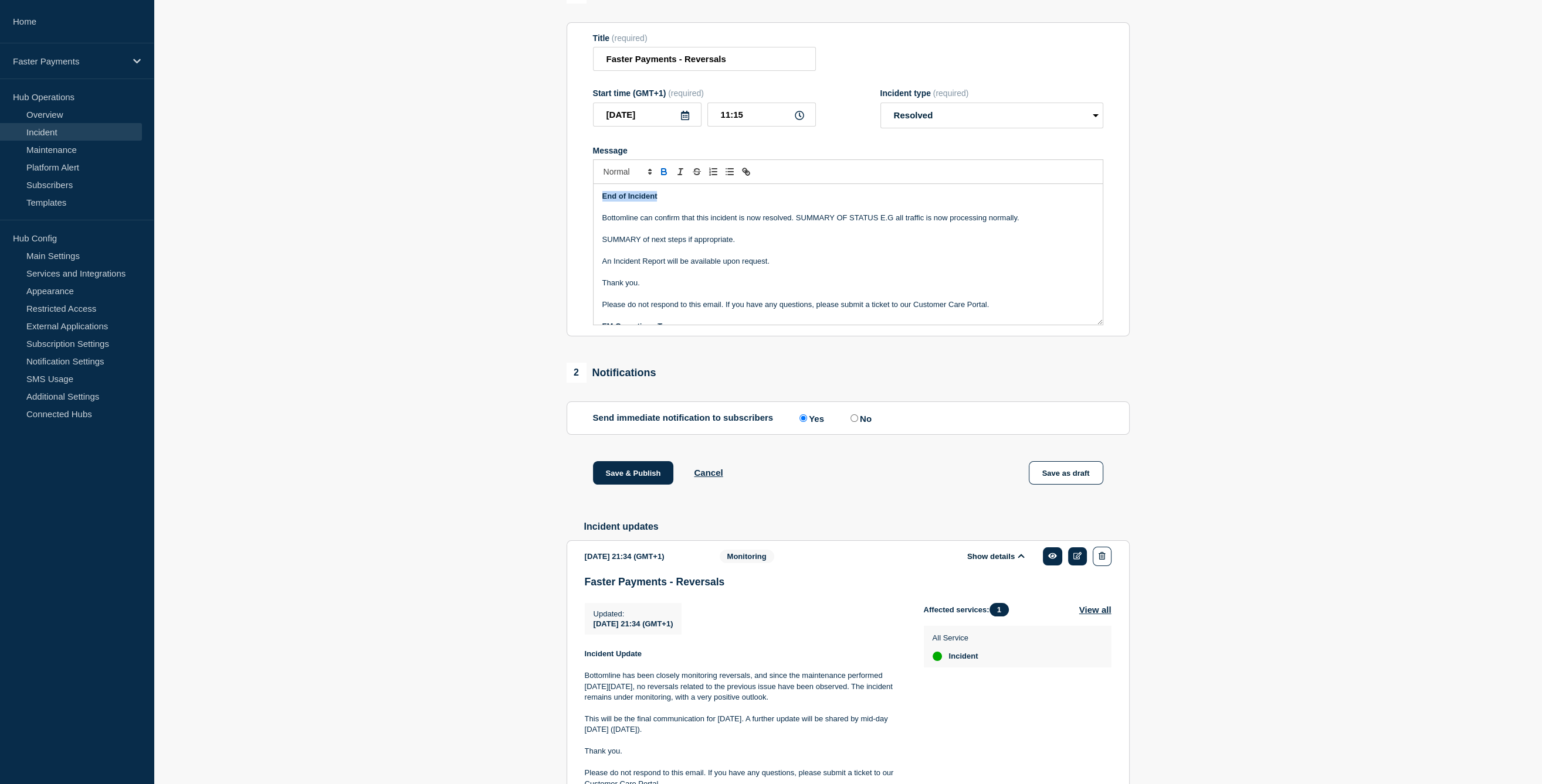
drag, startPoint x: 640, startPoint y: 222, endPoint x: 575, endPoint y: 217, distance: 65.2
click at [575, 217] on section "Title (required) Faster Payments - Reversals Start time (GMT+1) (required) 2025…" at bounding box center [848, 180] width 563 height 315
copy strong "End of Incident"
click at [812, 277] on p "Message" at bounding box center [848, 272] width 491 height 10
drag, startPoint x: 780, startPoint y: 285, endPoint x: 584, endPoint y: 211, distance: 209.5
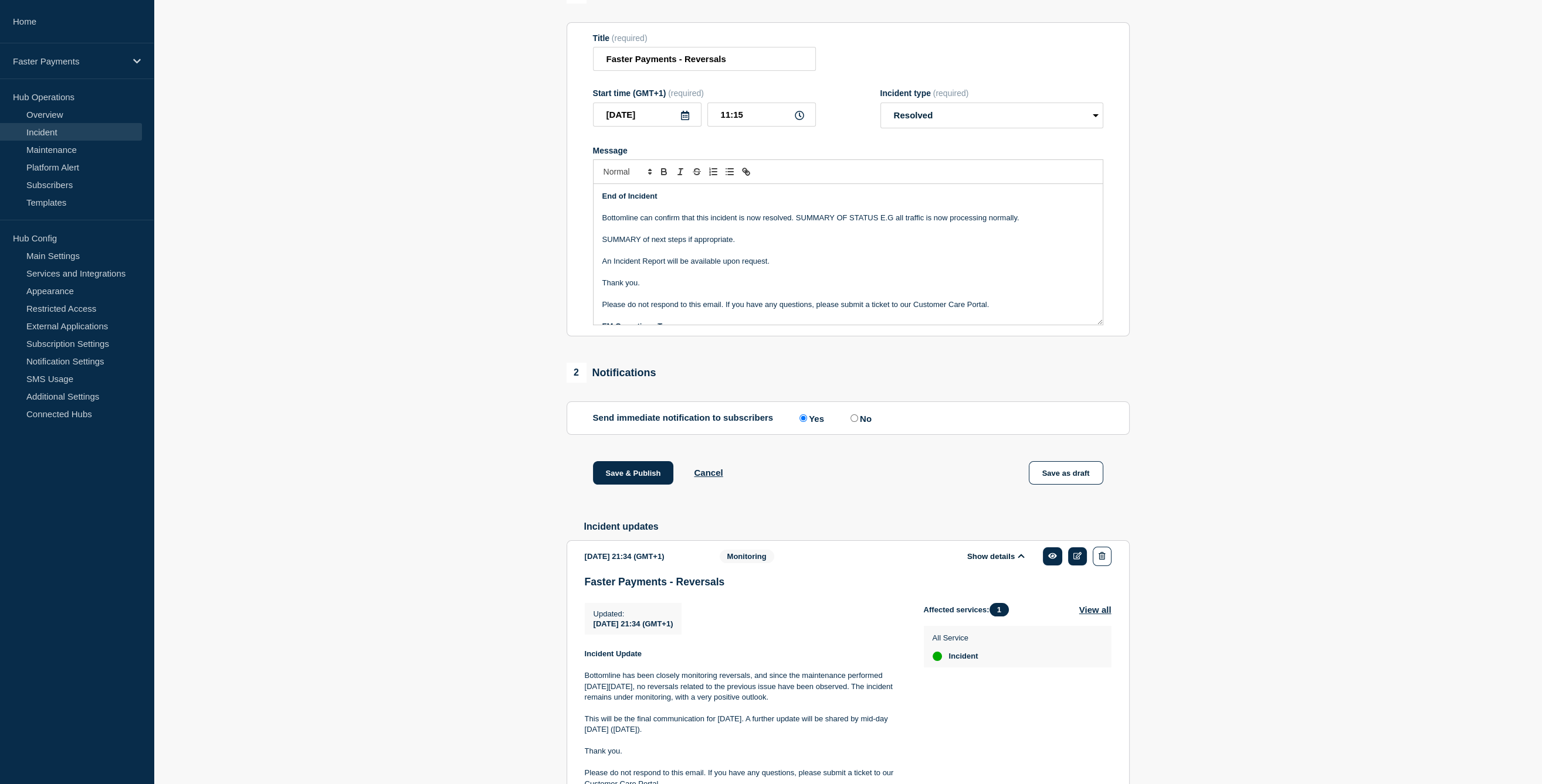
click at [584, 211] on section "Title (required) Faster Payments - Reversals Start time (GMT+1) (required) 2025…" at bounding box center [848, 180] width 563 height 315
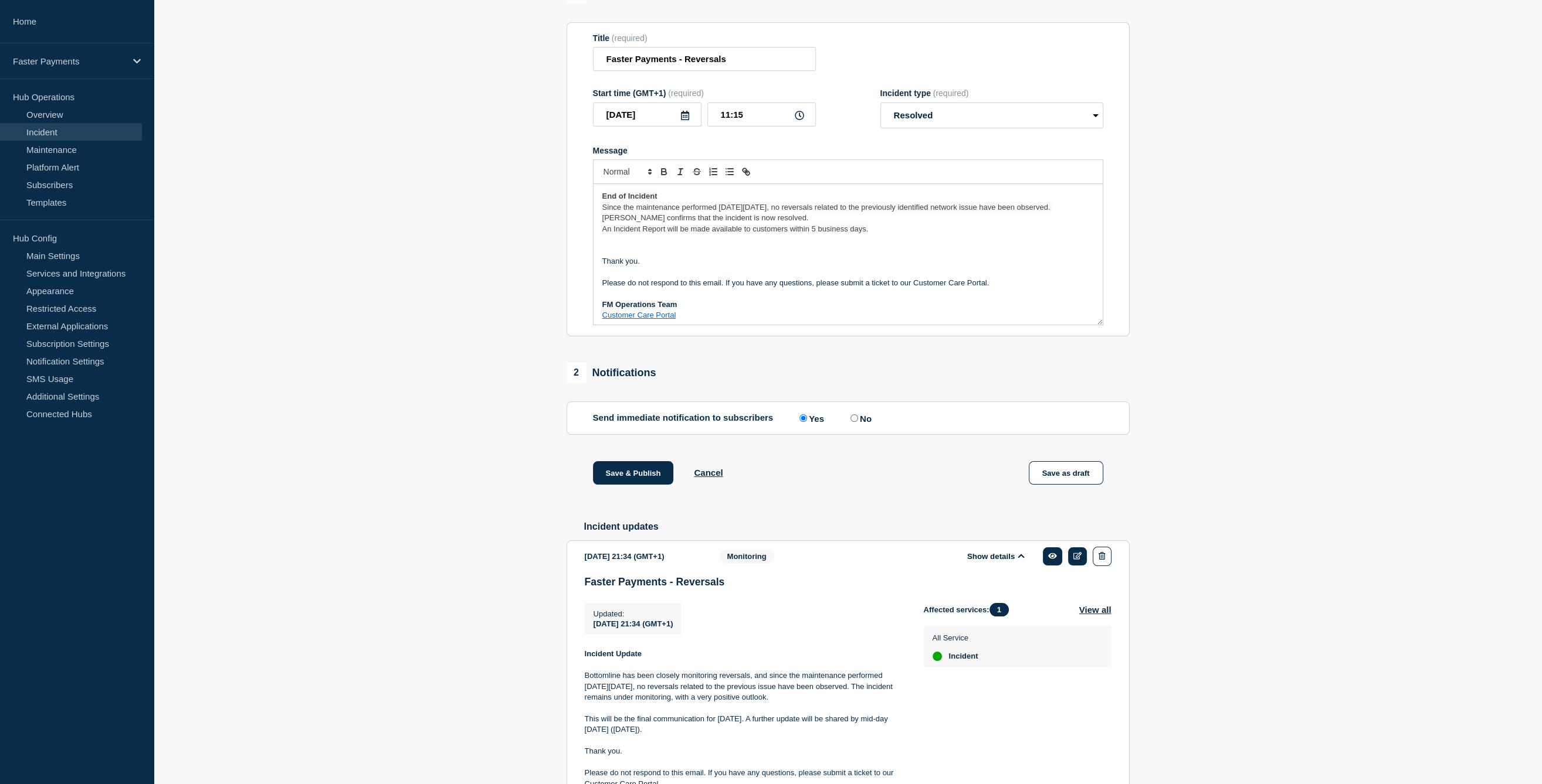
click at [709, 202] on p "End of Incident" at bounding box center [848, 196] width 491 height 10
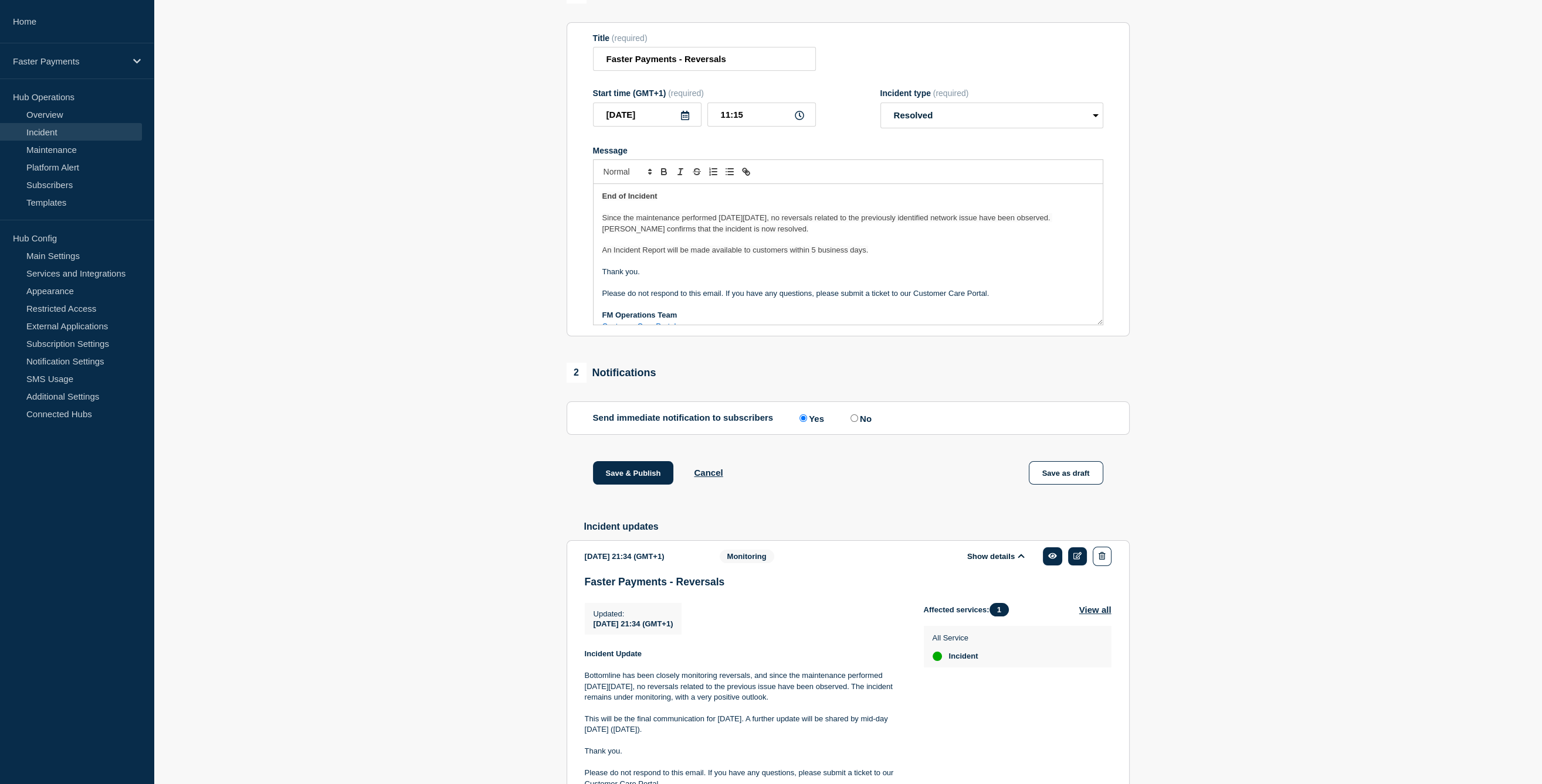
click at [756, 235] on p "Since the maintenance performed on Saturday, 16 August, no reversals related to…" at bounding box center [848, 223] width 491 height 21
click at [788, 233] on span "Since the maintenance performed on Saturday, 16 August, no reversals related to…" at bounding box center [827, 223] width 450 height 20
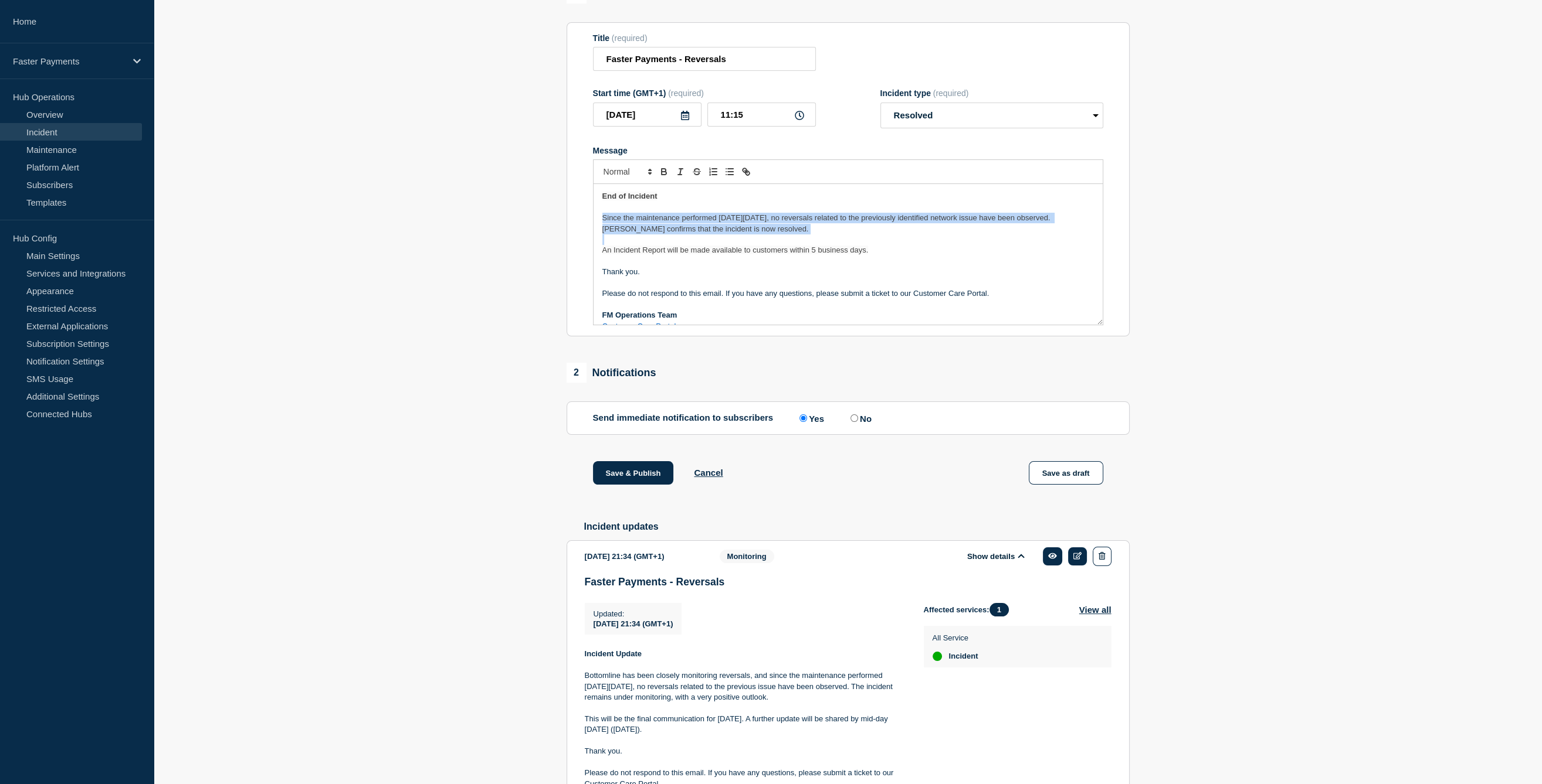
click at [788, 233] on span "Since the maintenance performed on Saturday, 16 August, no reversals related to…" at bounding box center [827, 223] width 450 height 20
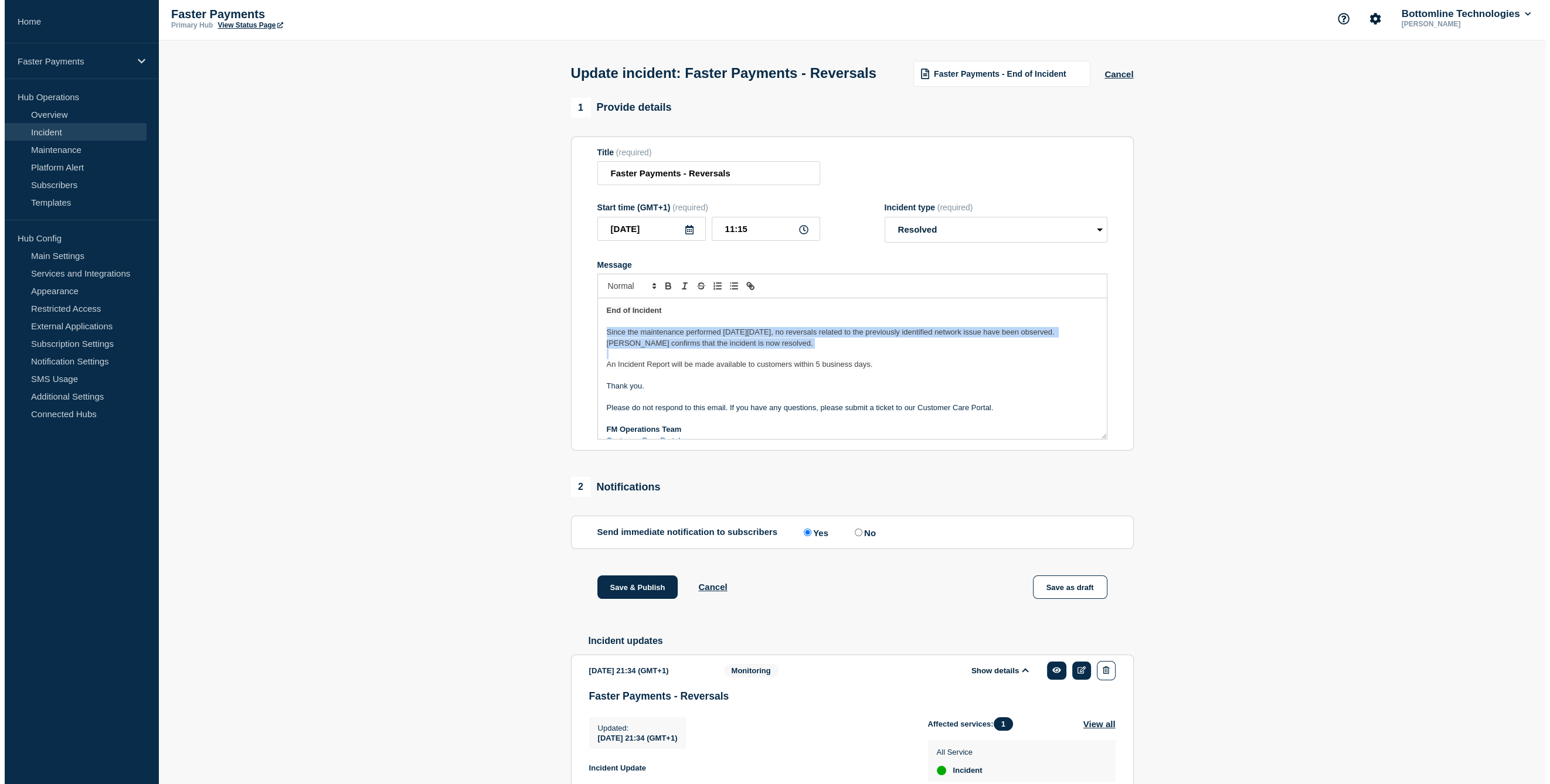
scroll to position [0, 0]
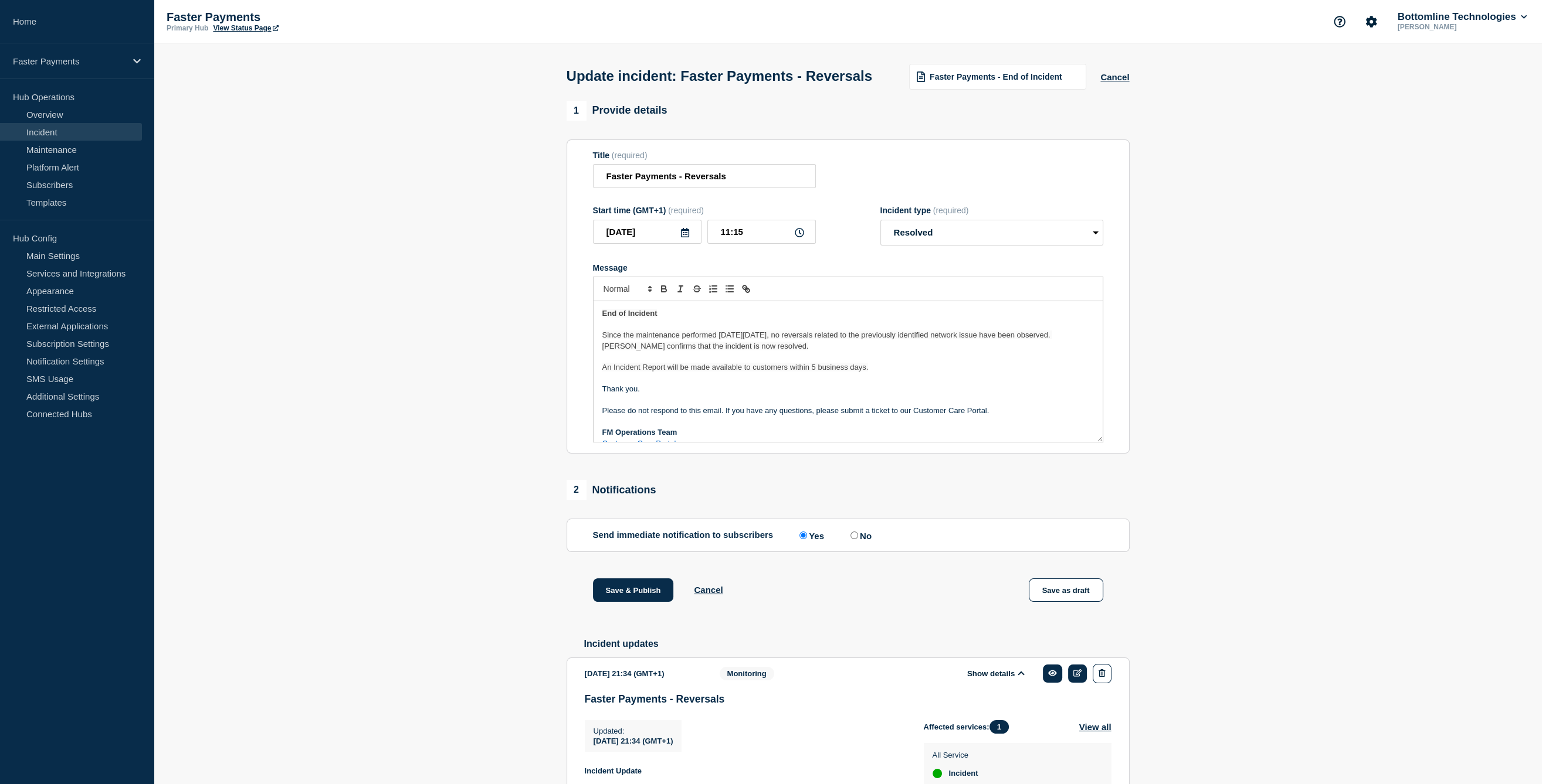
click at [709, 395] on p "Thank you." at bounding box center [848, 389] width 491 height 10
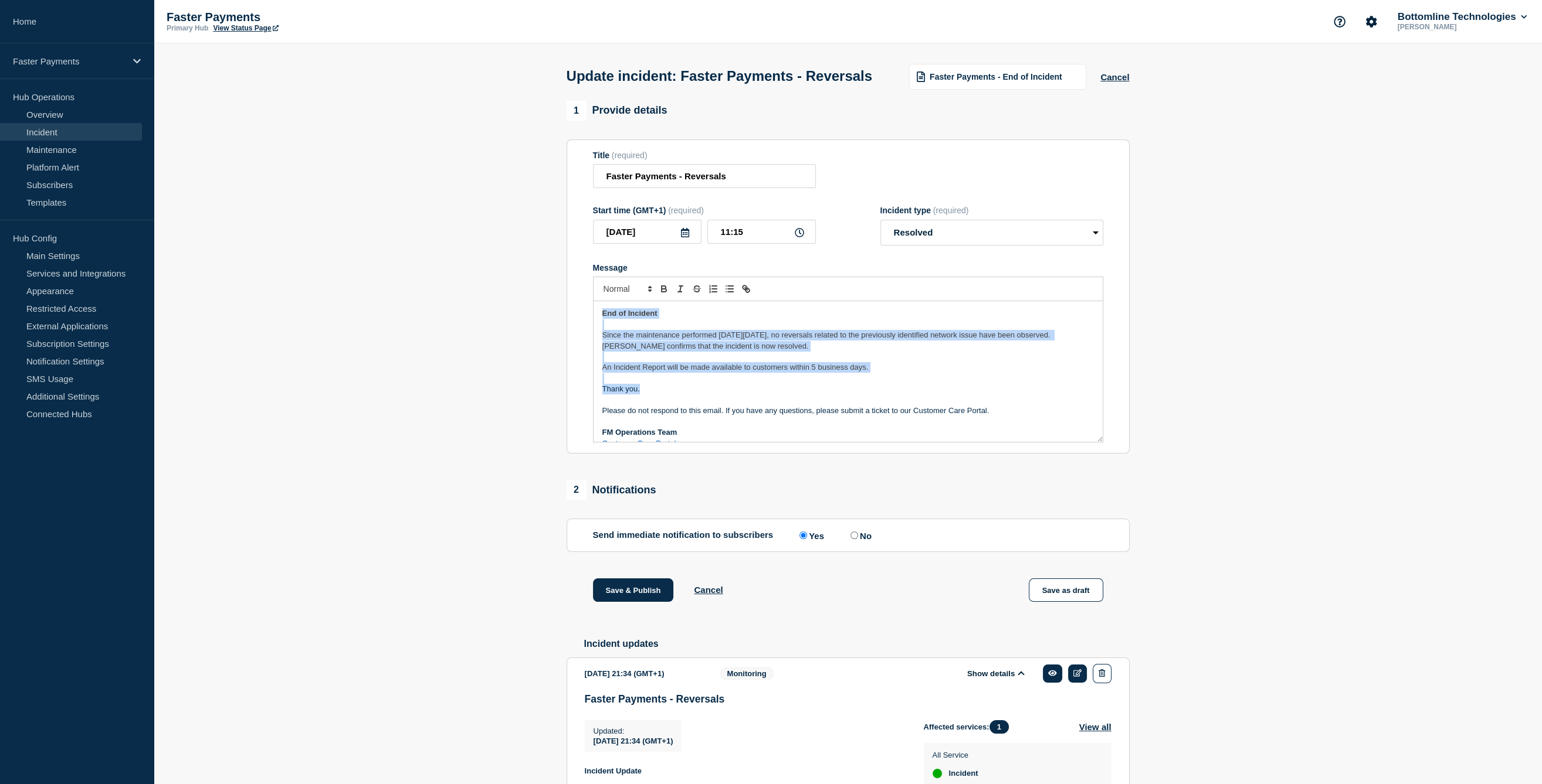
drag, startPoint x: 681, startPoint y: 414, endPoint x: 550, endPoint y: 321, distance: 160.7
copy div "End of Incident Since the maintenance performed on Saturday, 16 August, no reve…"
click at [656, 395] on p "Thank you." at bounding box center [848, 389] width 491 height 10
drag, startPoint x: 656, startPoint y: 411, endPoint x: 532, endPoint y: 341, distance: 142.4
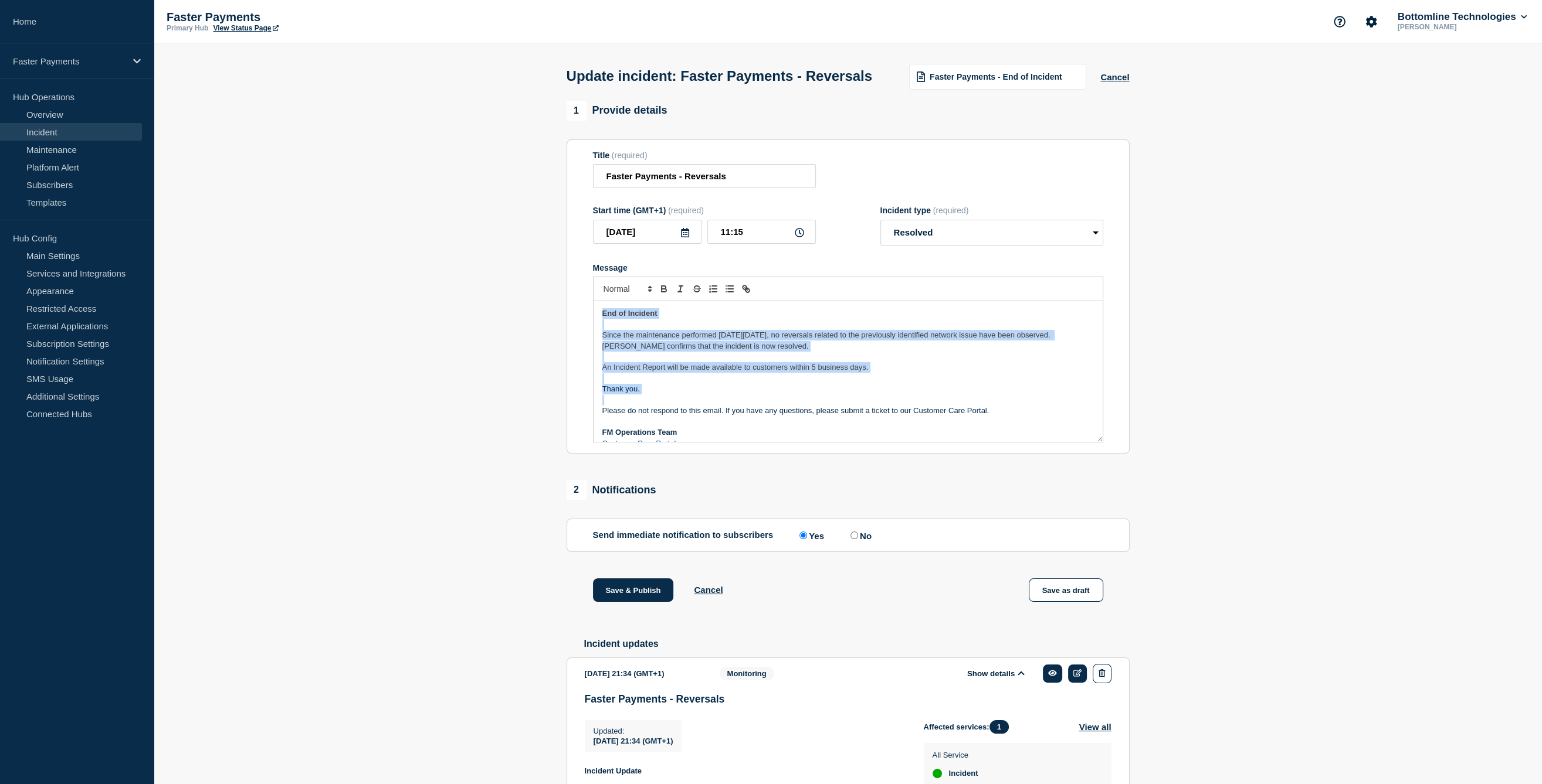
click at [644, 602] on button "Save & Publish" at bounding box center [634, 590] width 81 height 23
